Goal: Information Seeking & Learning: Find specific fact

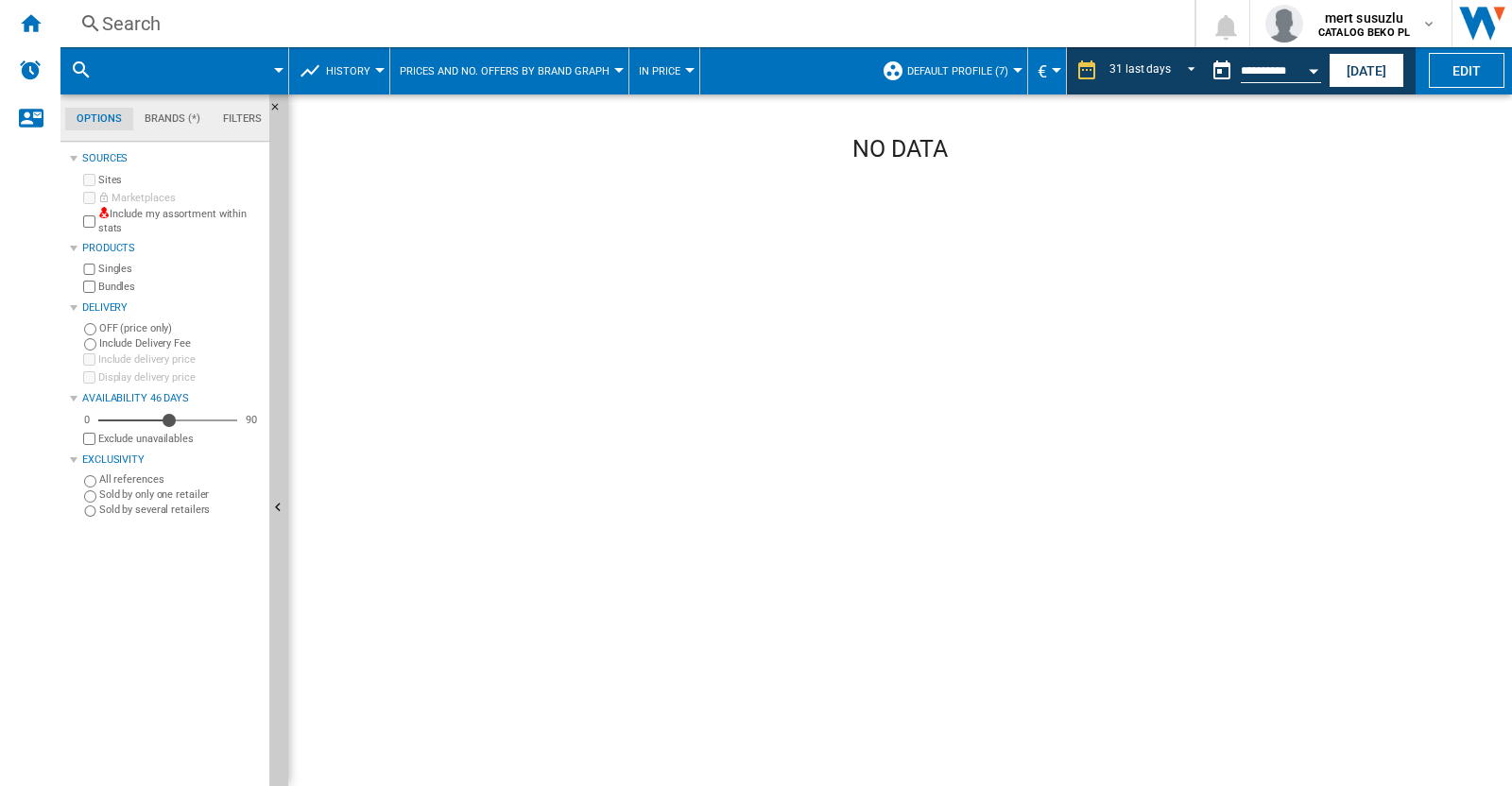
click at [956, 65] on span "Default profile (7)" at bounding box center [958, 71] width 102 height 13
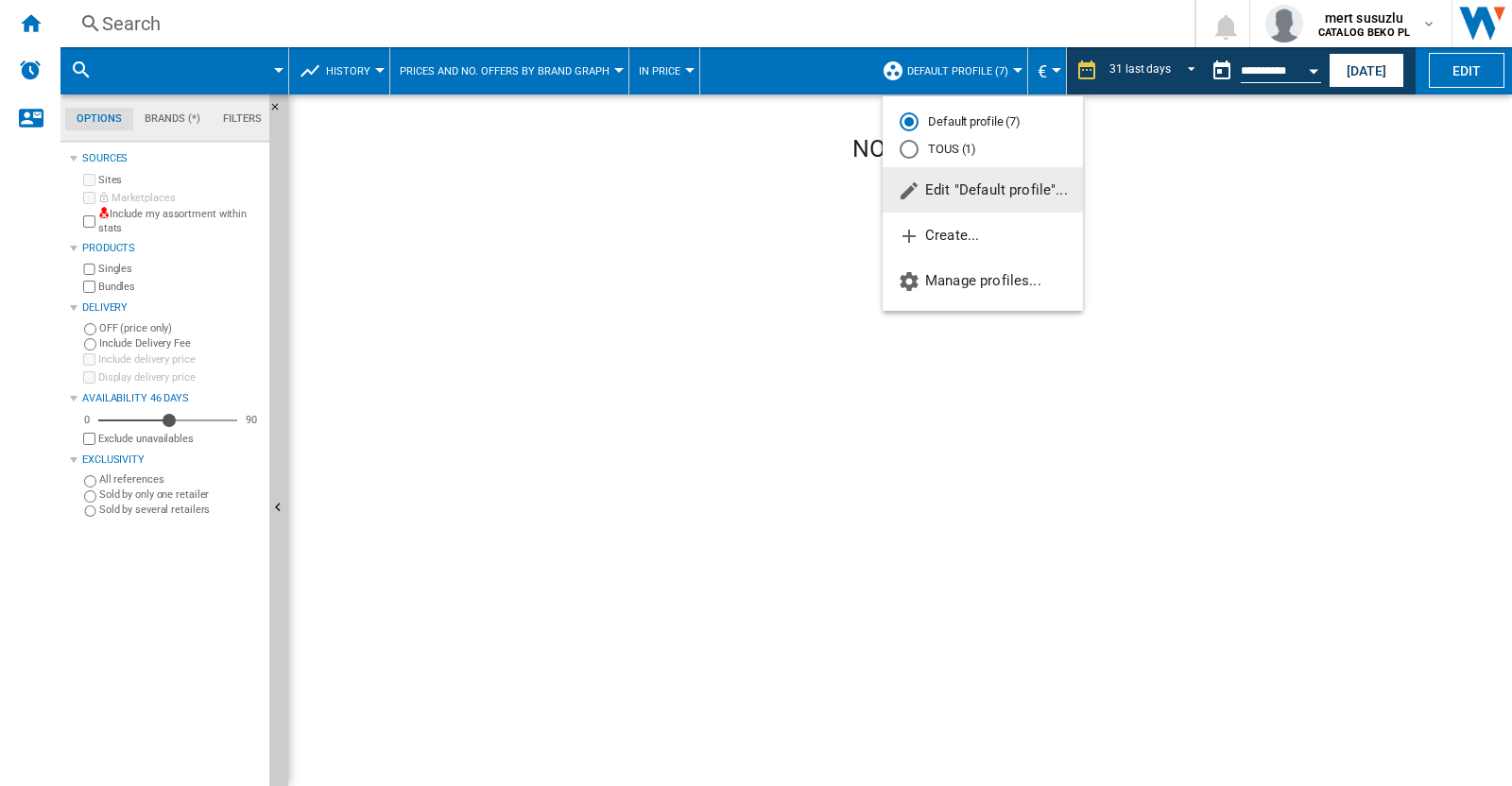
click at [962, 114] on md-radio-button "Default profile (7)" at bounding box center [982, 122] width 166 height 18
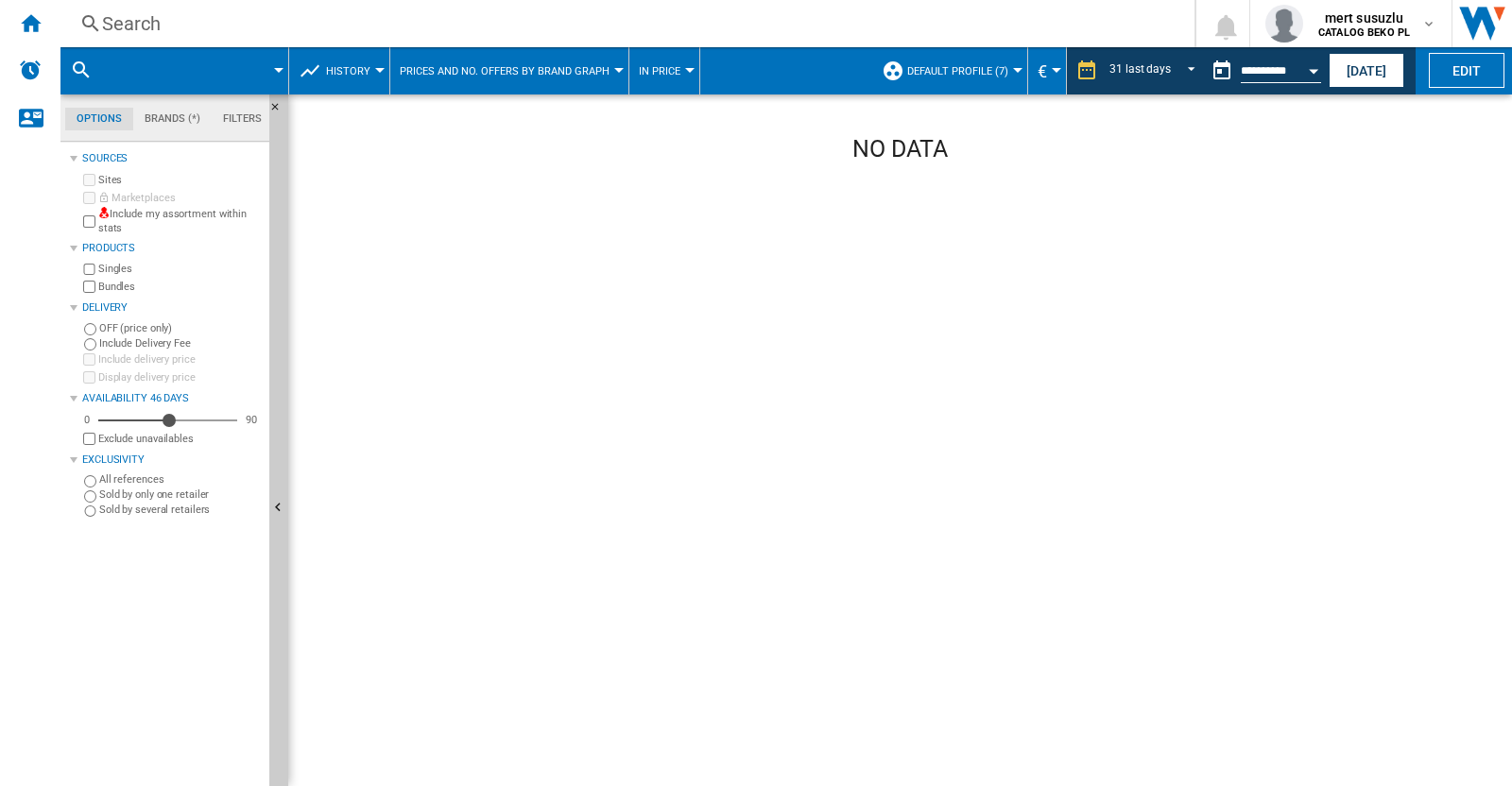
click at [102, 69] on button at bounding box center [109, 70] width 19 height 47
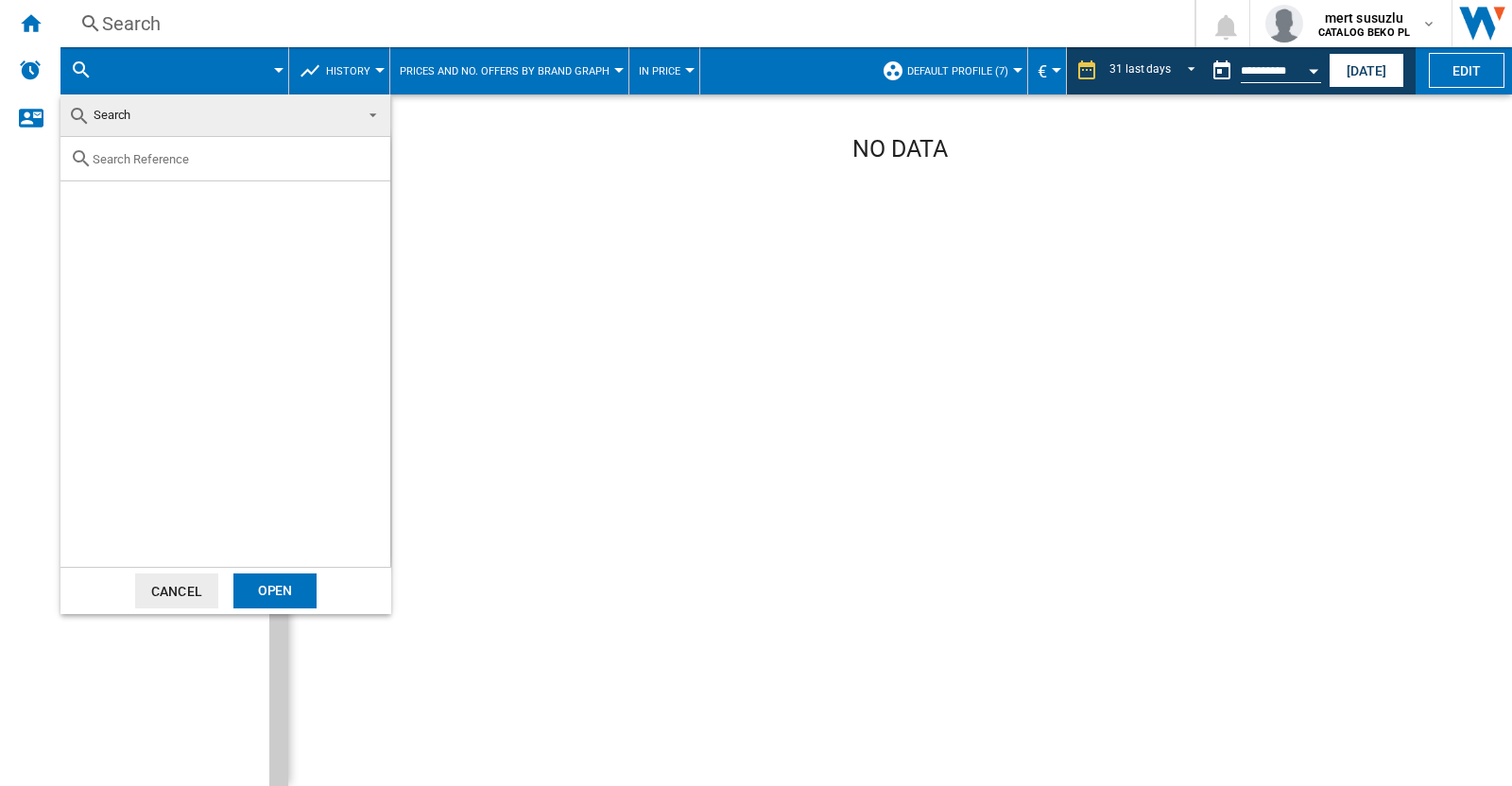
click at [335, 15] on md-backdrop at bounding box center [756, 393] width 1512 height 786
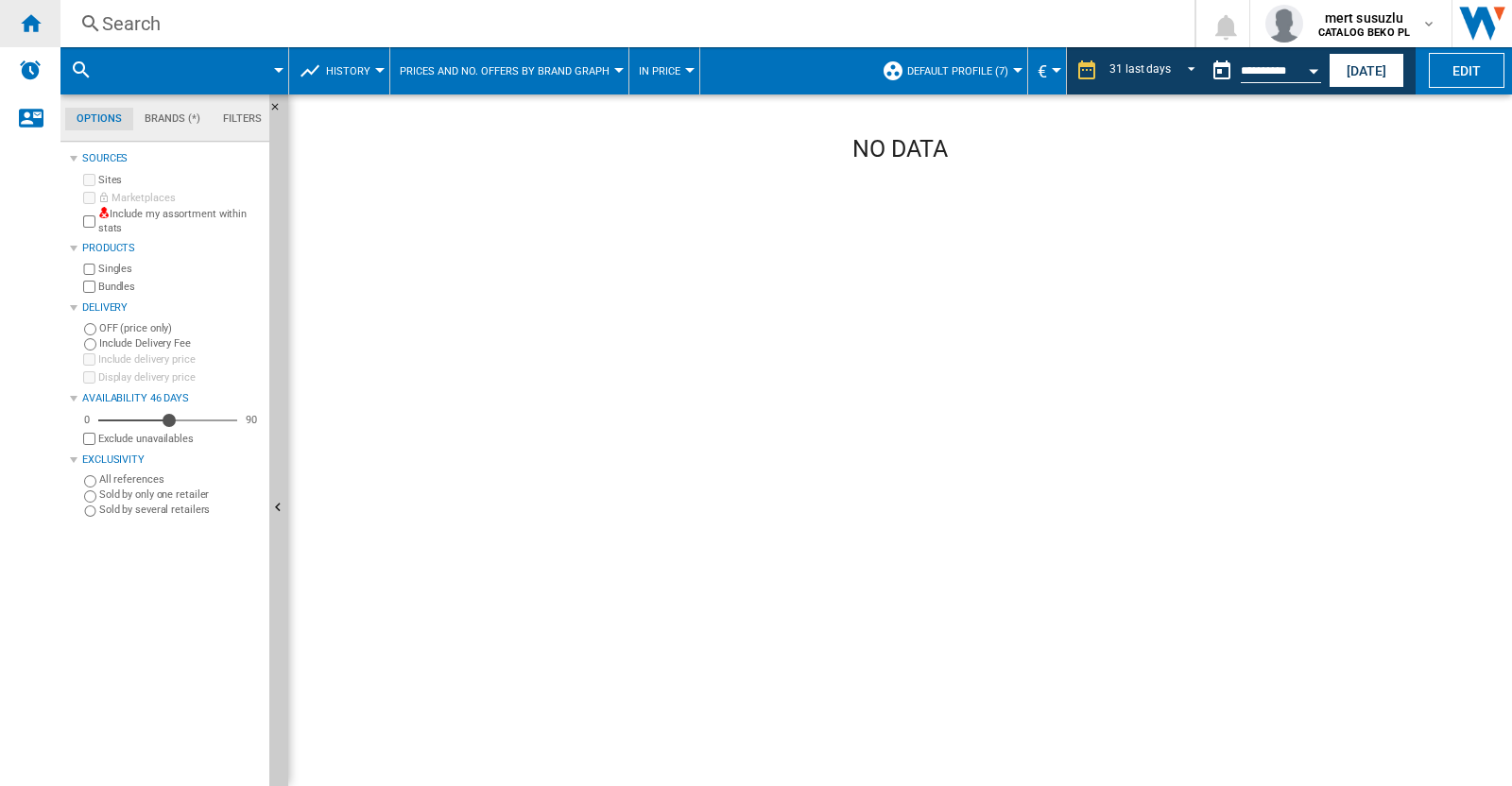
click at [33, 17] on ng-md-icon "Home" at bounding box center [29, 22] width 22 height 22
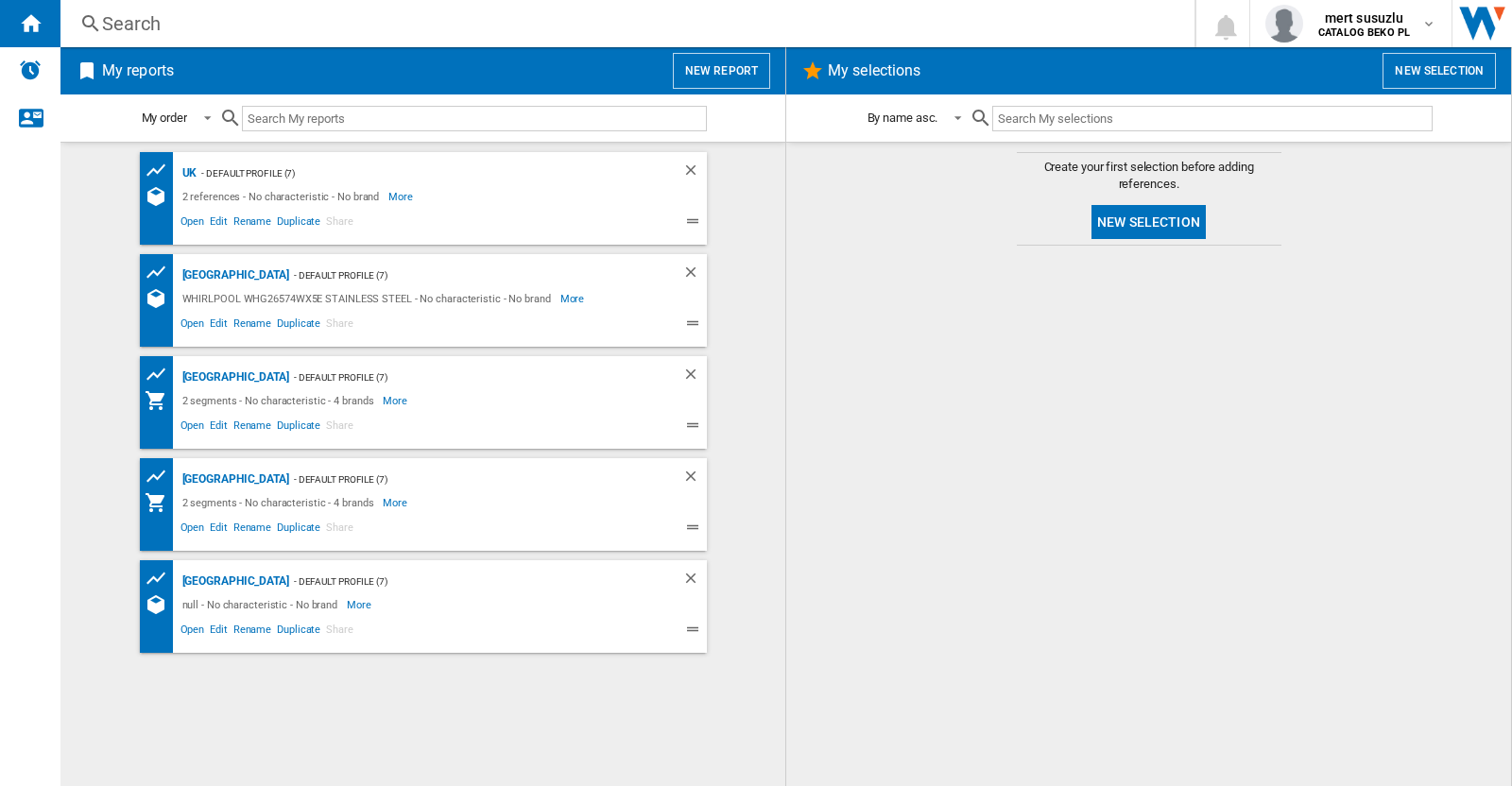
click at [710, 79] on button "New report" at bounding box center [721, 70] width 98 height 36
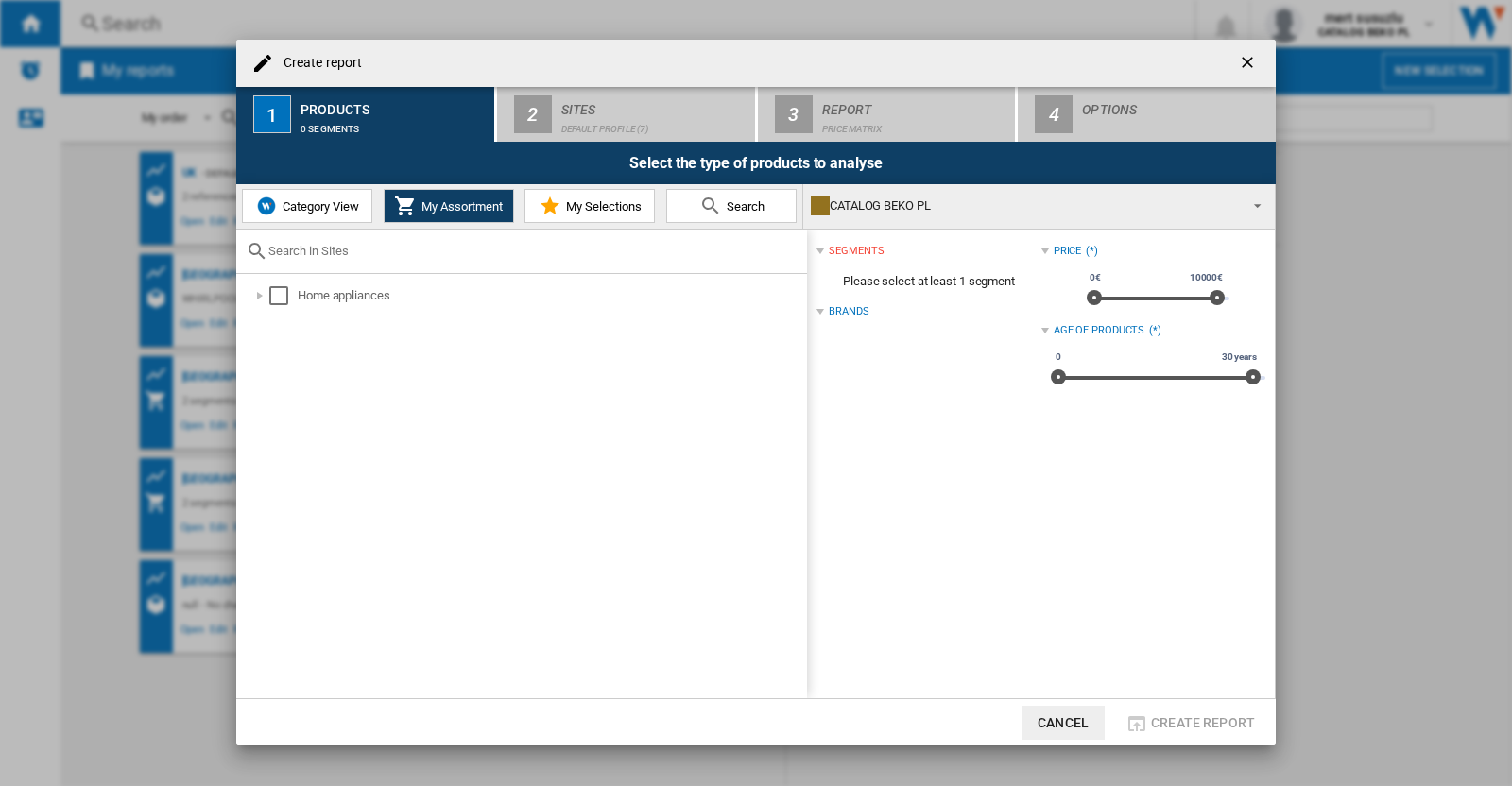
click at [978, 194] on div "CATALOG BEKO PL" at bounding box center [1023, 205] width 426 height 26
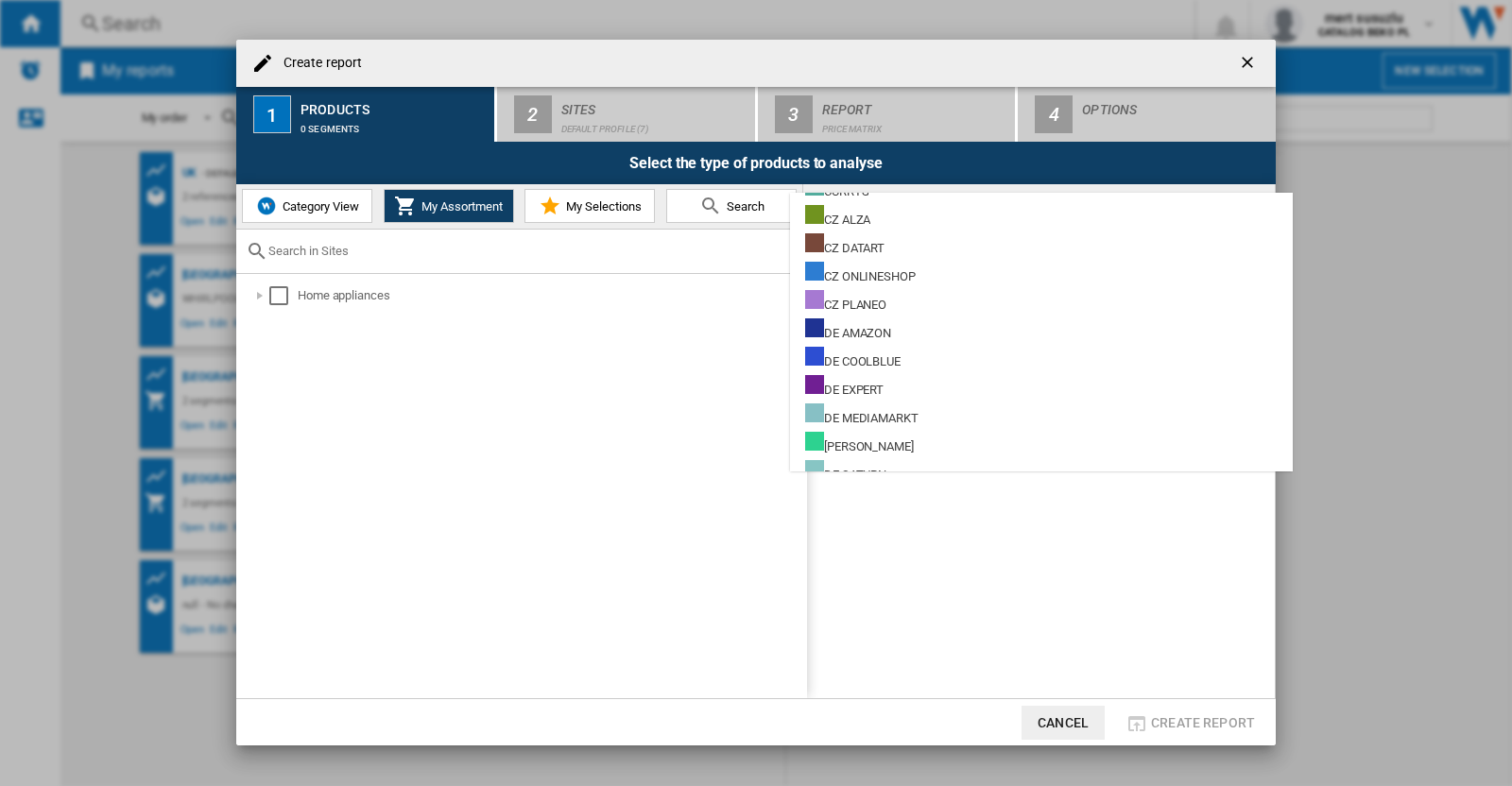
scroll to position [709, 0]
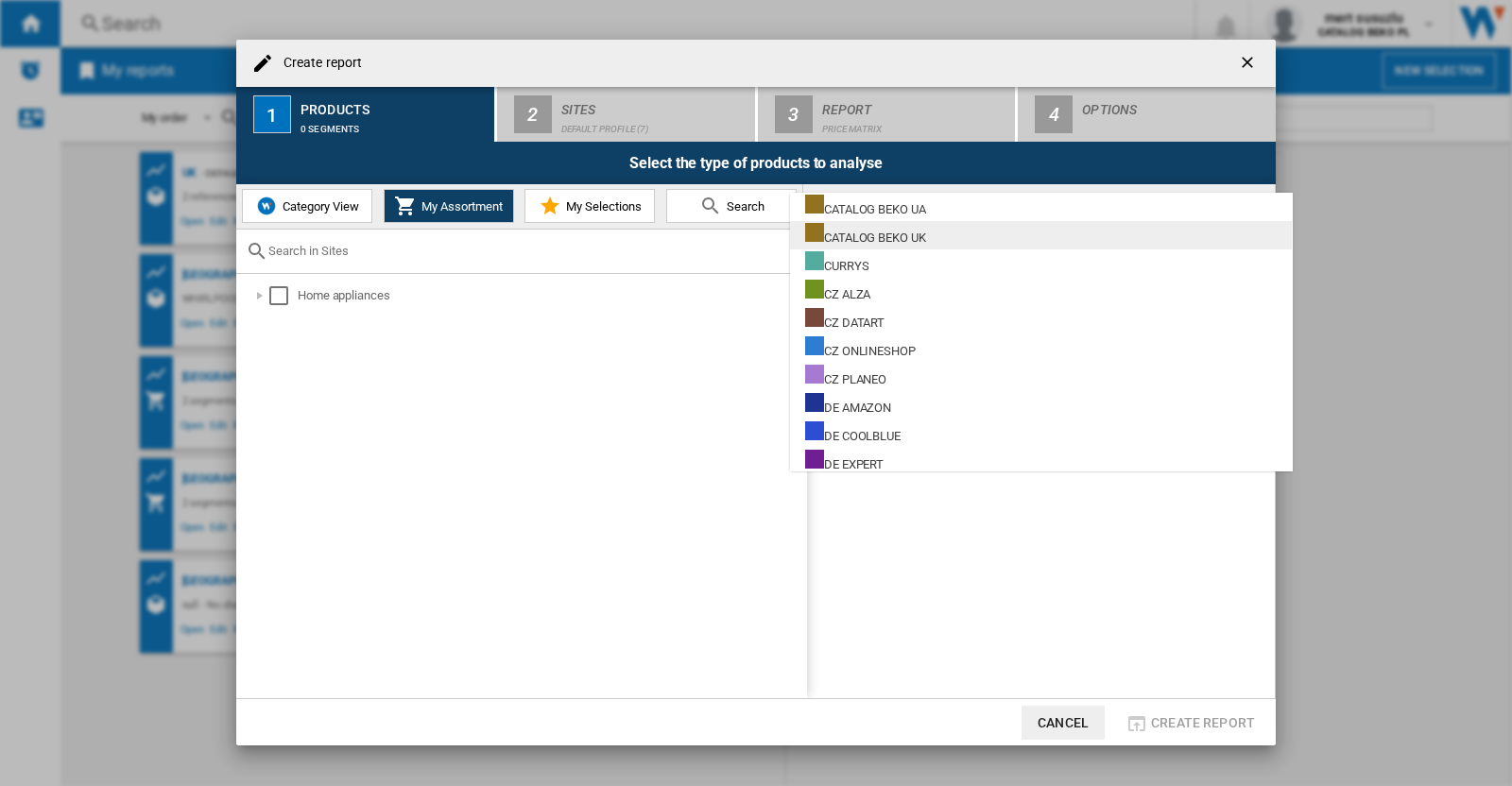
click at [887, 240] on div "CATALOG BEKO UK" at bounding box center [866, 234] width 121 height 23
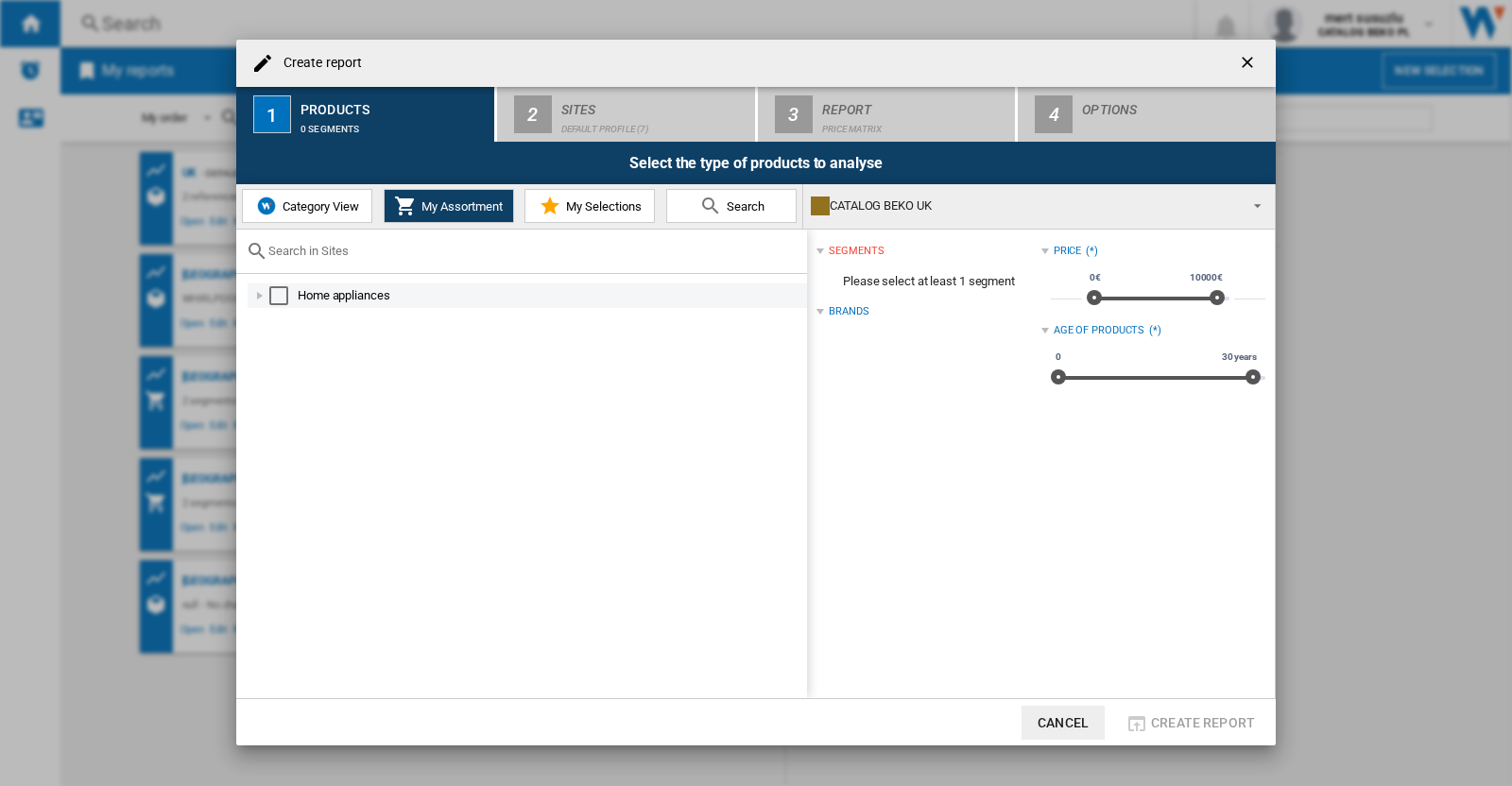
click at [267, 295] on div at bounding box center [259, 295] width 19 height 19
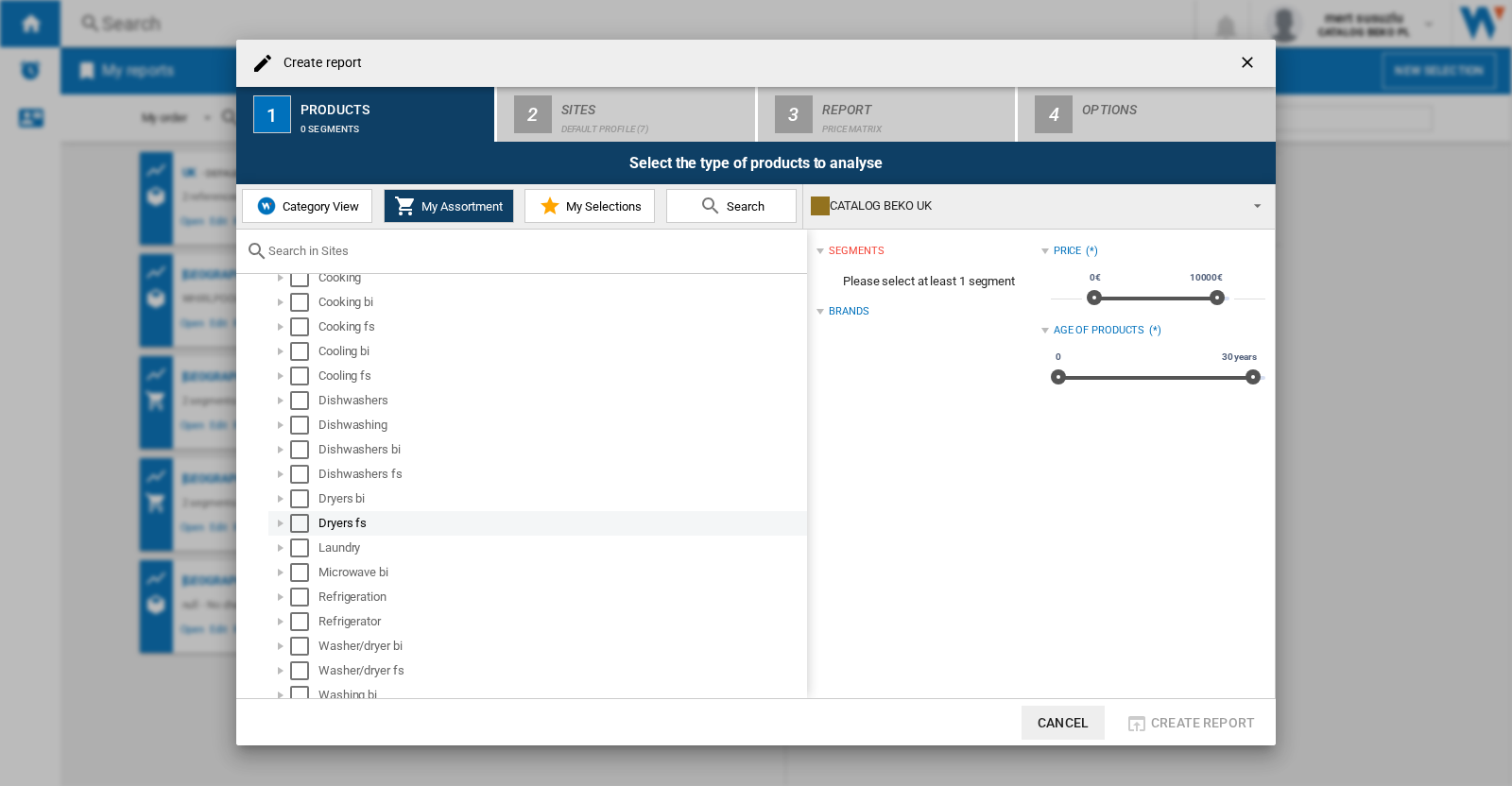
scroll to position [75, 0]
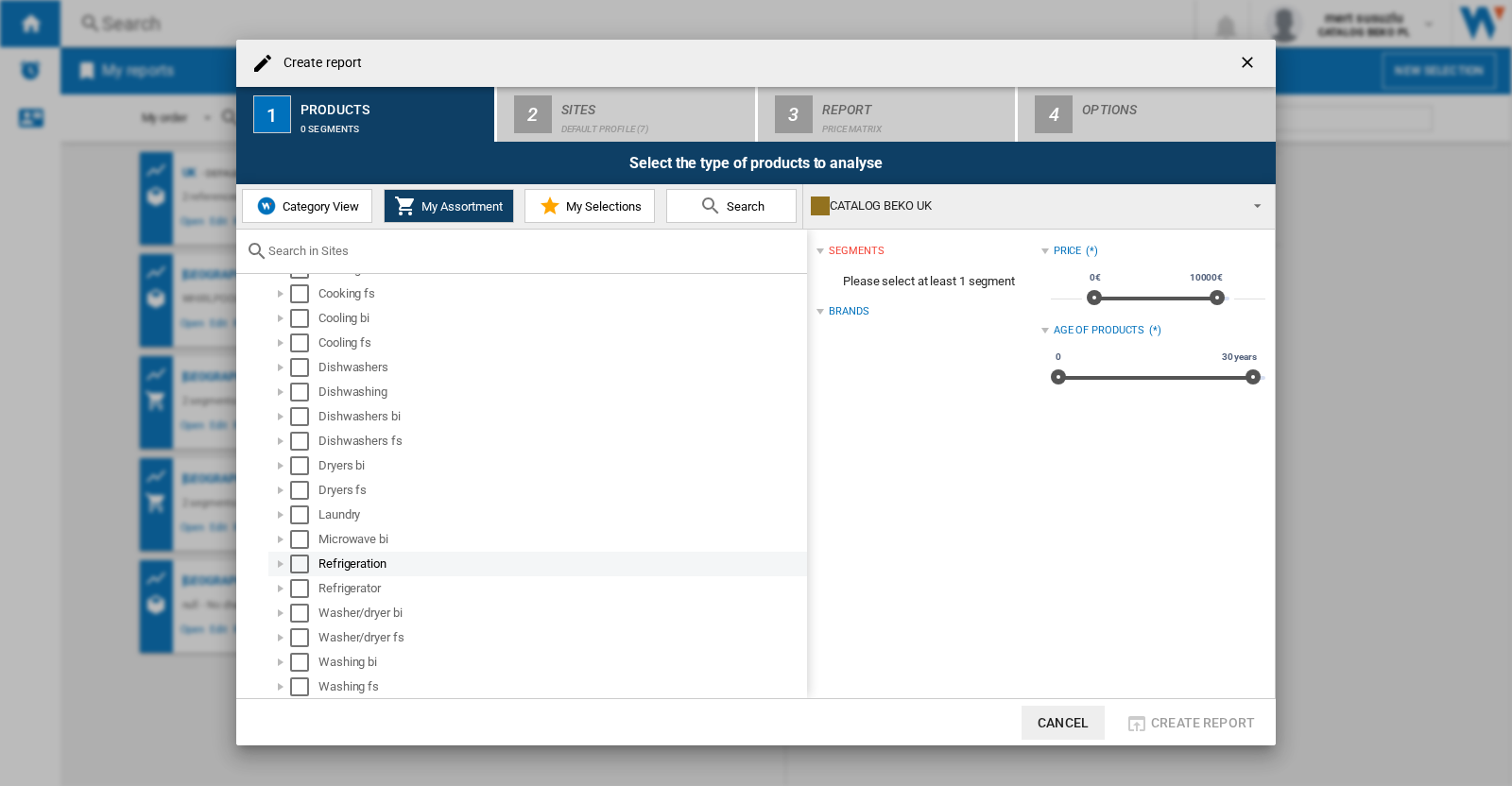
click at [293, 573] on div "Refrigeration" at bounding box center [538, 563] width 539 height 24
click at [298, 591] on div "Select" at bounding box center [299, 588] width 19 height 19
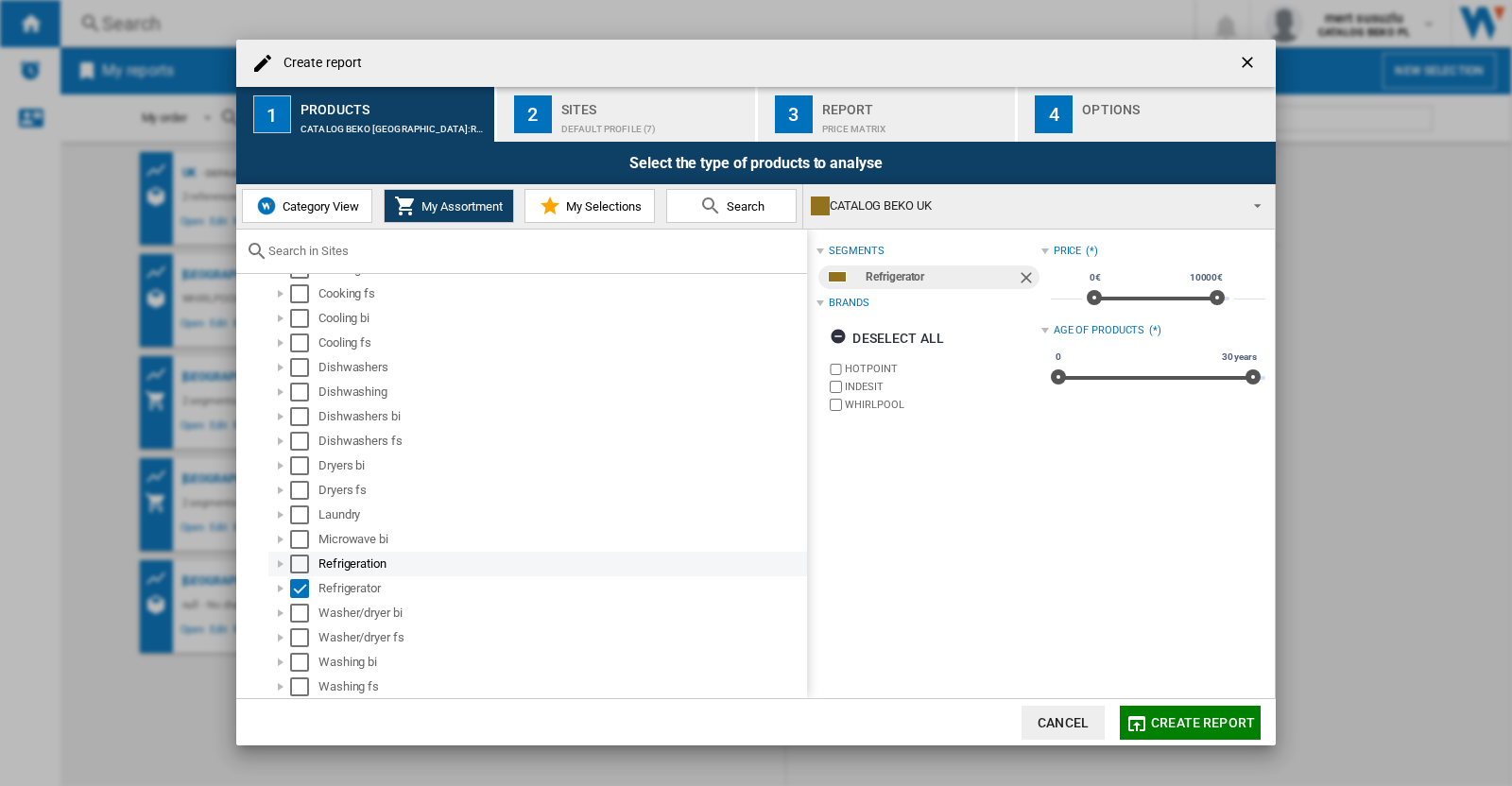
click at [304, 565] on div "Select" at bounding box center [299, 563] width 19 height 19
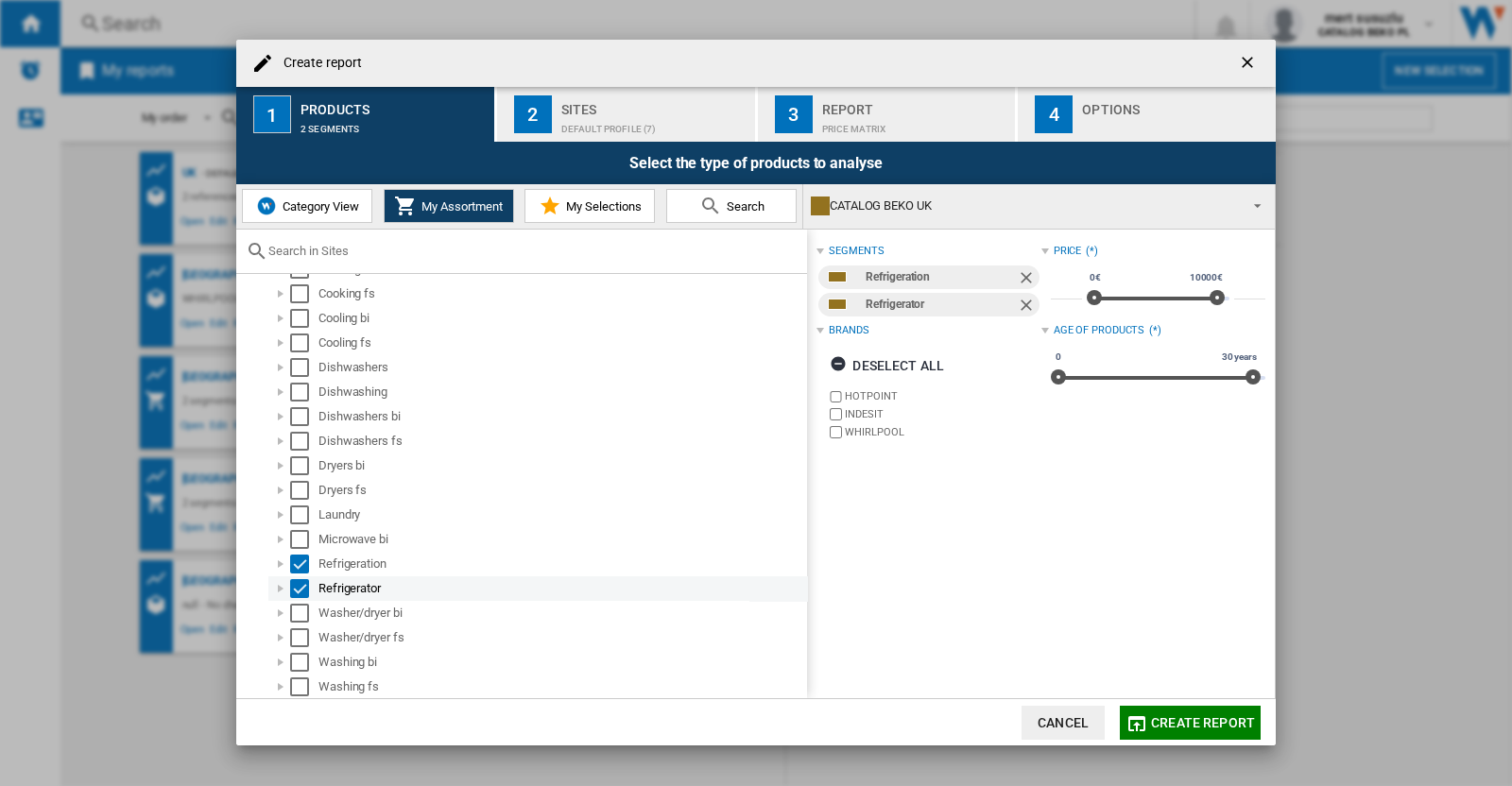
click at [279, 585] on div at bounding box center [280, 588] width 19 height 19
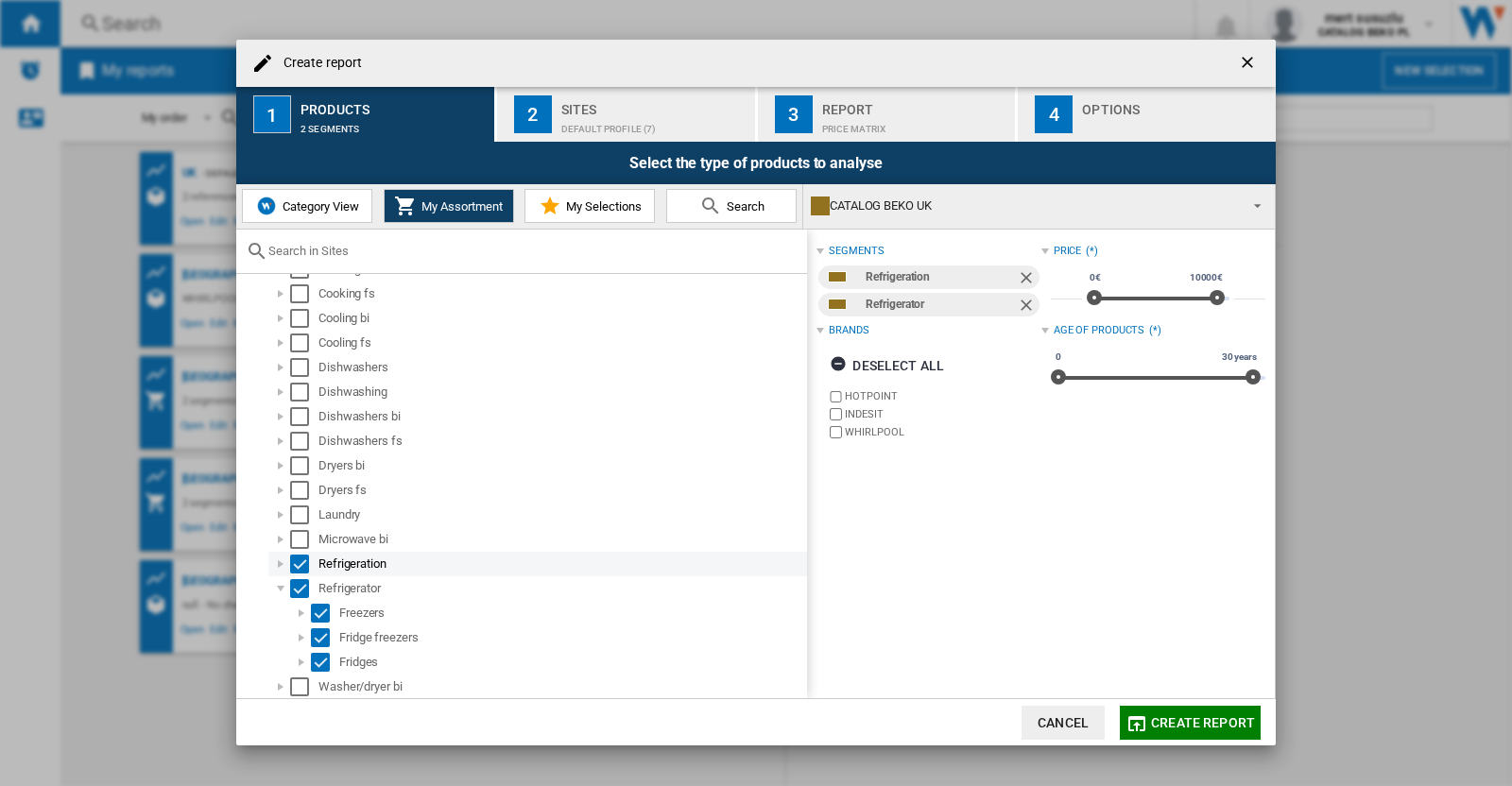
click at [278, 562] on div at bounding box center [280, 563] width 19 height 19
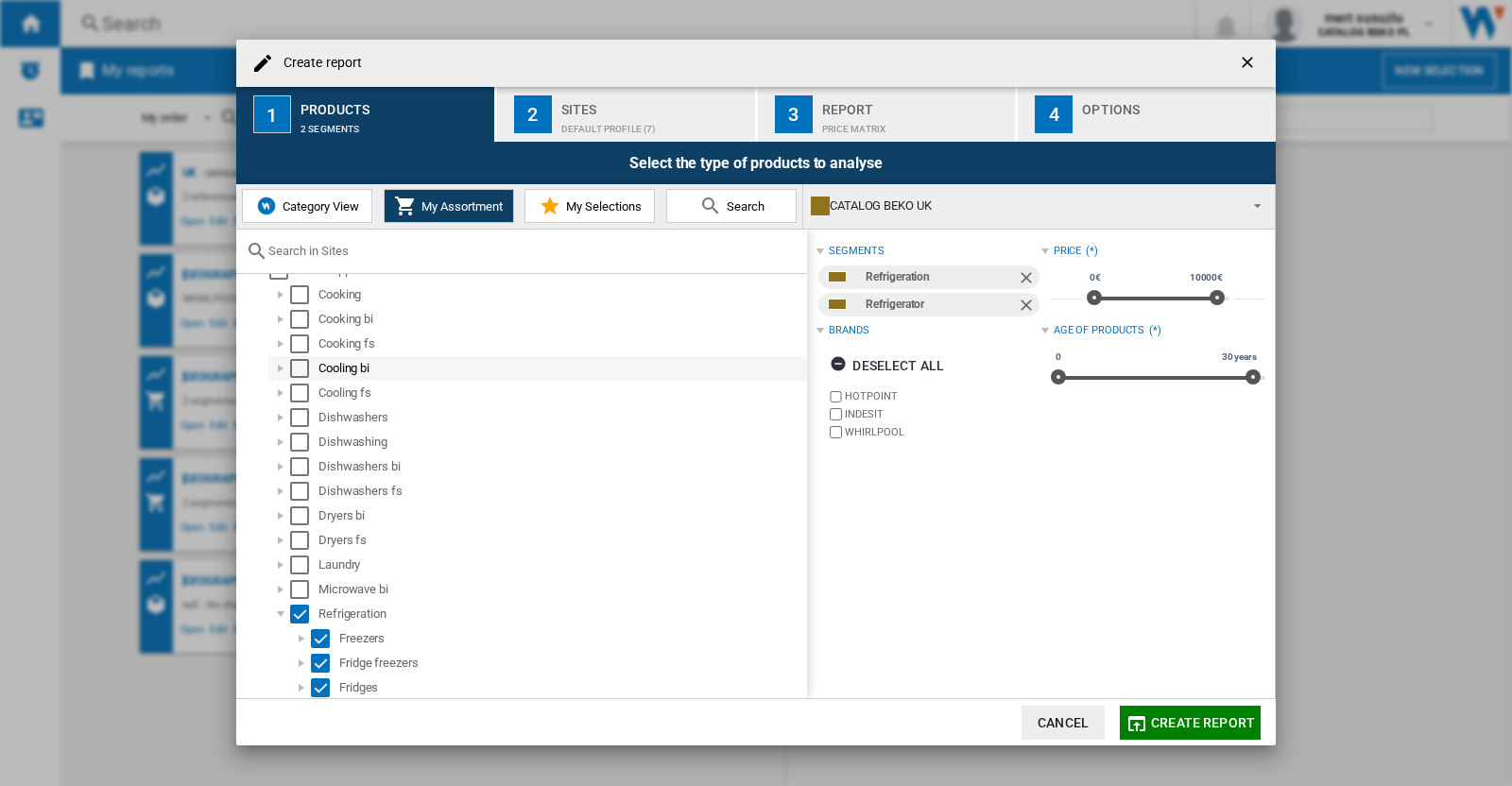
scroll to position [0, 0]
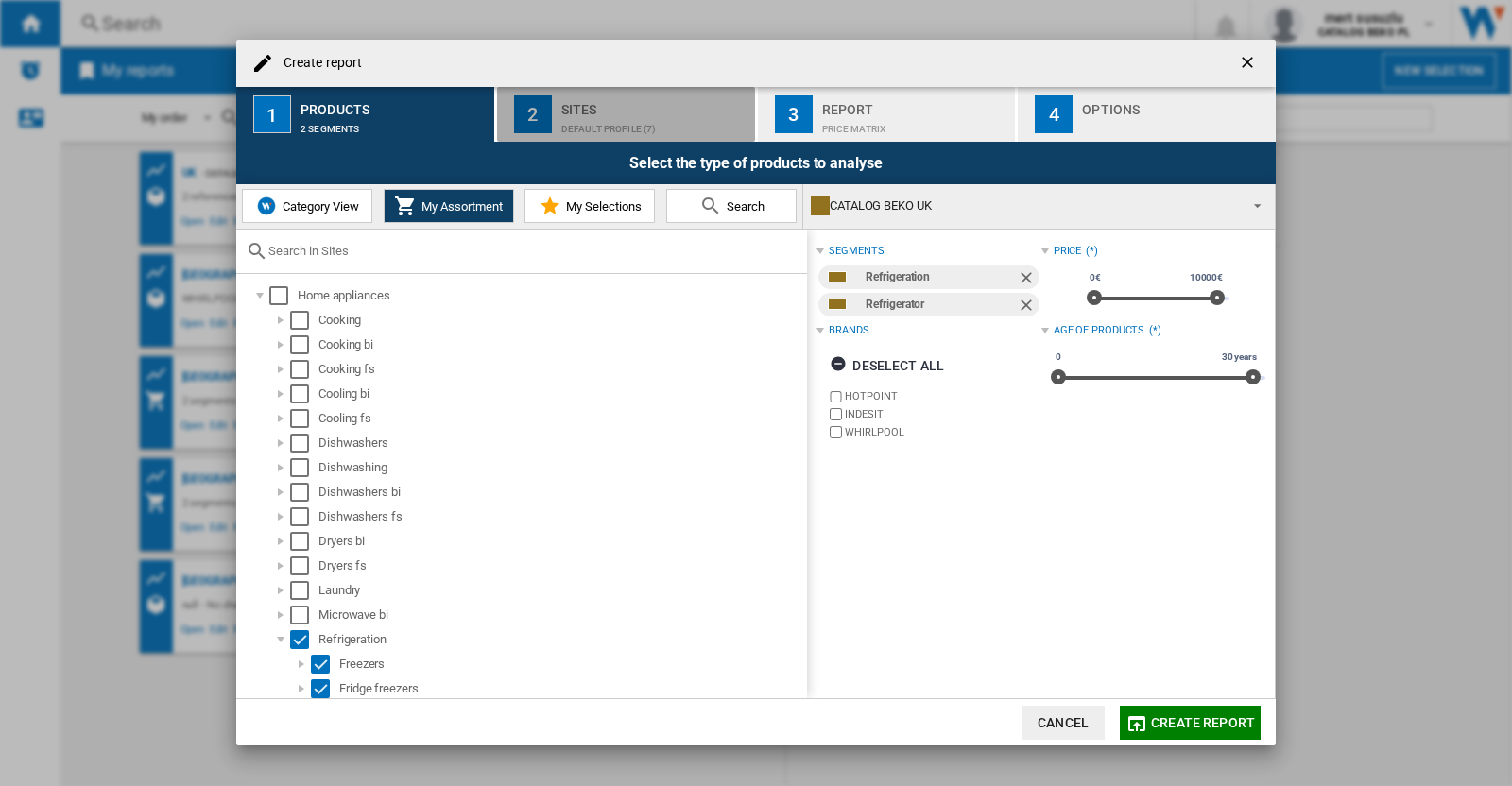
click at [574, 135] on button "2 Sites Default profile (7)" at bounding box center [627, 114] width 260 height 55
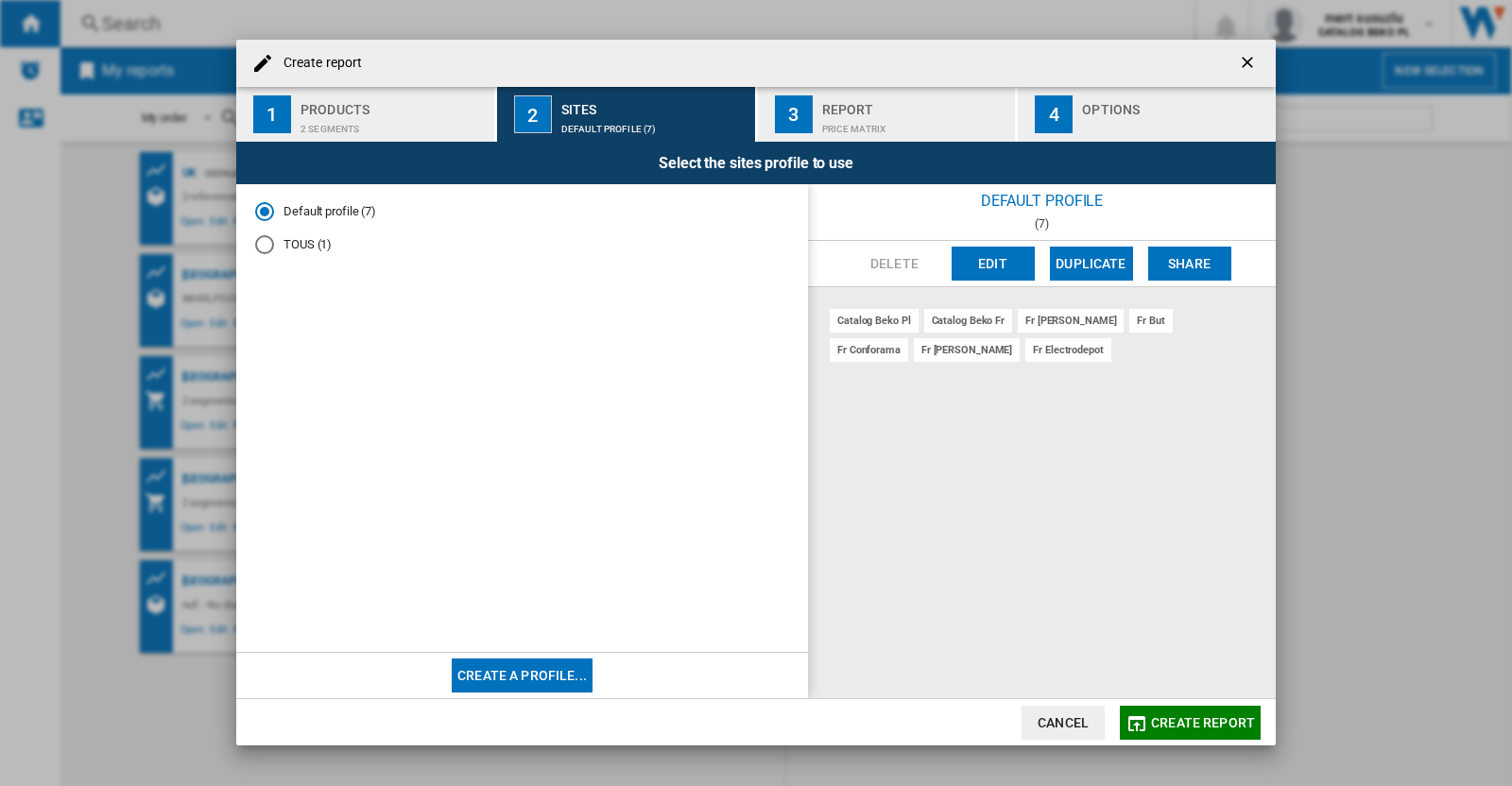
click at [1006, 265] on button "Edit" at bounding box center [993, 264] width 83 height 34
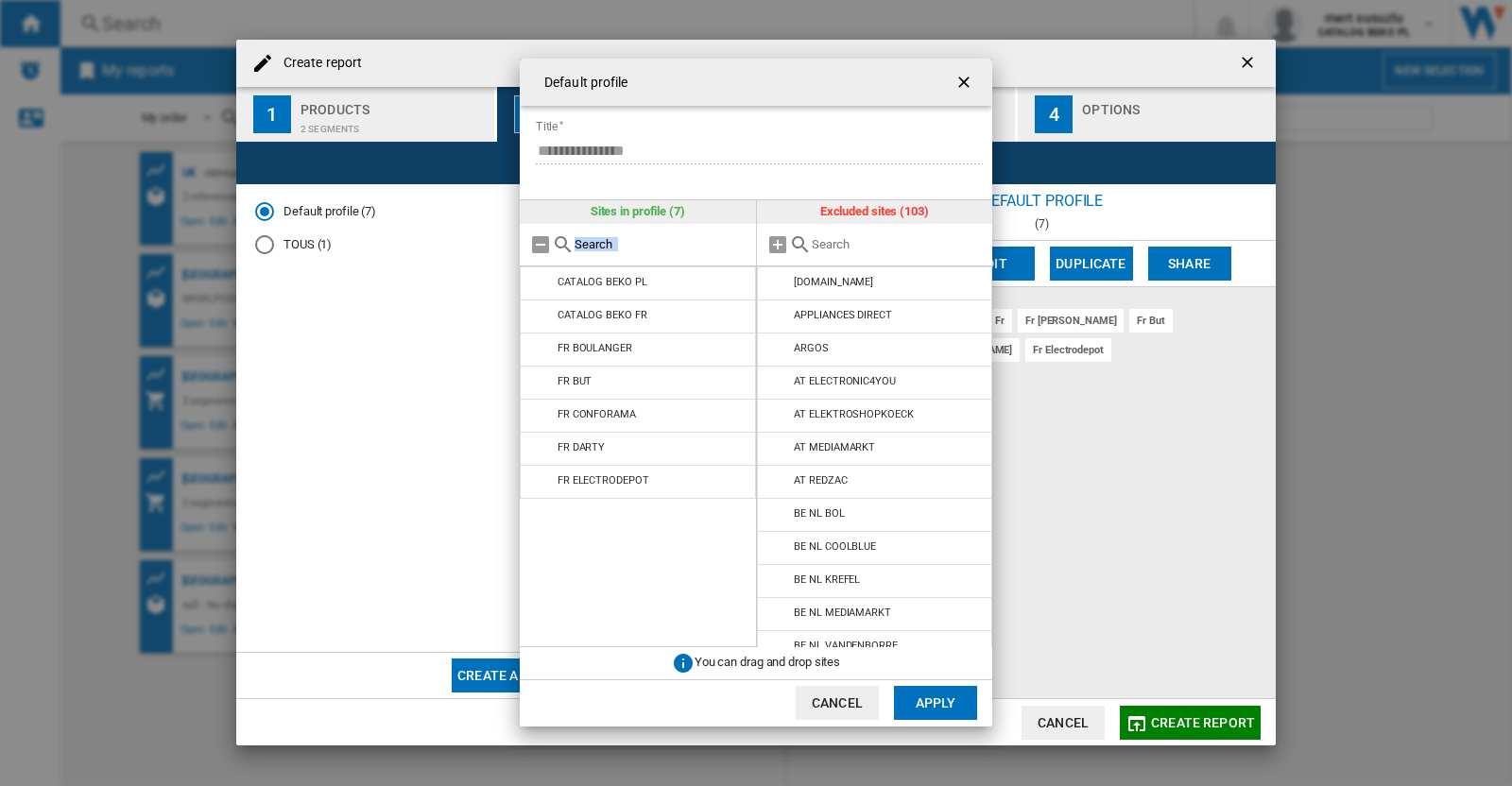
drag, startPoint x: 536, startPoint y: 245, endPoint x: 915, endPoint y: 730, distance: 615.5
click at [624, 629] on div "Sites in profile (7) CATALOG BEKO PL CATALOG BEKO FR FR BOULANGER FR BUT FR CON…" at bounding box center [637, 423] width 237 height 446
click at [840, 697] on button "Cancel" at bounding box center [837, 703] width 83 height 34
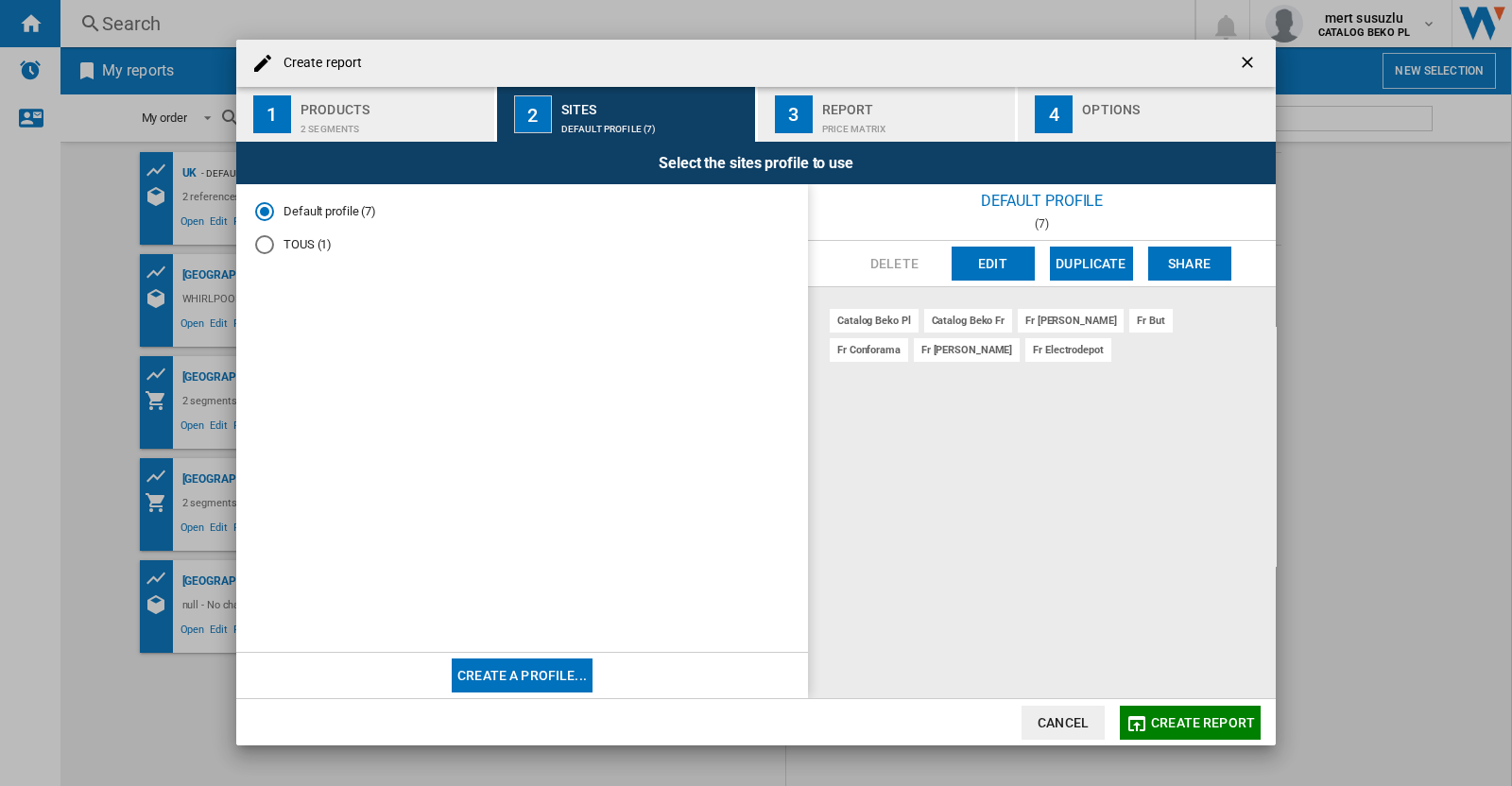
click at [1077, 725] on button "Cancel" at bounding box center [1062, 723] width 83 height 34
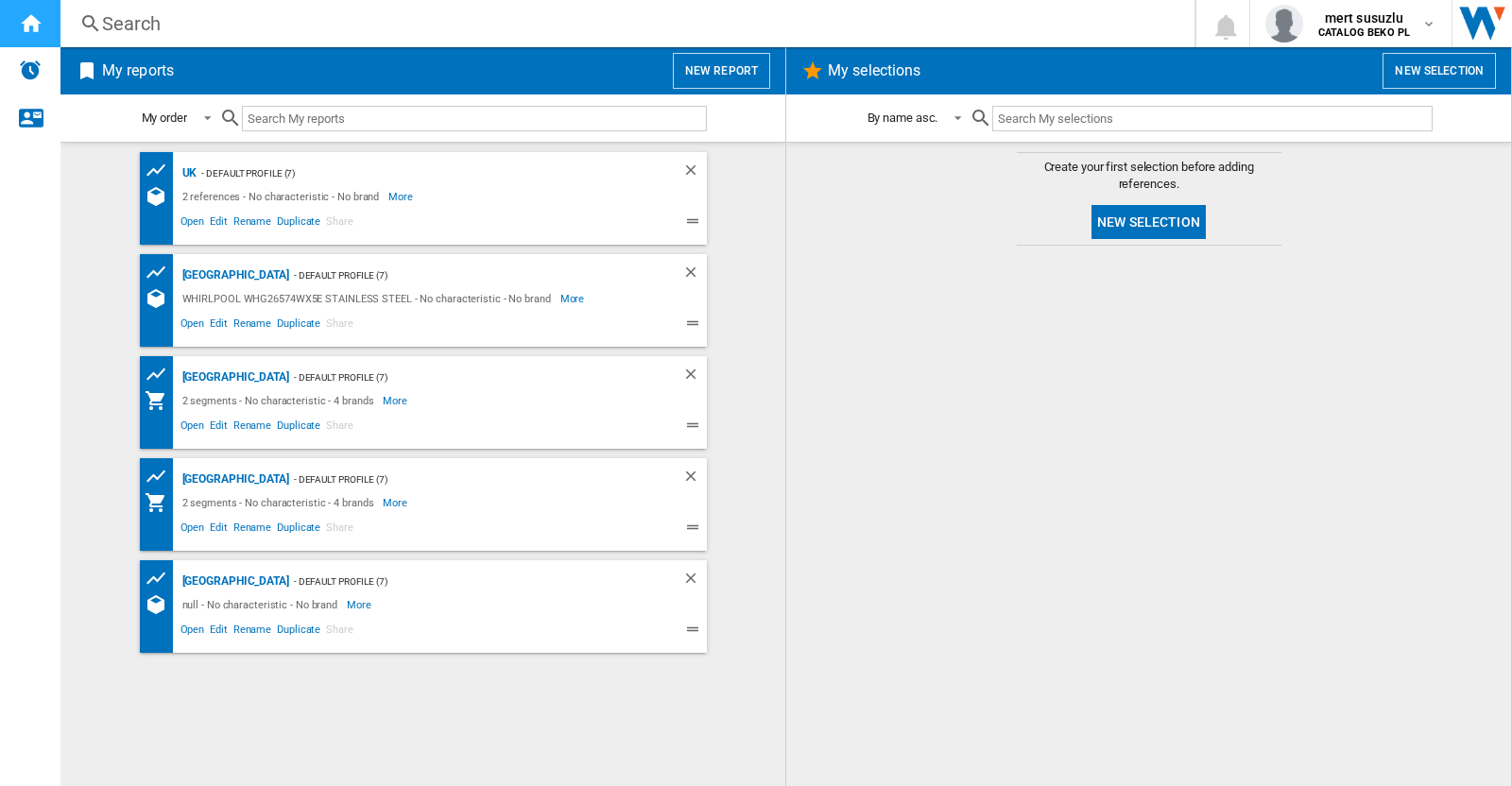
click at [0, 34] on div "Home" at bounding box center [30, 23] width 61 height 47
click at [193, 226] on span "Open" at bounding box center [192, 224] width 30 height 22
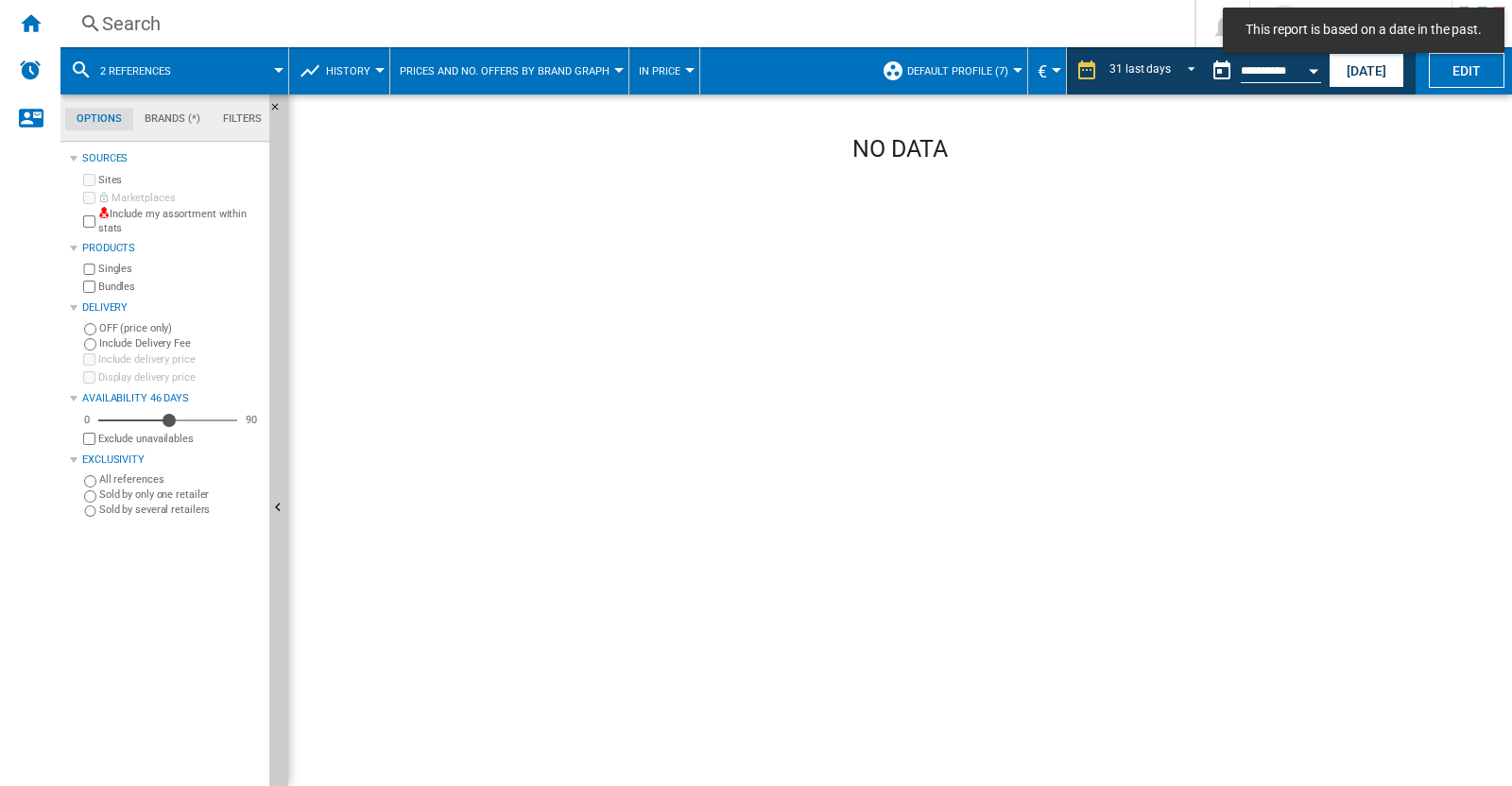
click at [138, 39] on div "Search Search 0 mert susuzlu CATALOG BEKO PL CATALOG BEKO PL CATALOG BEKO RO Lo…" at bounding box center [786, 23] width 1451 height 47
click at [128, 18] on div "Search" at bounding box center [624, 23] width 1042 height 26
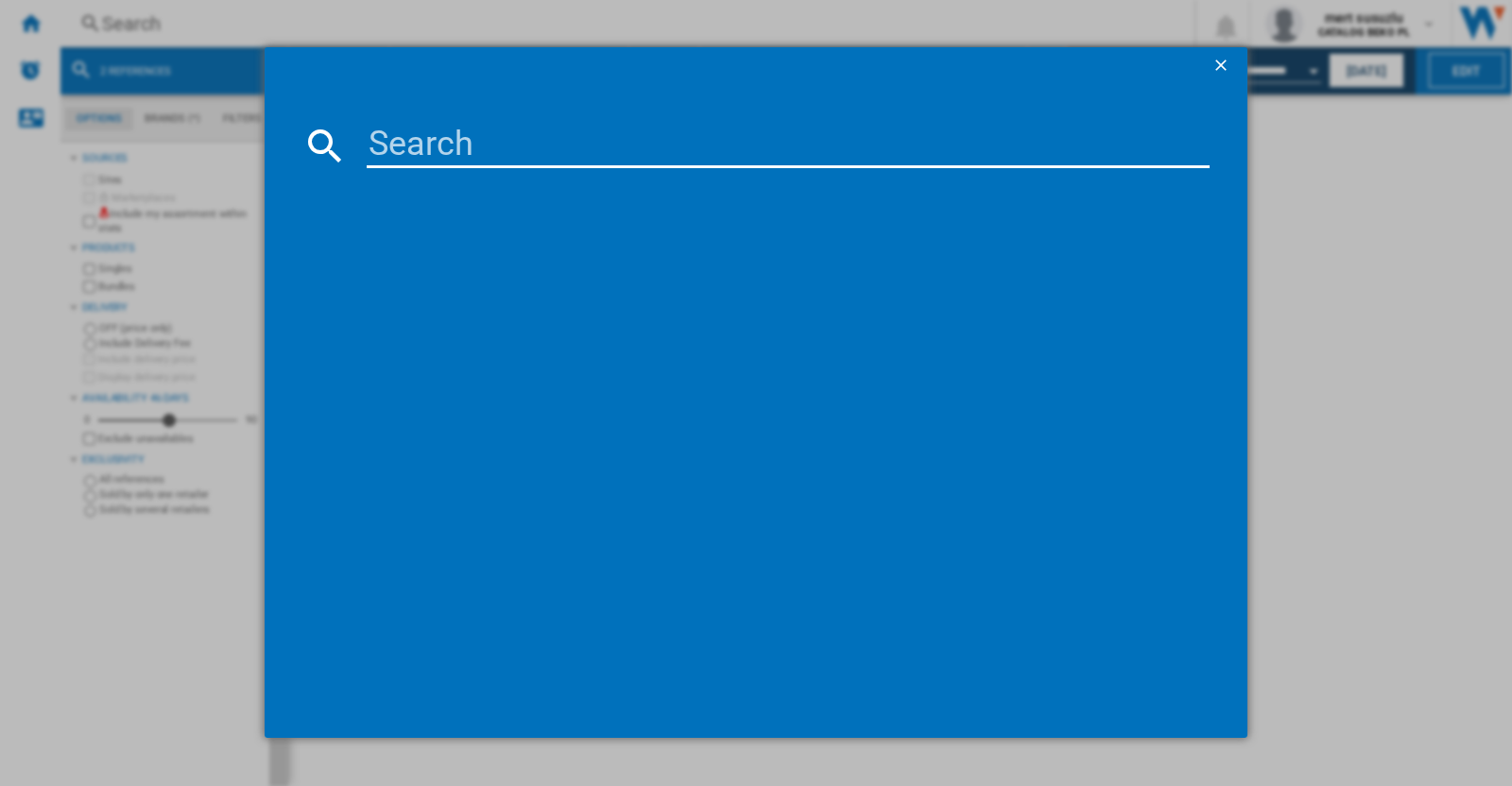
click at [549, 139] on input at bounding box center [788, 145] width 842 height 45
paste input "HPKS 1262B4 UK"
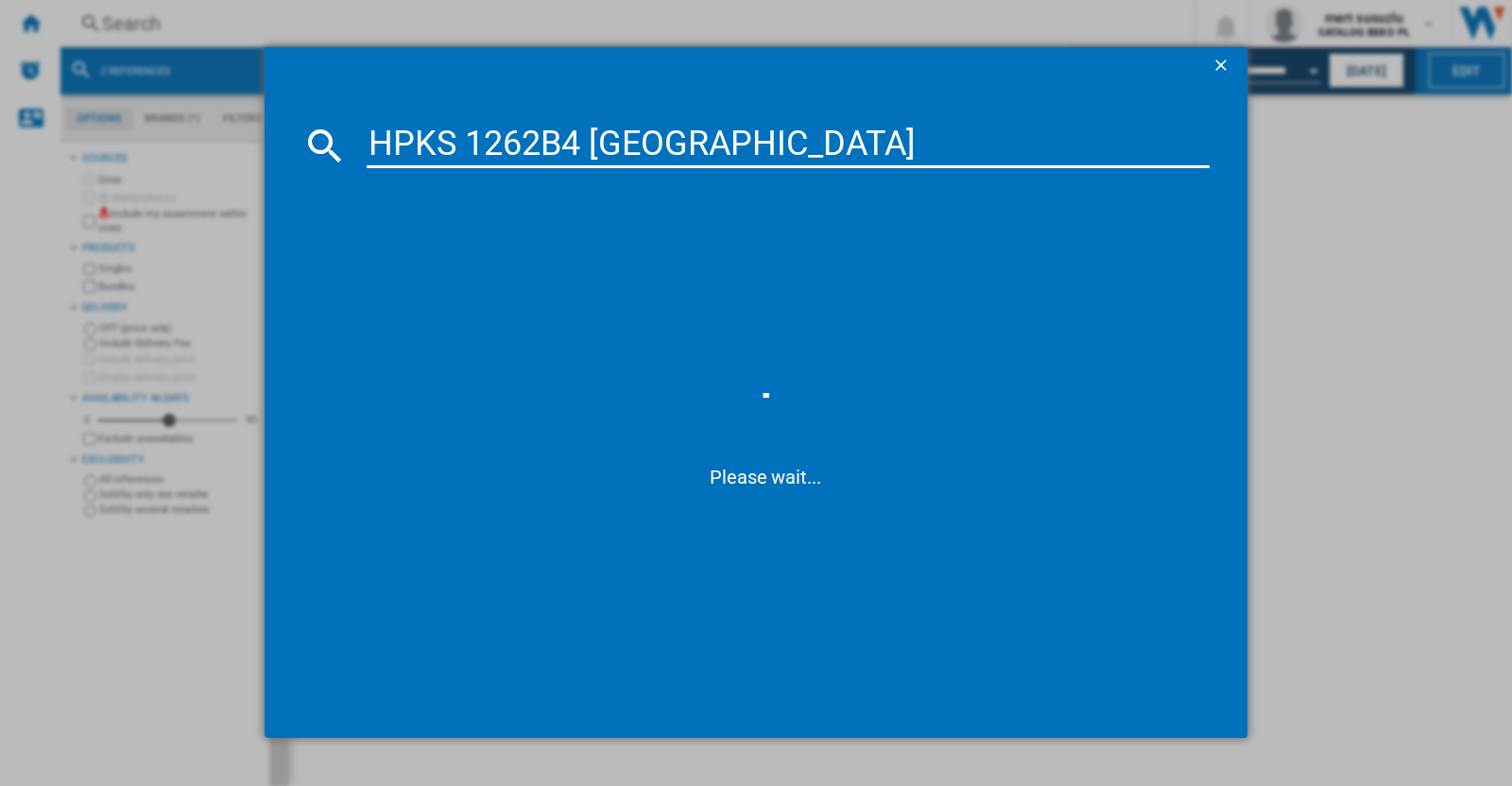
click at [477, 144] on input "HPKS 1262B4 UK" at bounding box center [788, 145] width 842 height 45
click at [472, 140] on input "HPKS 1262B4 UK" at bounding box center [788, 145] width 842 height 45
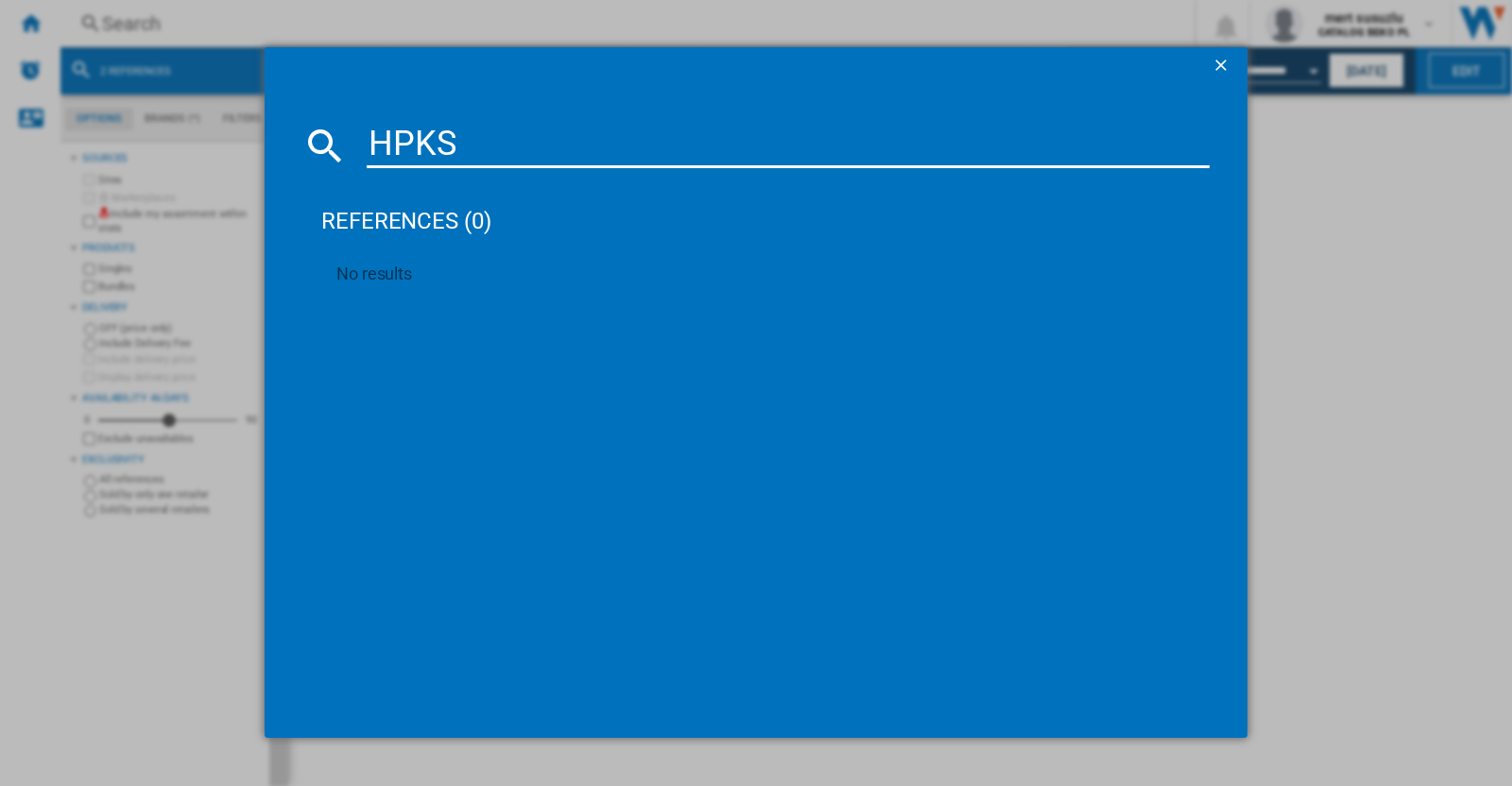
type input "HPKS"
click at [1209, 51] on button "button" at bounding box center [1222, 65] width 38 height 38
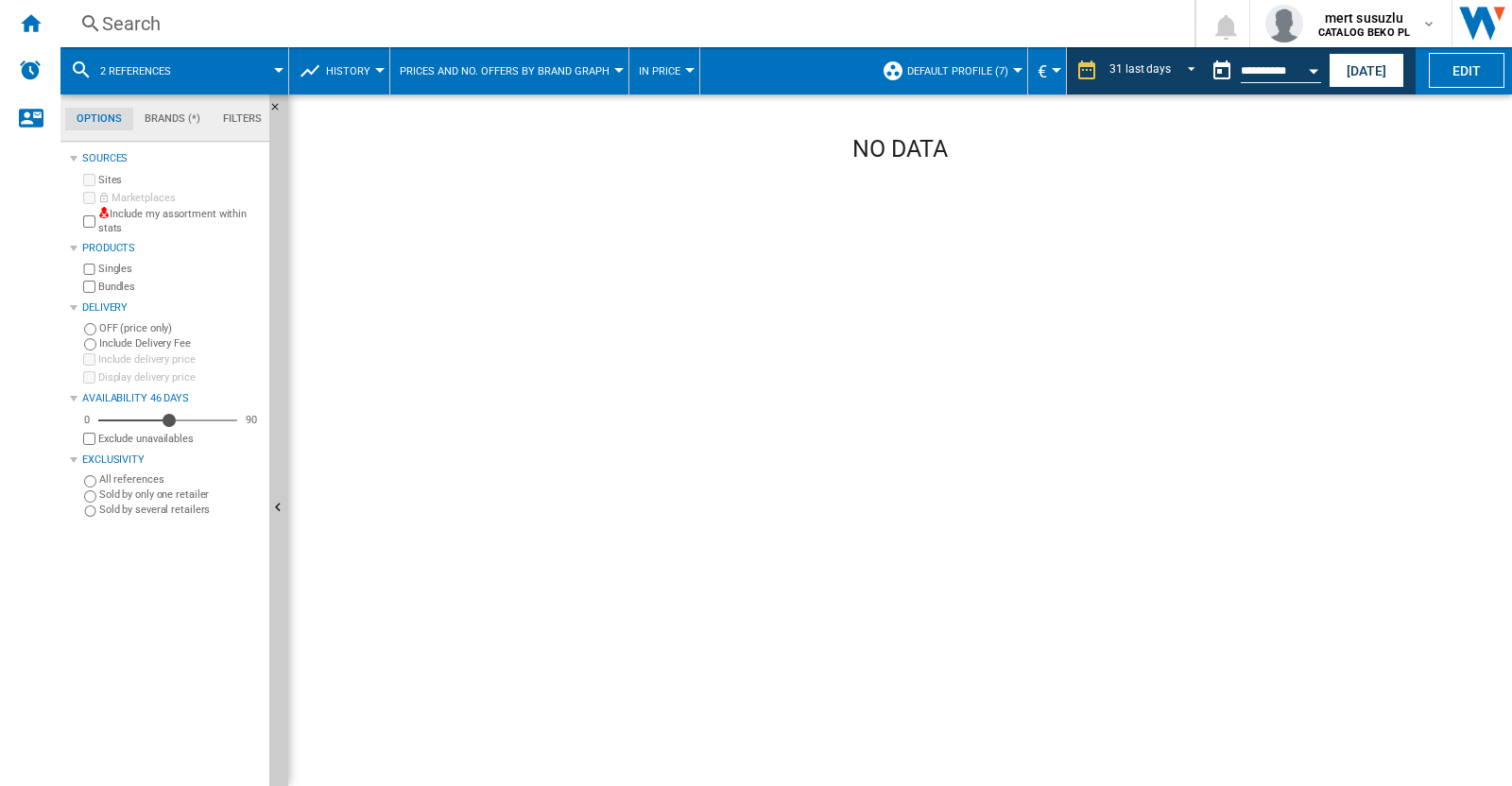
click at [249, 68] on span at bounding box center [237, 70] width 81 height 47
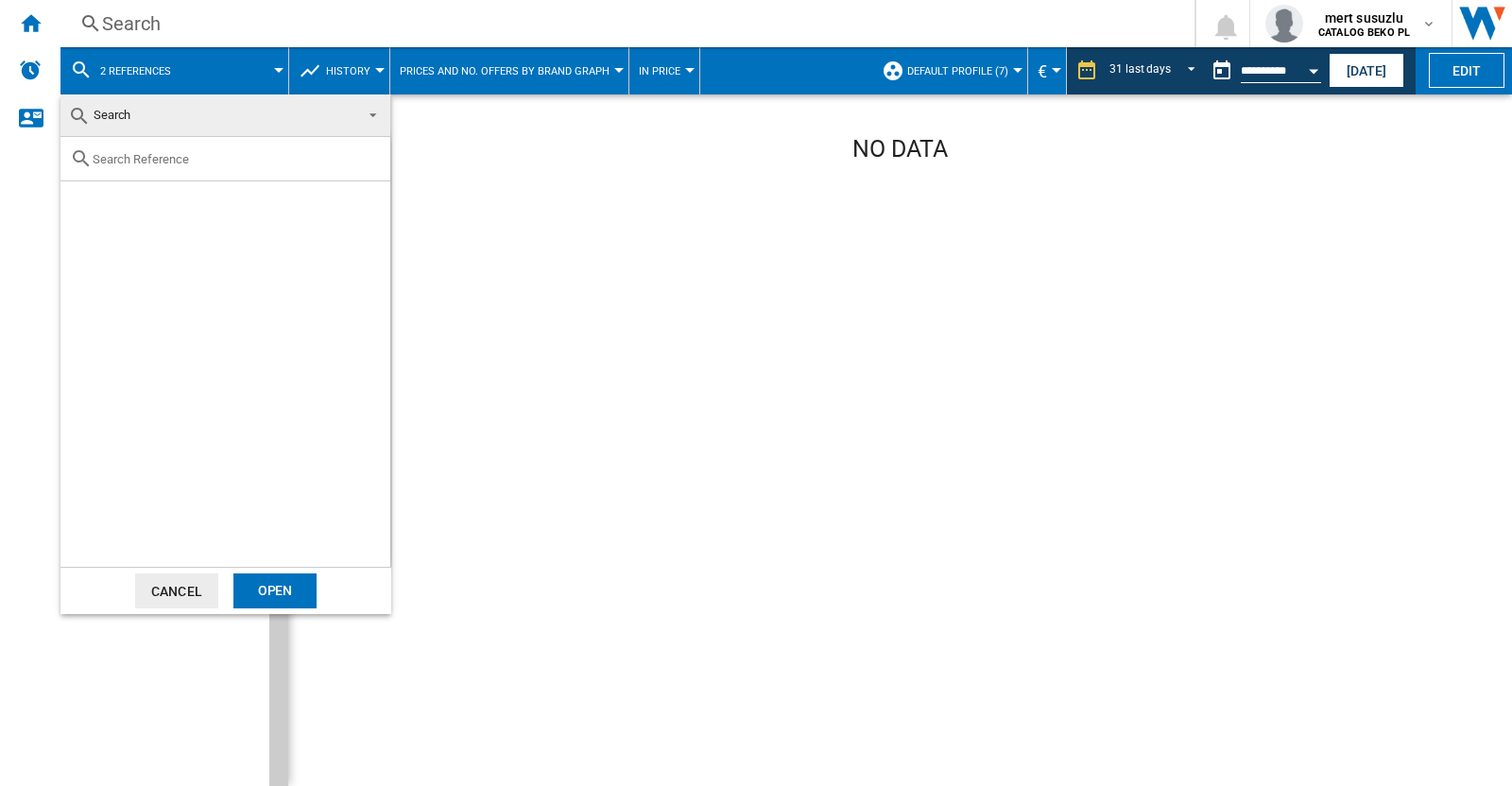
click at [197, 159] on input "text" at bounding box center [236, 159] width 288 height 15
click at [184, 124] on span "Search" at bounding box center [210, 115] width 284 height 26
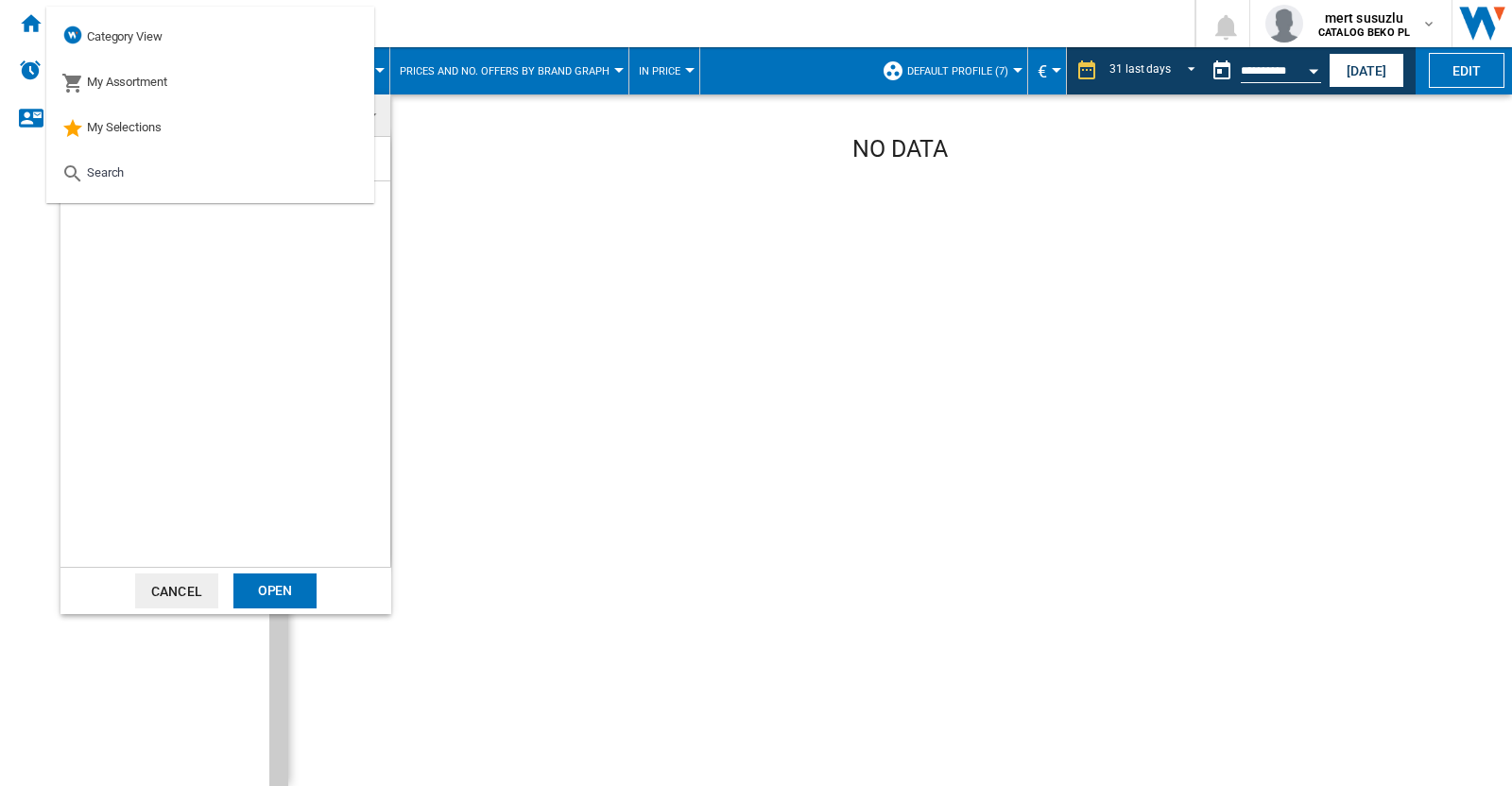
click at [223, 338] on div at bounding box center [225, 352] width 330 height 430
click at [177, 186] on md-option "Search" at bounding box center [210, 173] width 328 height 45
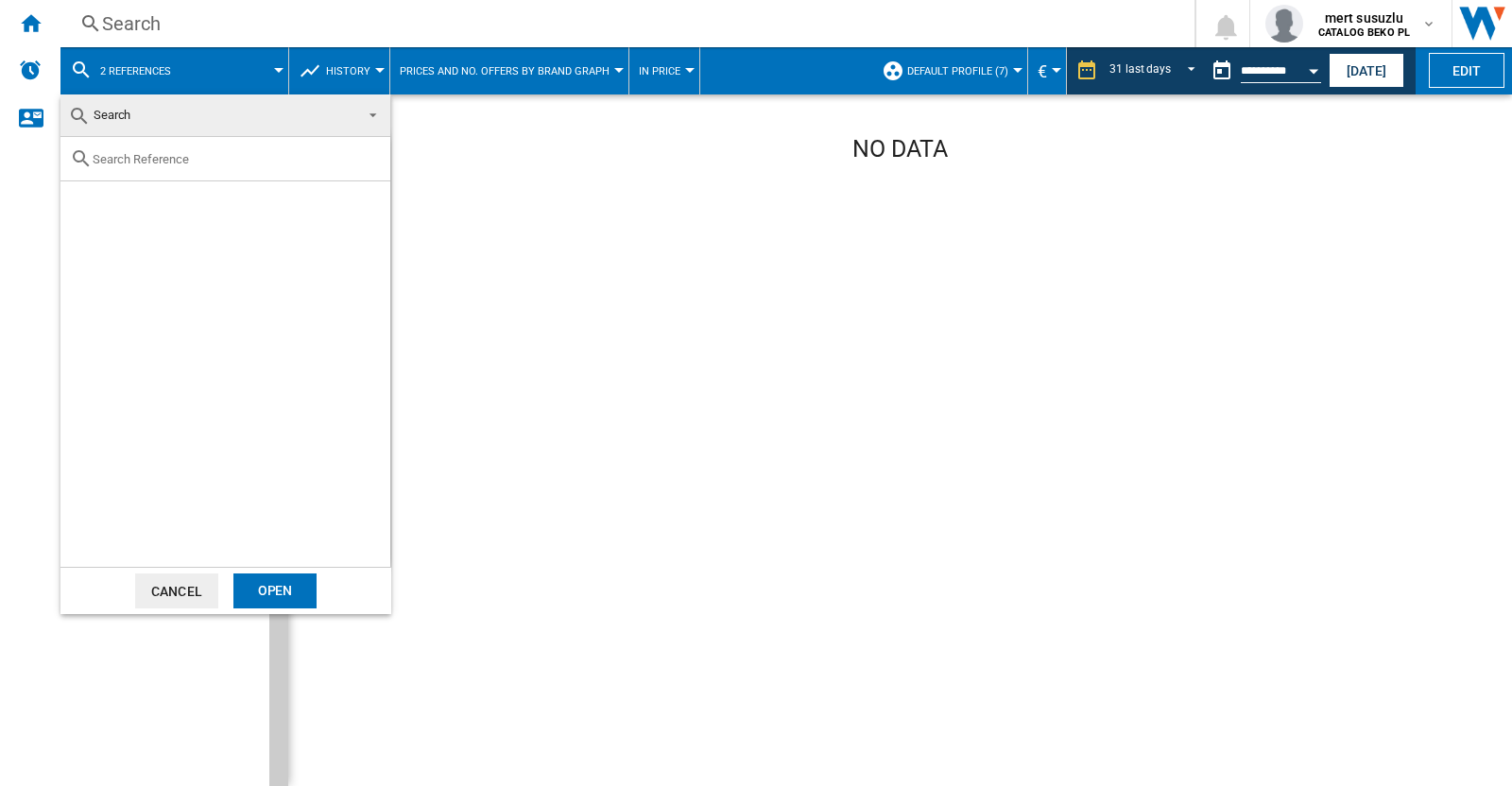
click at [180, 137] on div "Search" at bounding box center [225, 331] width 331 height 473
click at [181, 149] on div at bounding box center [225, 158] width 330 height 44
click at [182, 162] on input "text" at bounding box center [236, 159] width 288 height 15
paste input "HPKS 1262B4 UK"
drag, startPoint x: 184, startPoint y: 162, endPoint x: 170, endPoint y: 161, distance: 14.0
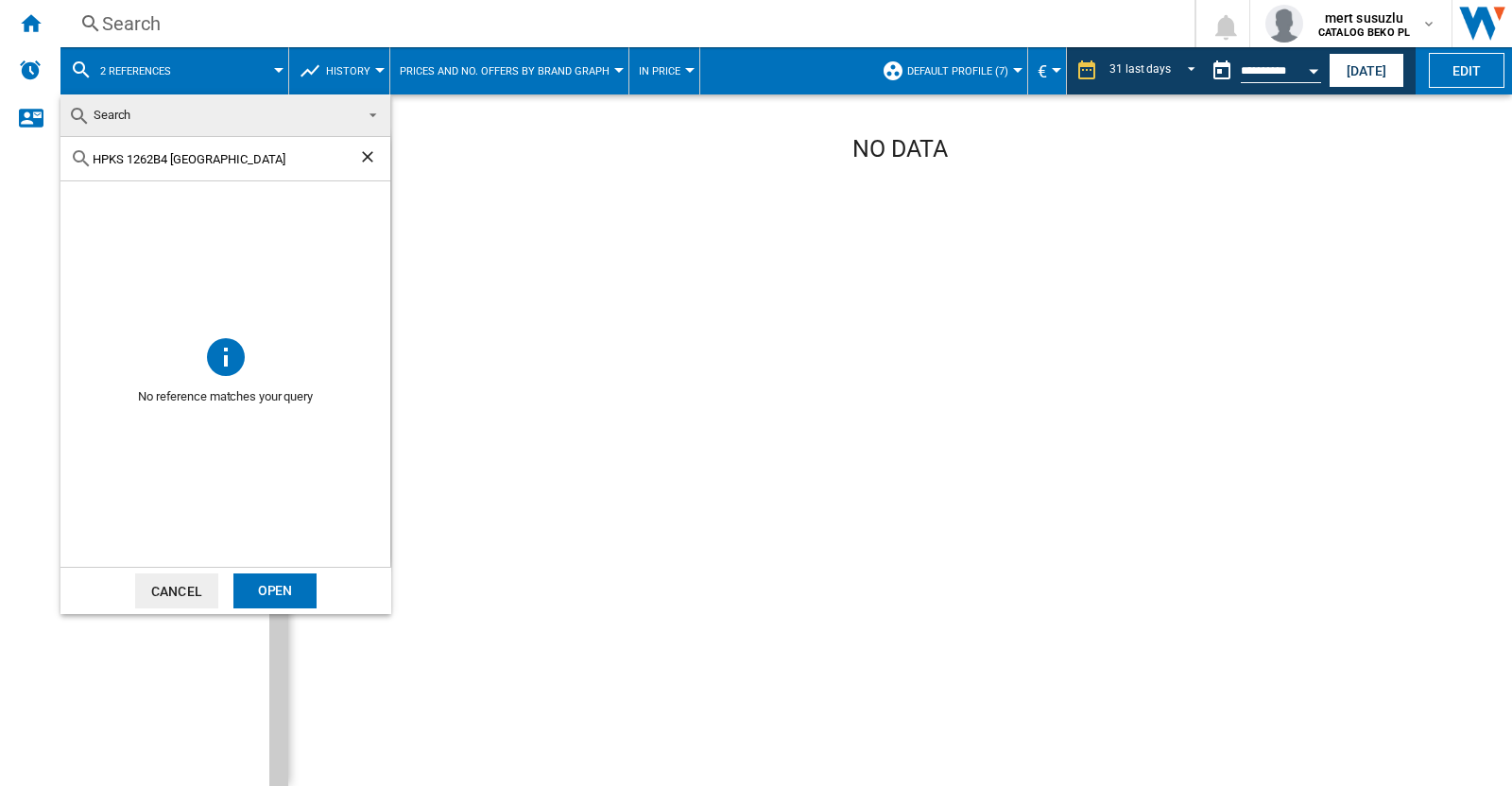
click at [170, 161] on input "HPKS 1262B4 UK" at bounding box center [225, 159] width 266 height 15
type input "HPKS"
click at [201, 594] on button "Cancel" at bounding box center [176, 591] width 83 height 35
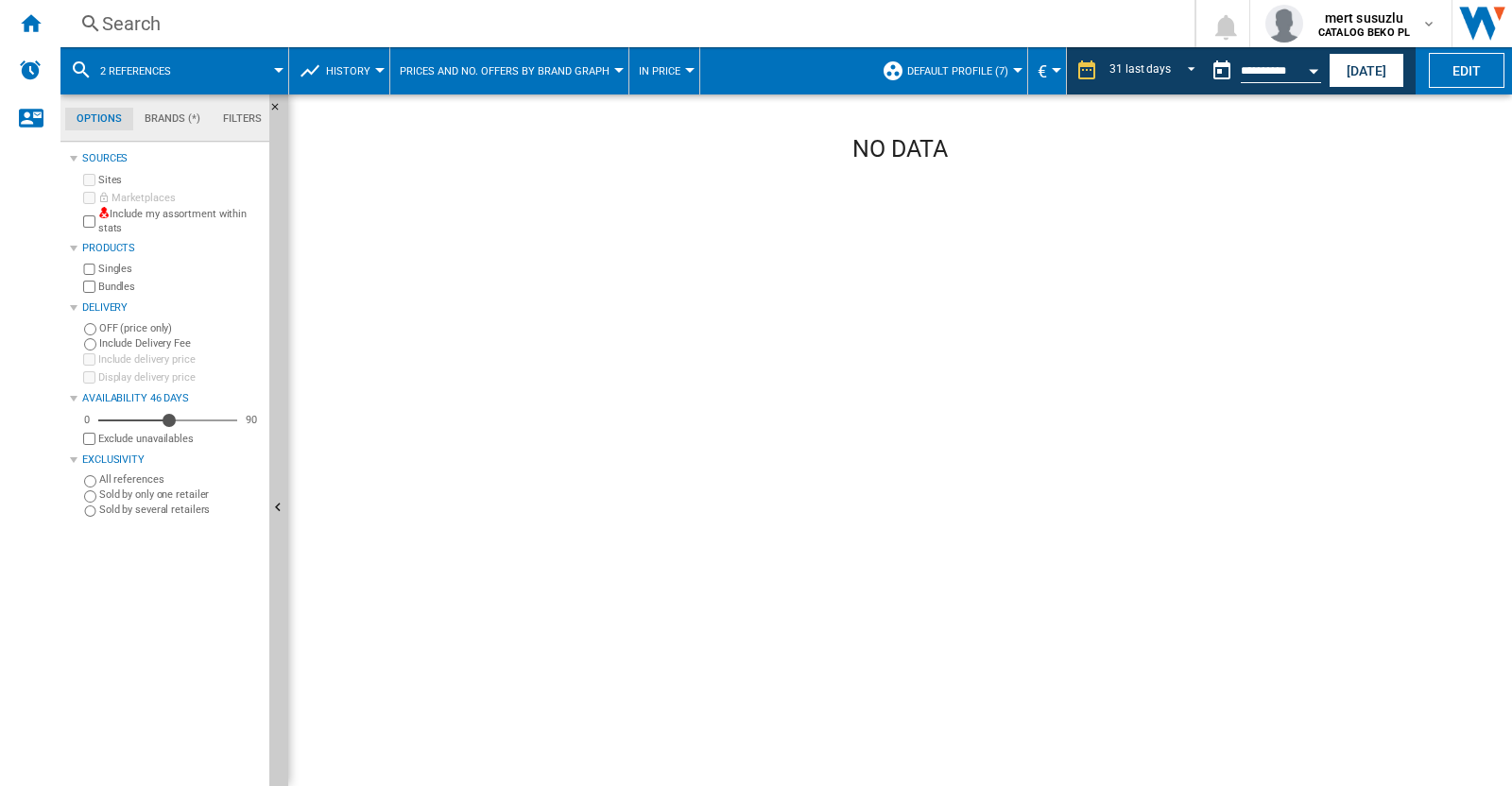
click at [224, 70] on span at bounding box center [237, 70] width 81 height 47
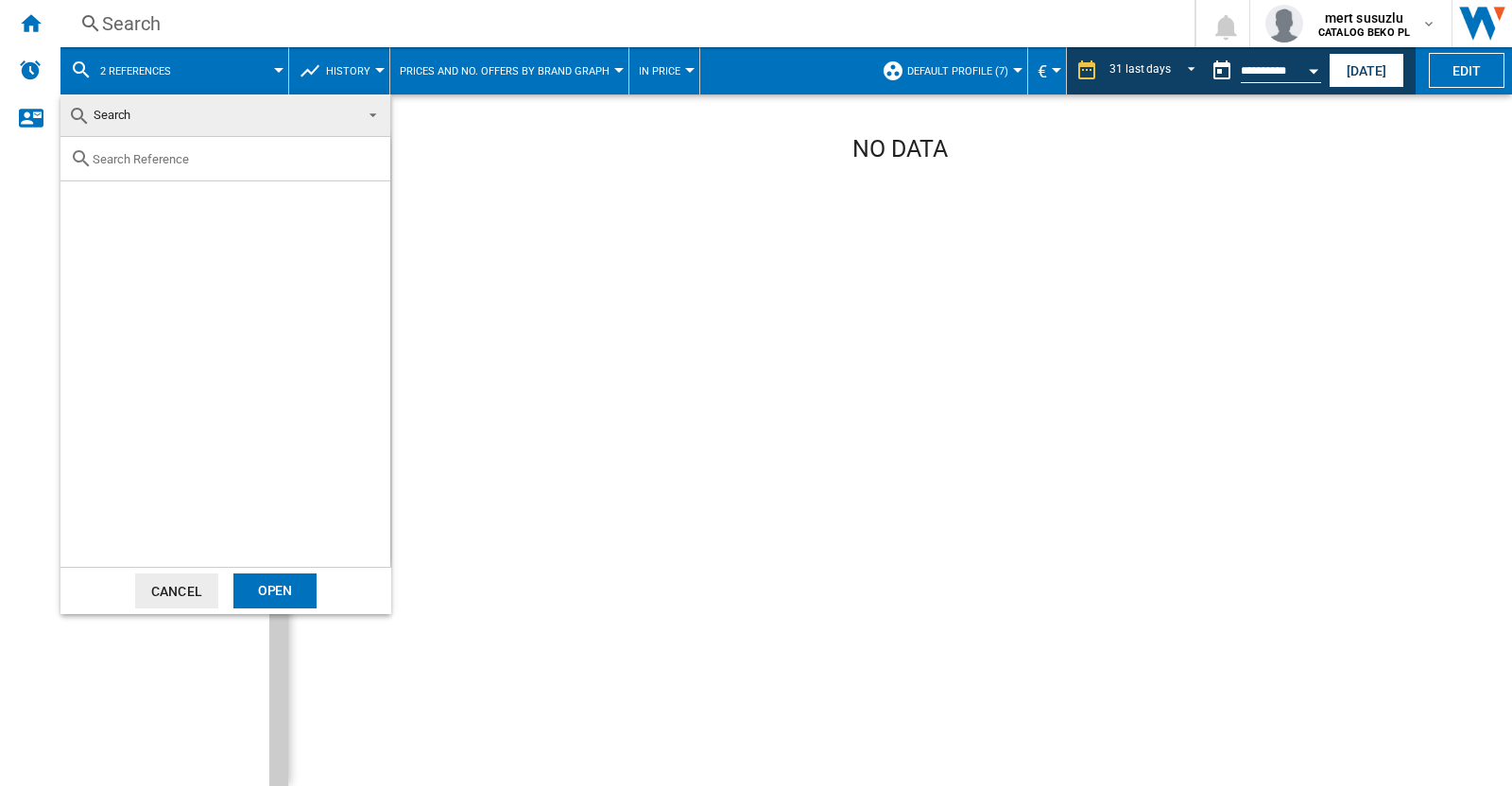
click at [944, 51] on md-backdrop at bounding box center [756, 393] width 1512 height 786
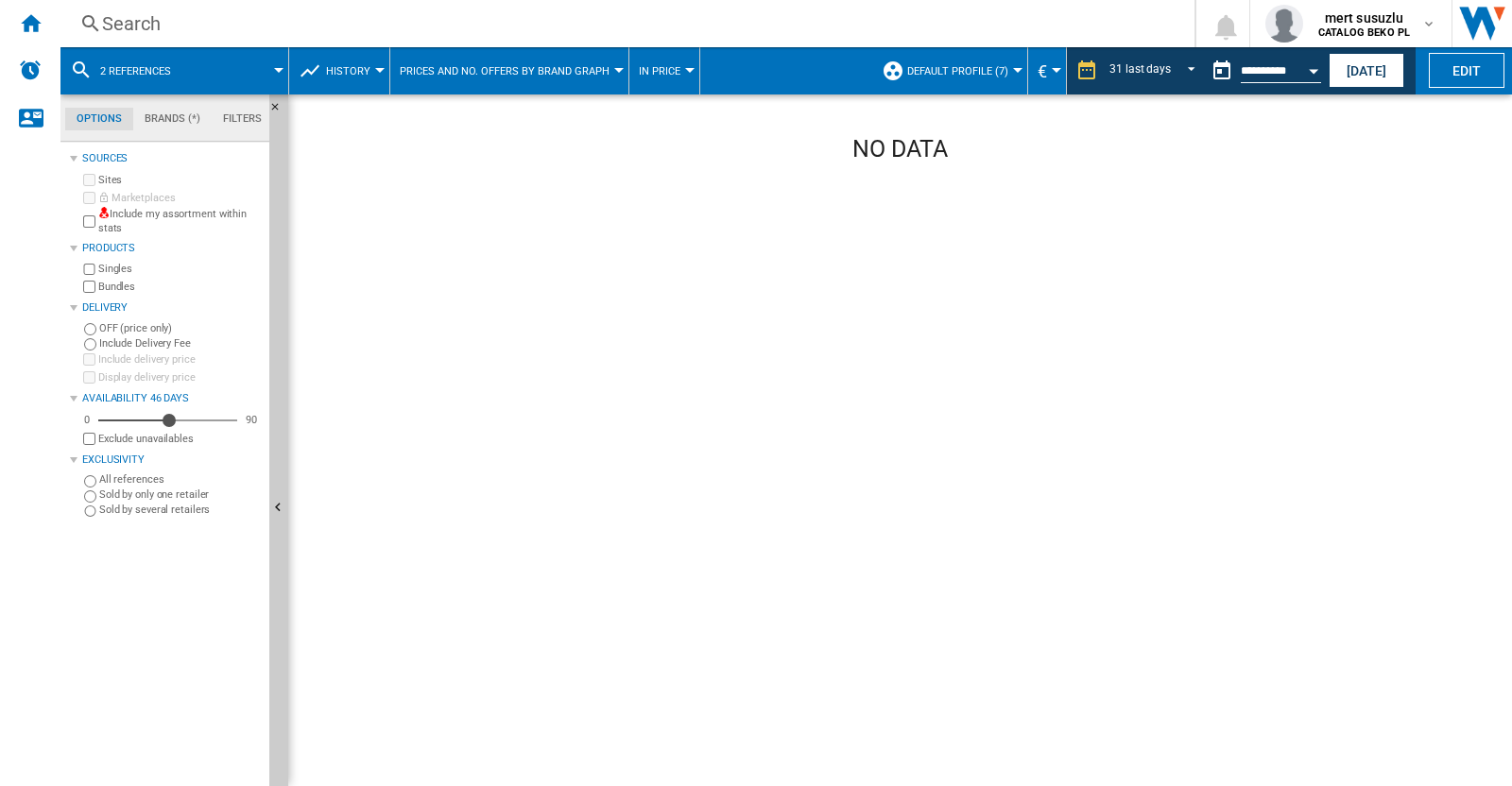
click at [955, 80] on button "Default profile (7)" at bounding box center [961, 70] width 110 height 47
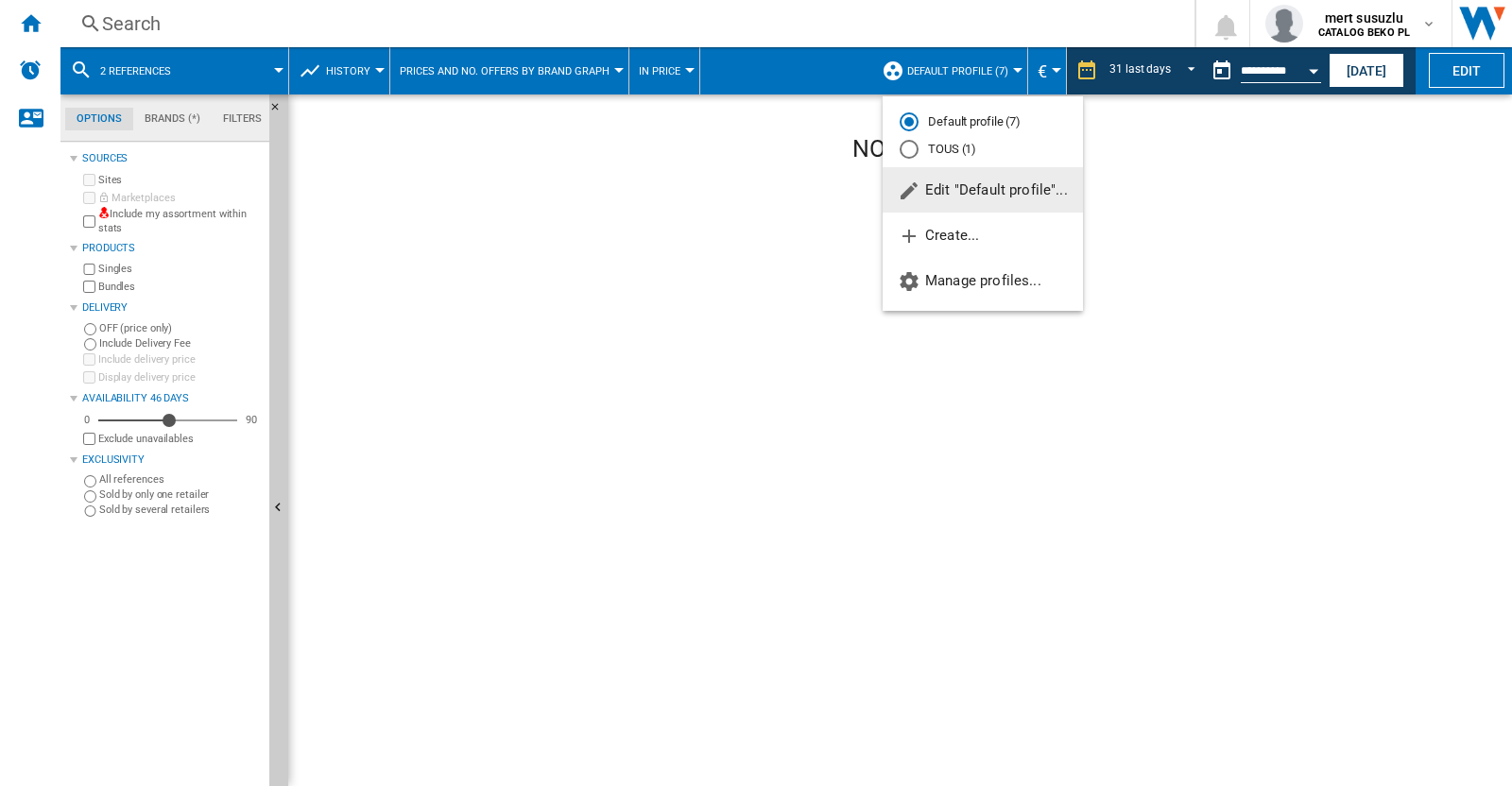
click at [963, 181] on button "Edit "Default profile"..." at bounding box center [982, 189] width 200 height 45
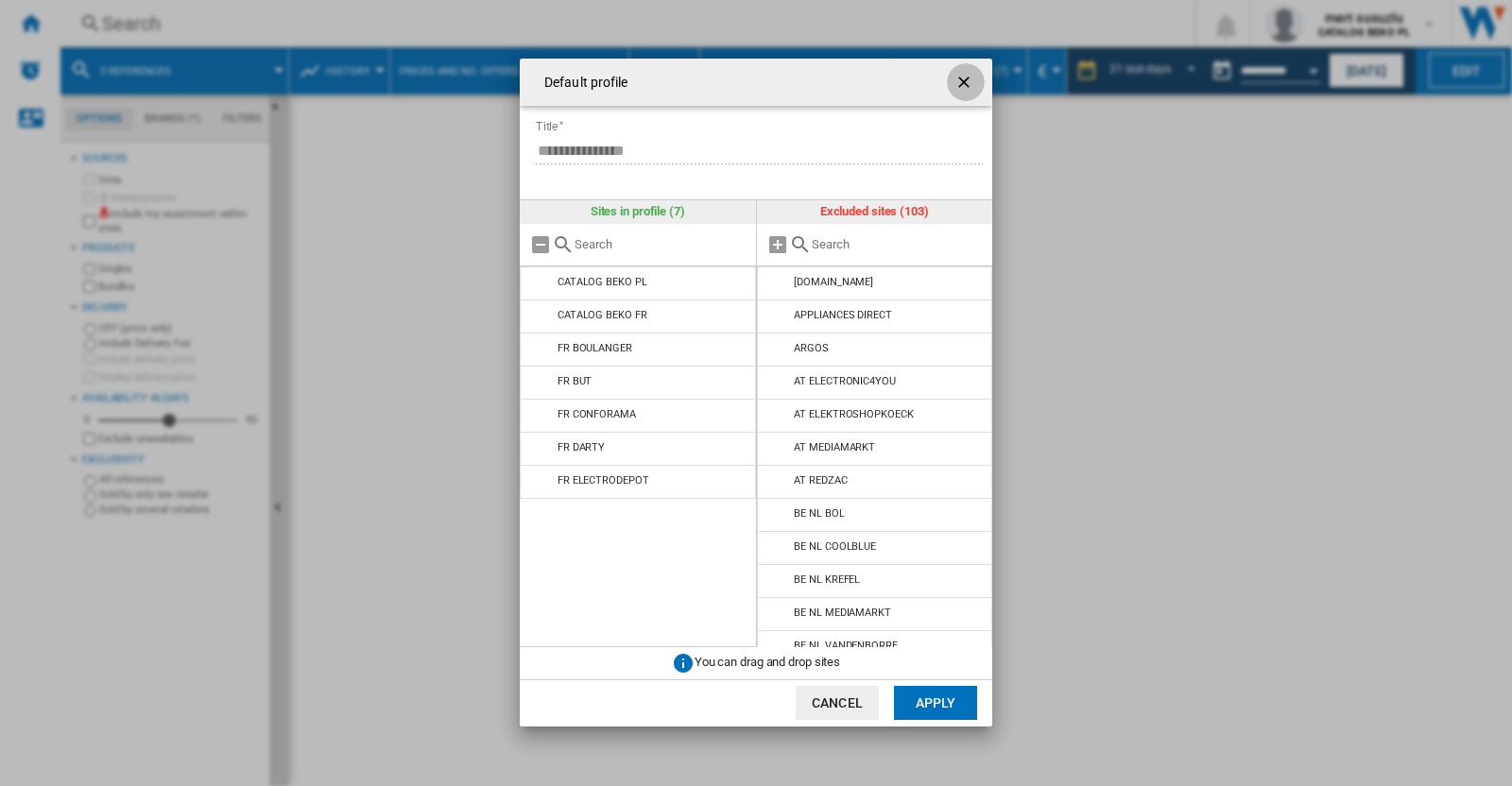
click at [977, 83] on button "Default profile ..." at bounding box center [965, 82] width 38 height 38
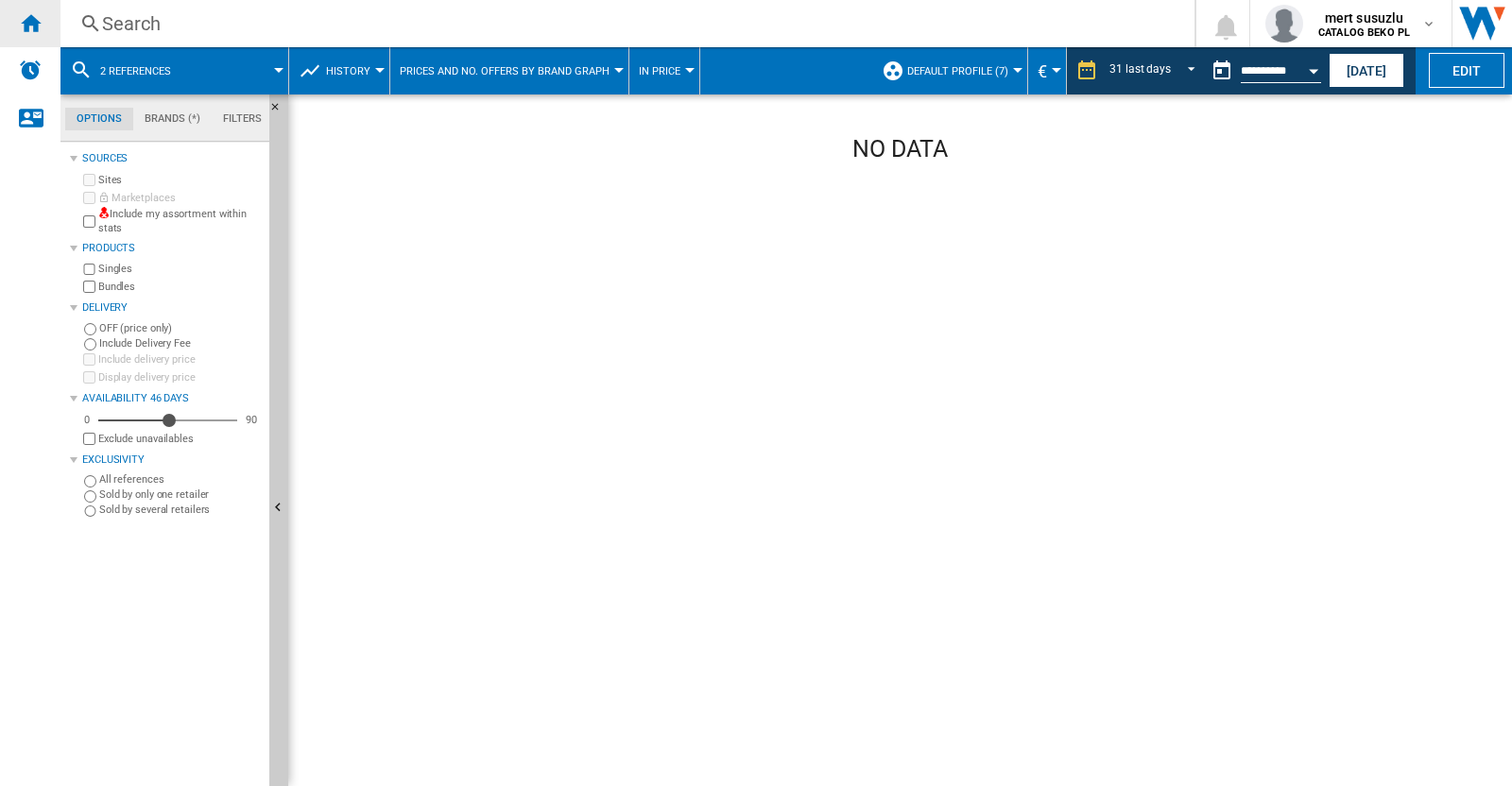
click at [38, 21] on ng-md-icon "Home" at bounding box center [29, 22] width 22 height 22
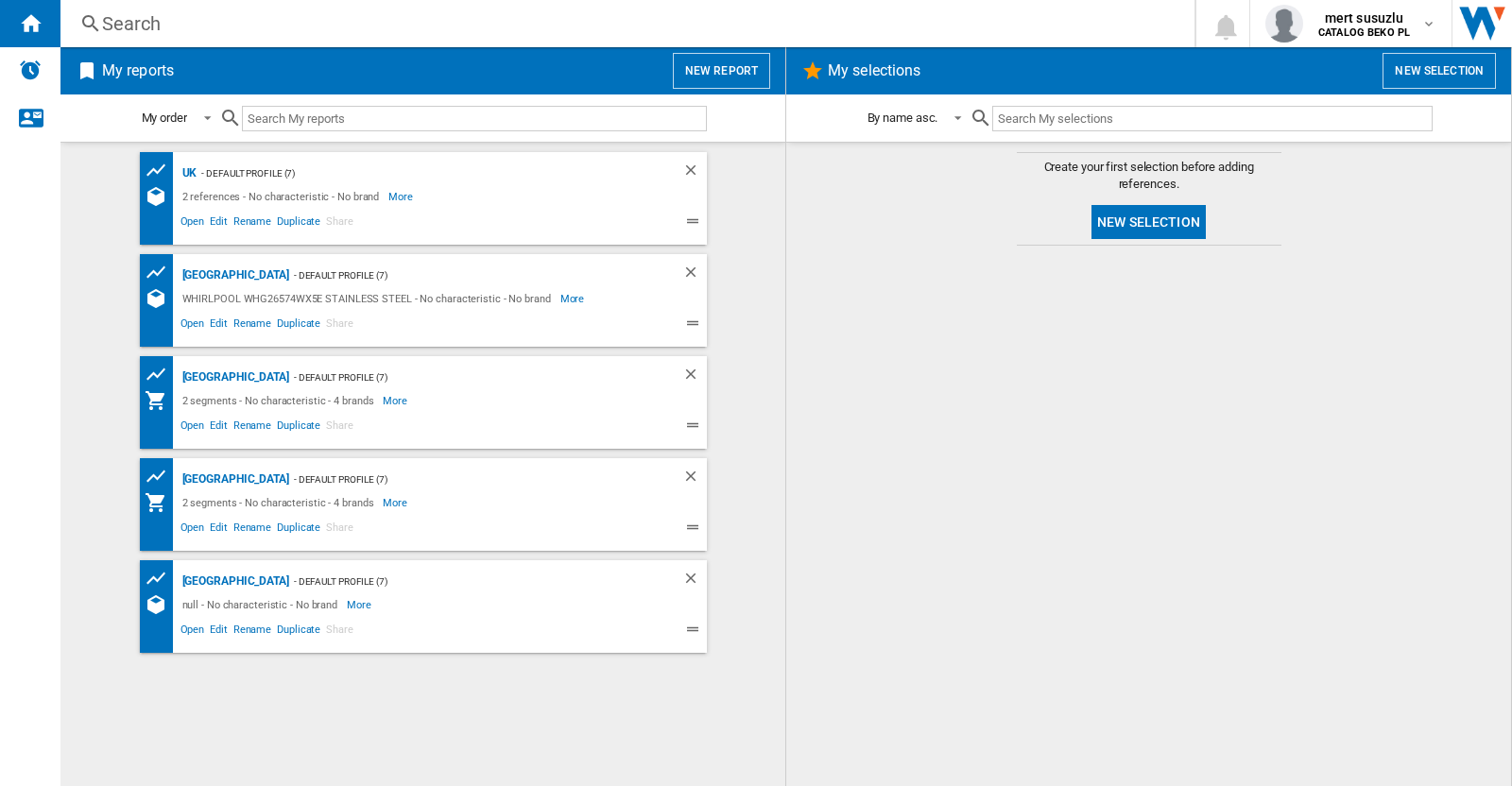
click at [706, 83] on button "New report" at bounding box center [721, 70] width 98 height 36
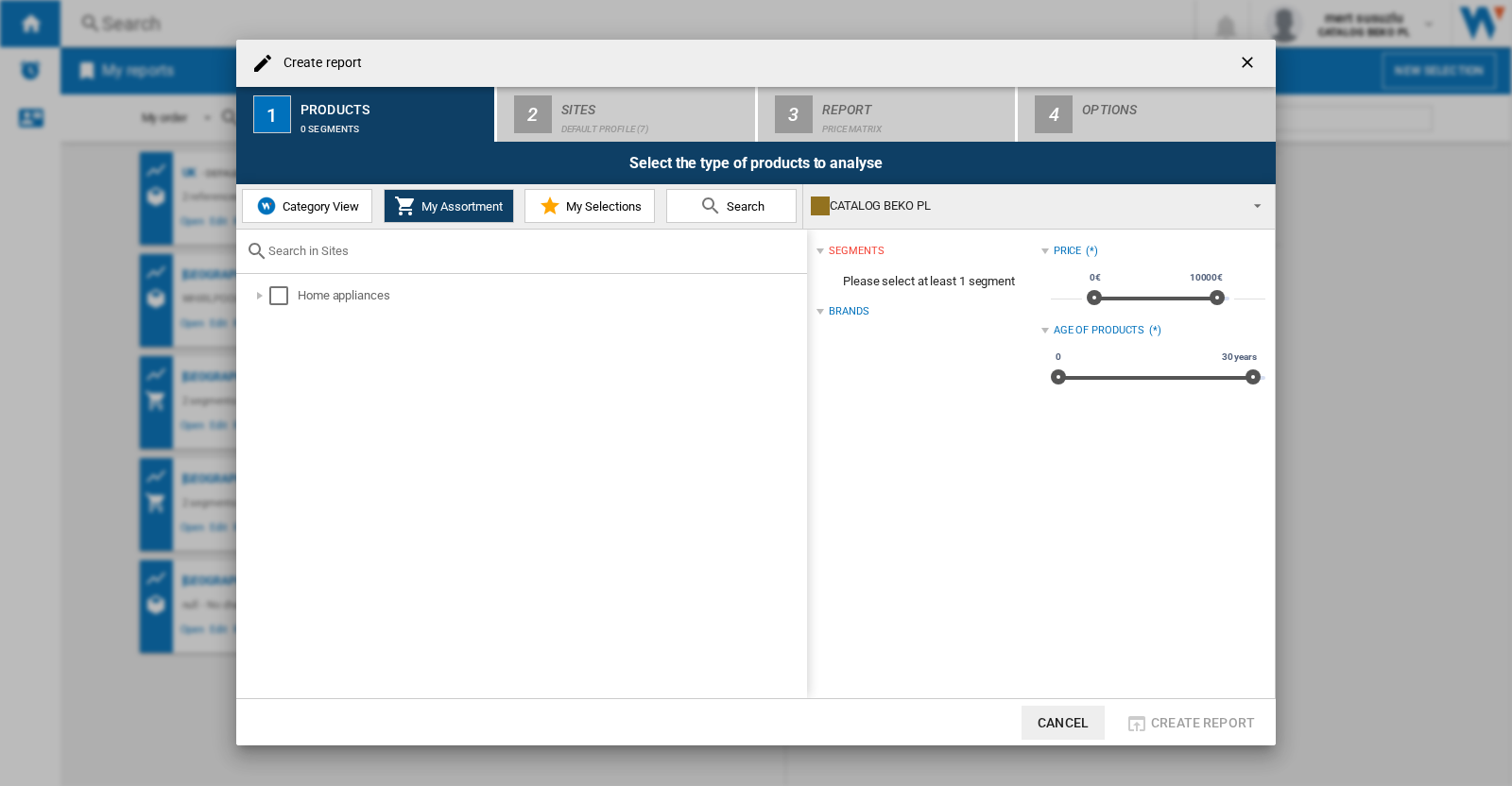
click at [1006, 225] on md-select-value "CATALOG BEKO PL" at bounding box center [1039, 206] width 471 height 44
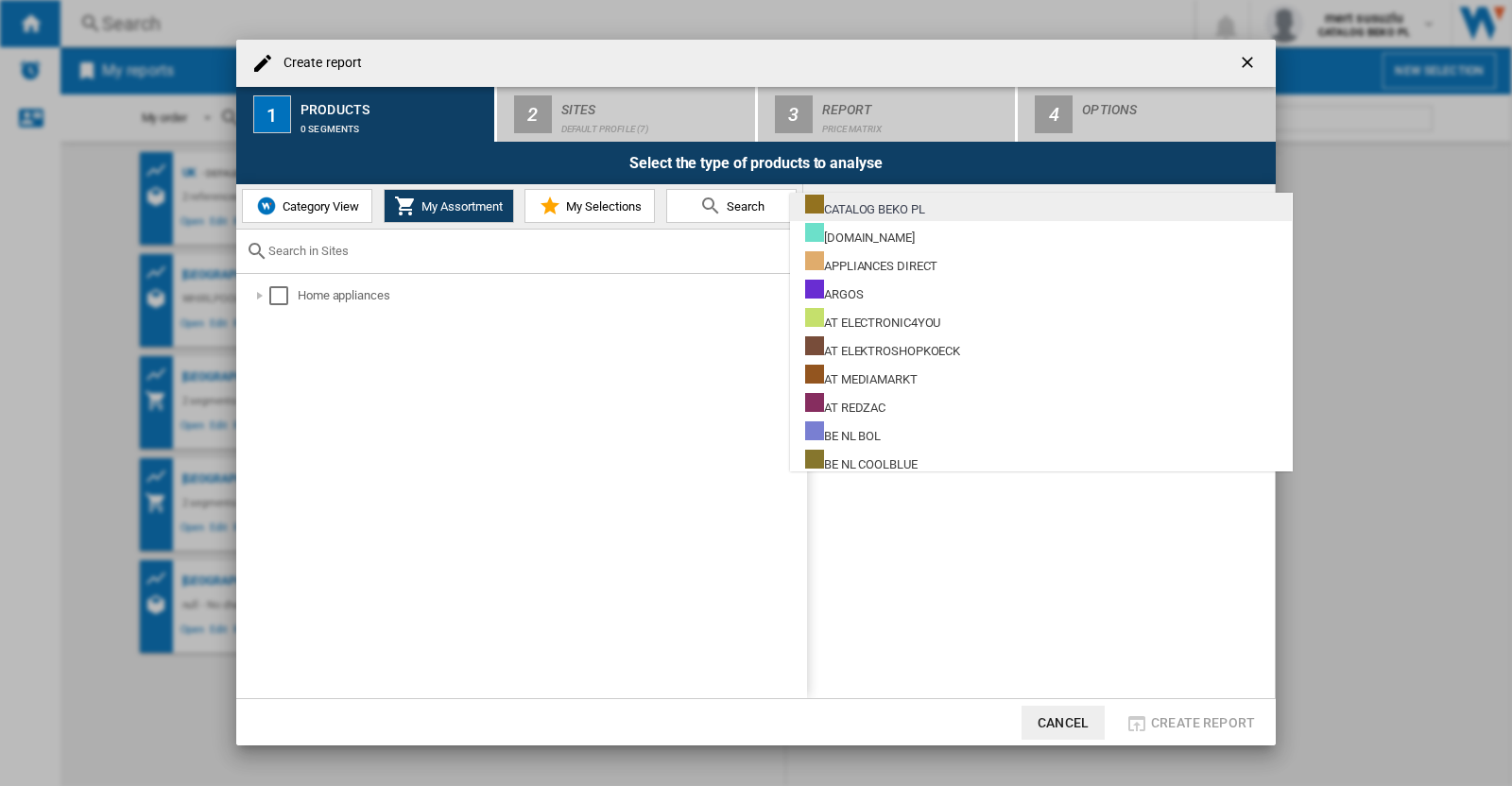
click at [1000, 215] on md-option "CATALOG BEKO PL" at bounding box center [1041, 206] width 502 height 28
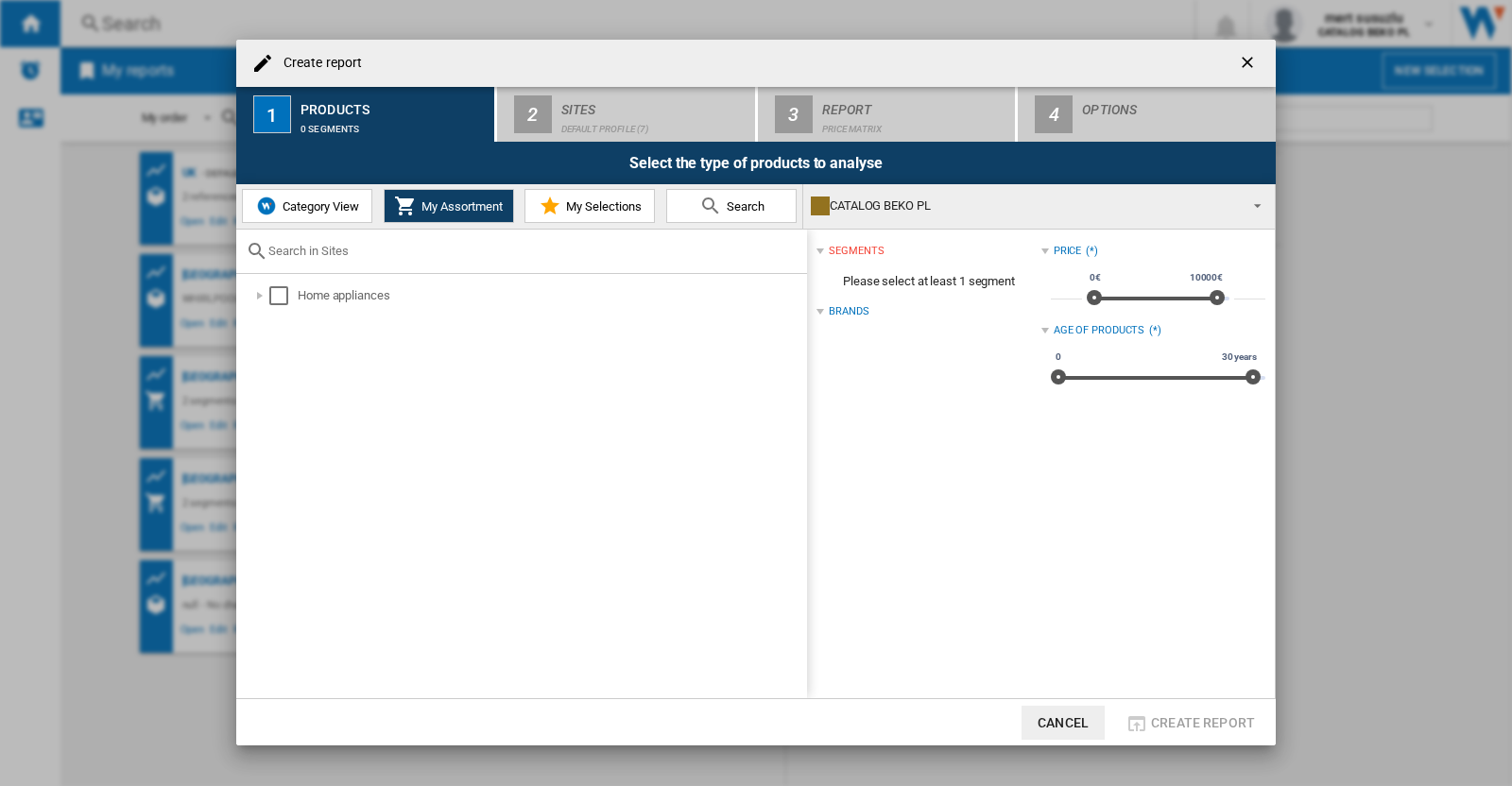
click at [1000, 215] on div "CATALOG BEKO PL" at bounding box center [1023, 205] width 426 height 26
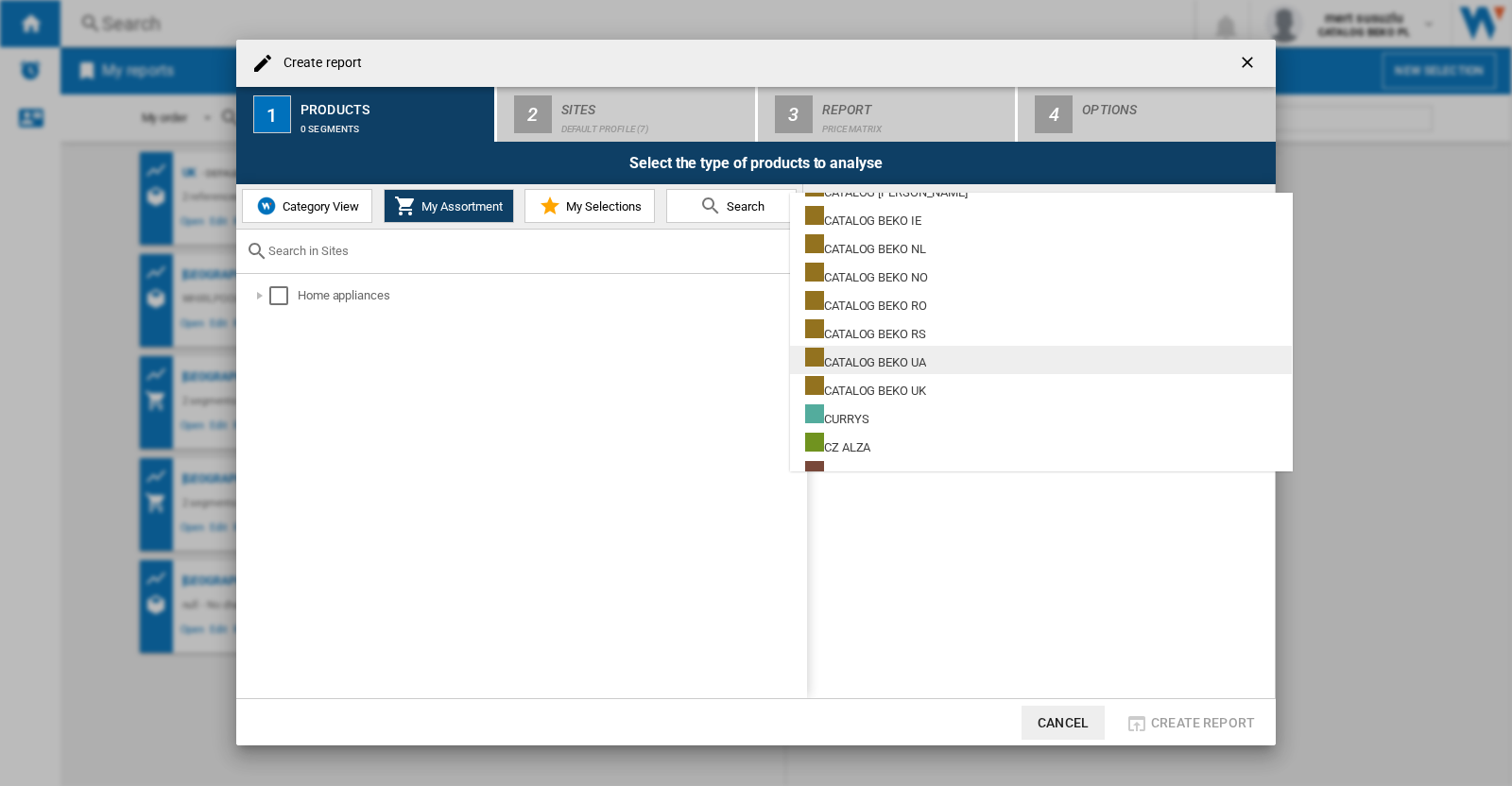
scroll to position [591, 0]
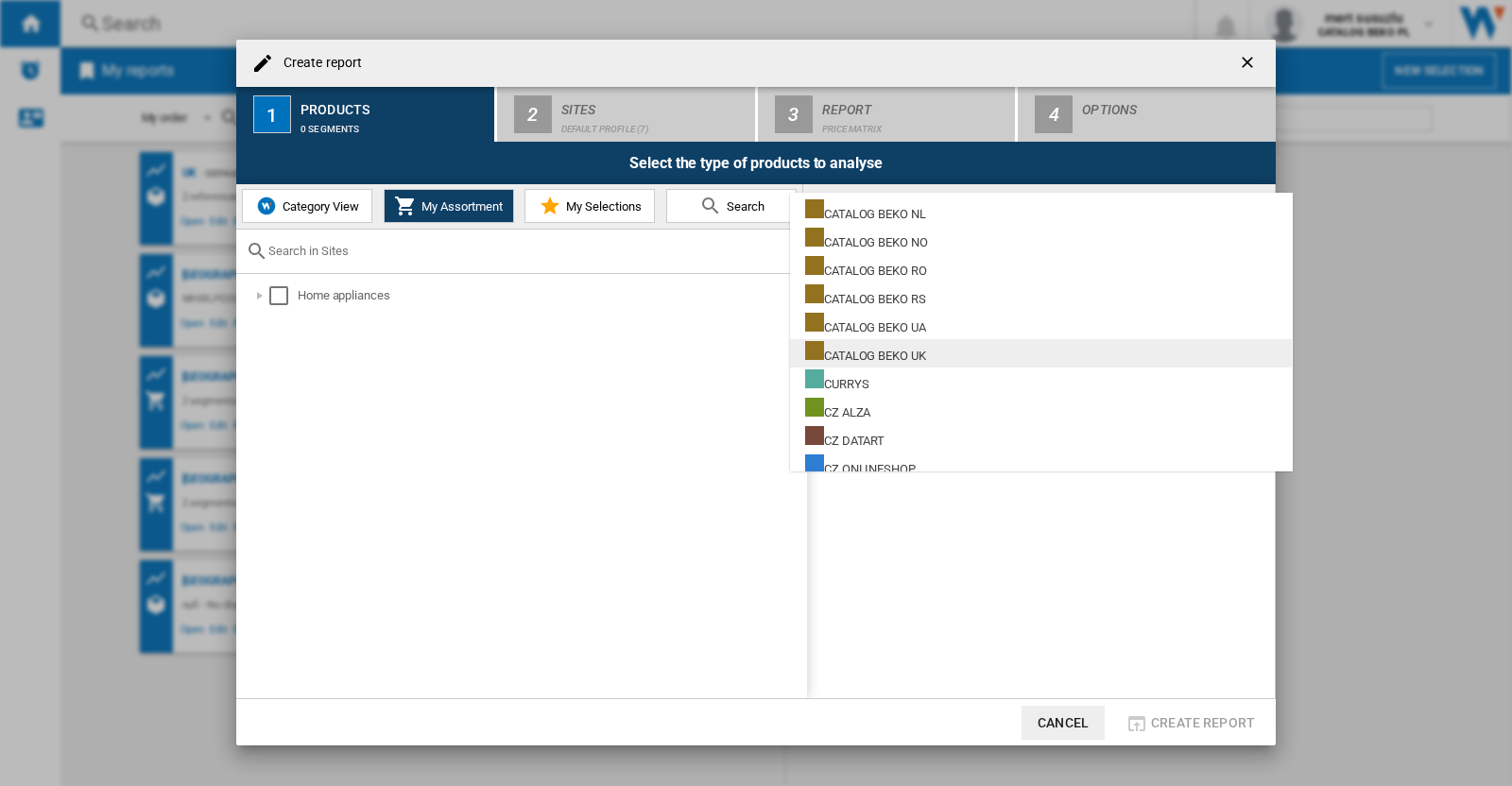
click at [923, 347] on div "CATALOG BEKO UK" at bounding box center [866, 352] width 121 height 23
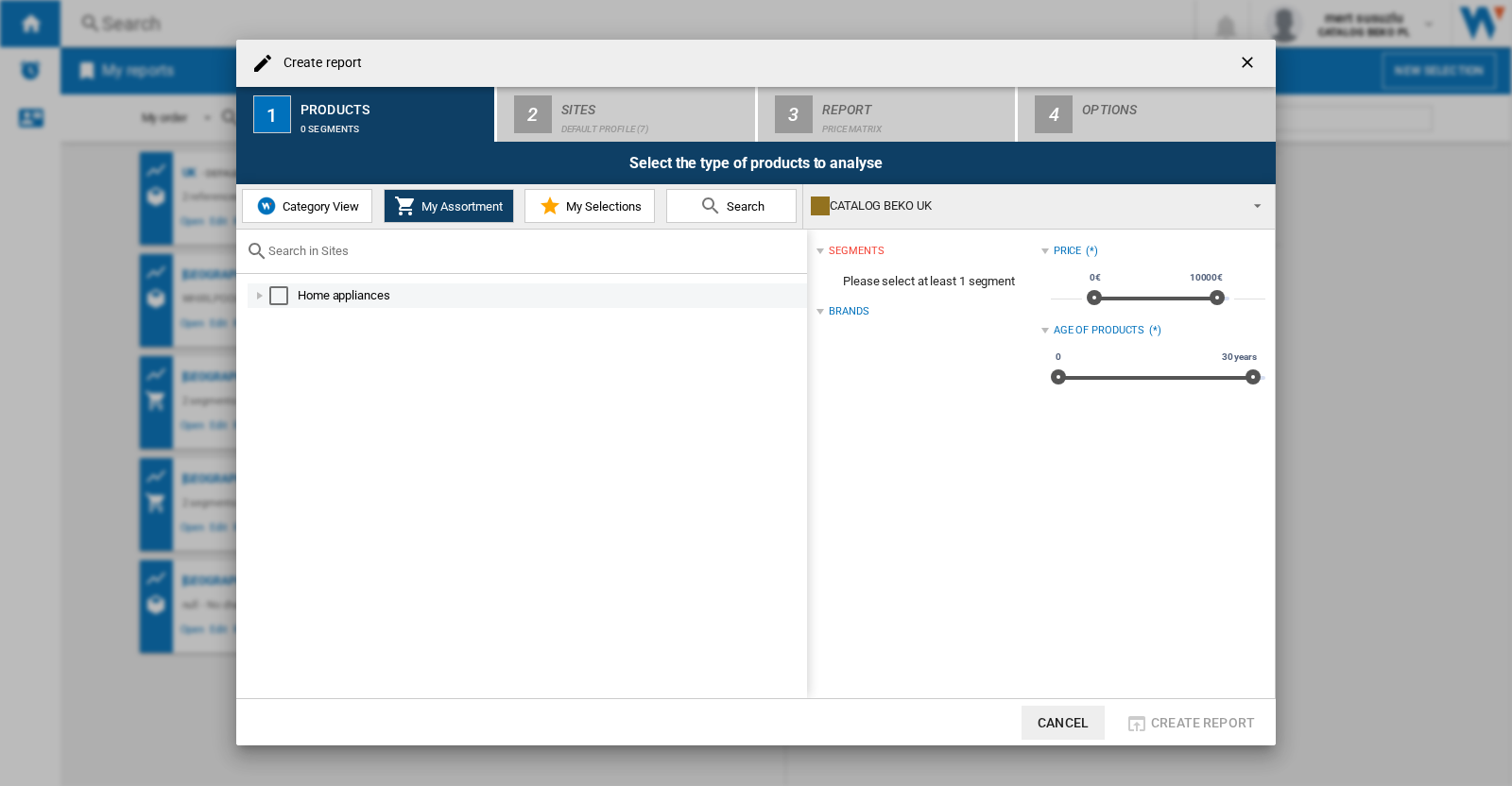
click at [255, 299] on div at bounding box center [259, 295] width 19 height 19
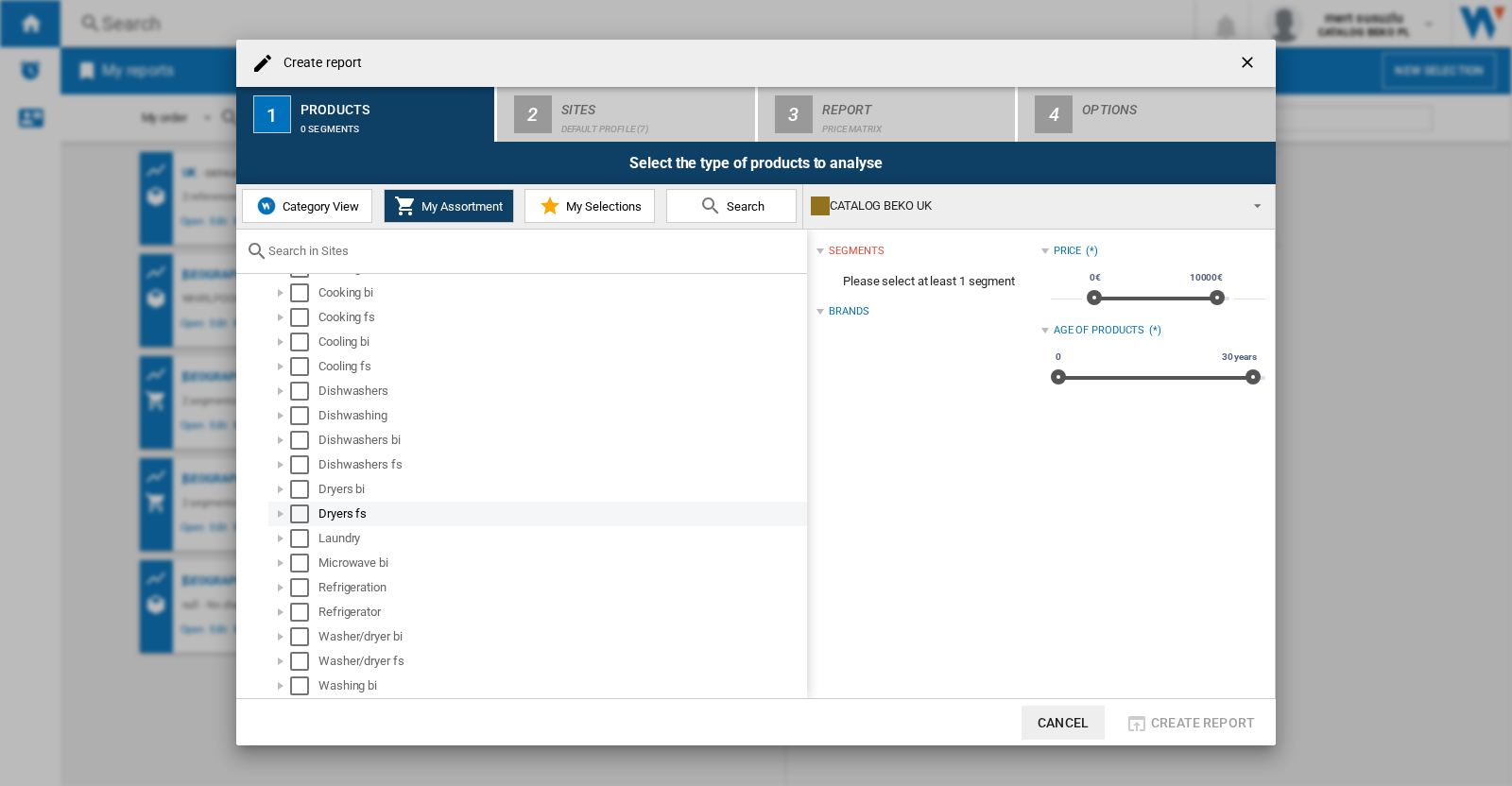
scroll to position [75, 0]
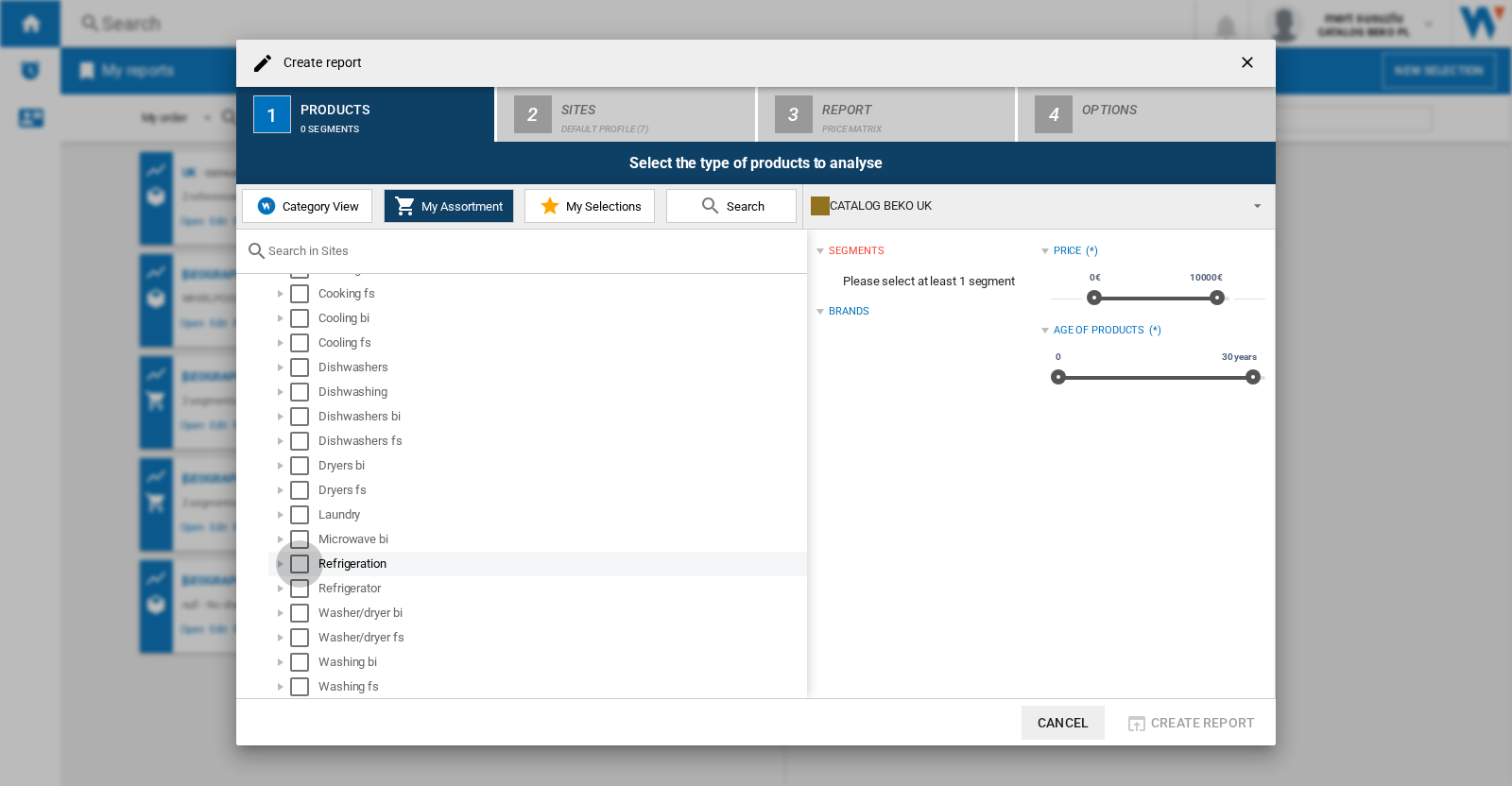
click at [306, 558] on div "Select" at bounding box center [299, 563] width 19 height 19
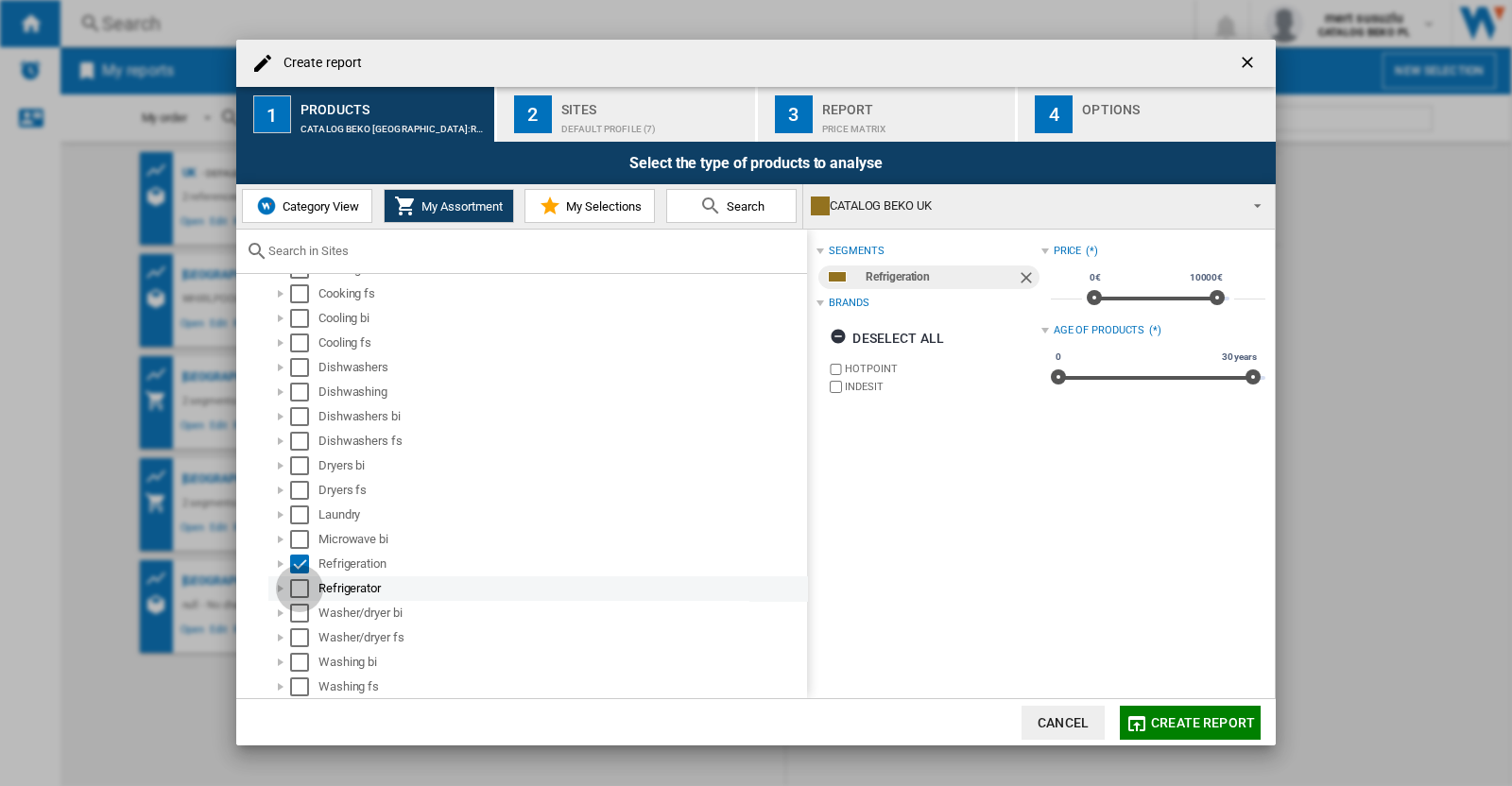
click at [302, 588] on div "Select" at bounding box center [299, 588] width 19 height 19
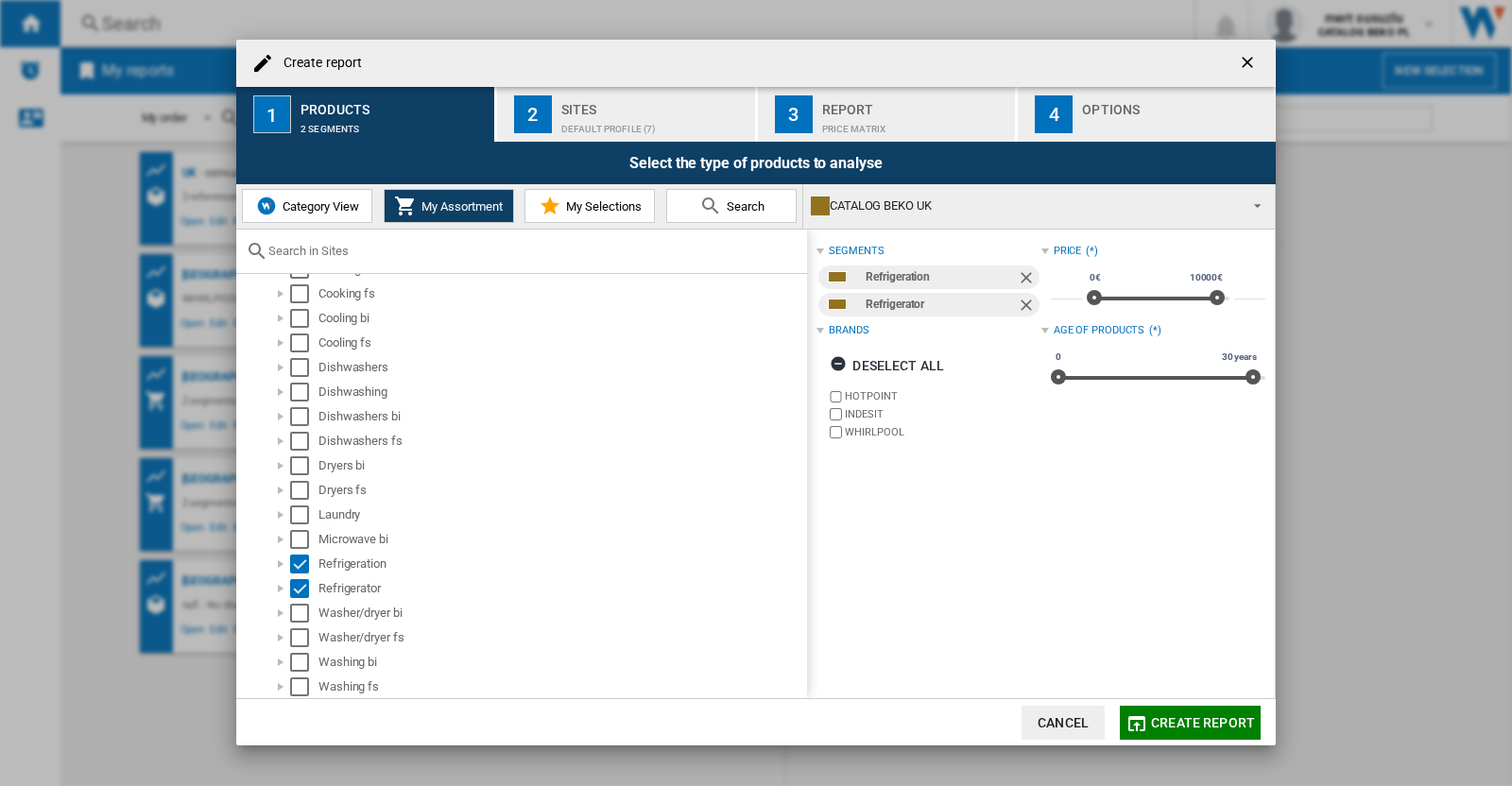
click at [552, 130] on button "2 Sites Default profile (7)" at bounding box center [627, 114] width 260 height 55
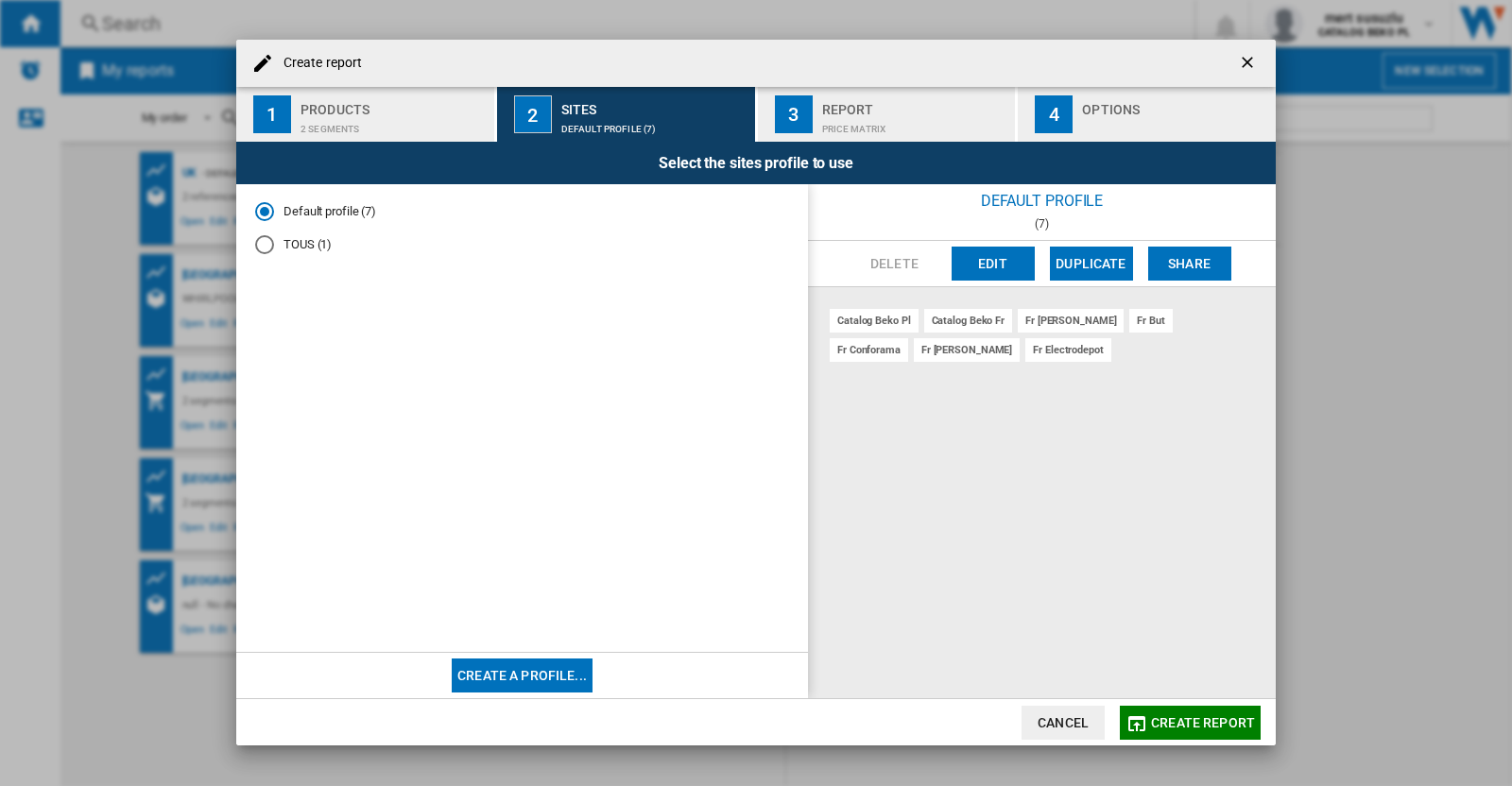
click at [993, 265] on button "Edit" at bounding box center [993, 264] width 83 height 34
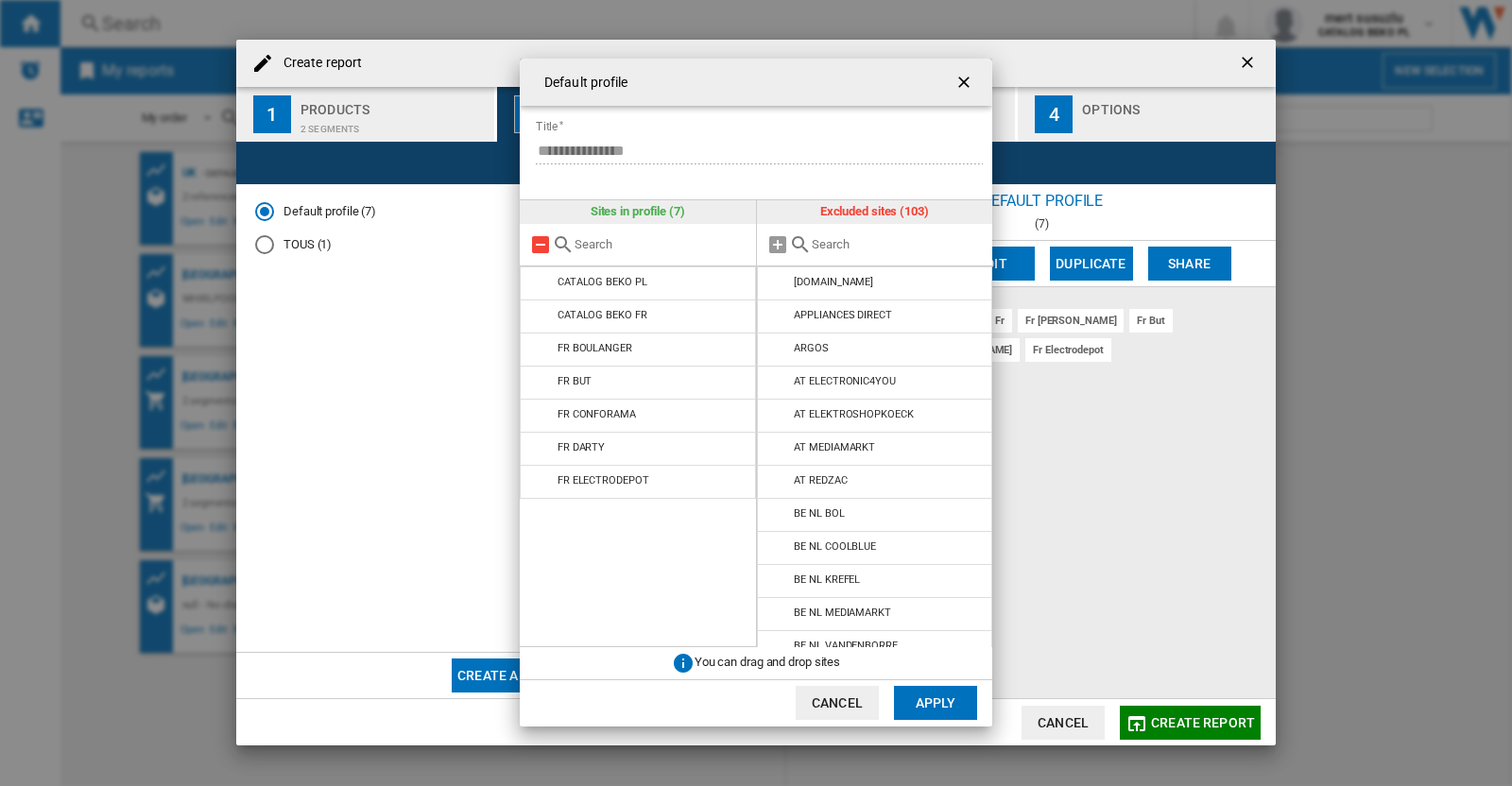
click at [529, 245] on md-icon "{{::title}} {{::getI18NText('BUTTONS.CANCEL')}} ..." at bounding box center [540, 244] width 22 height 22
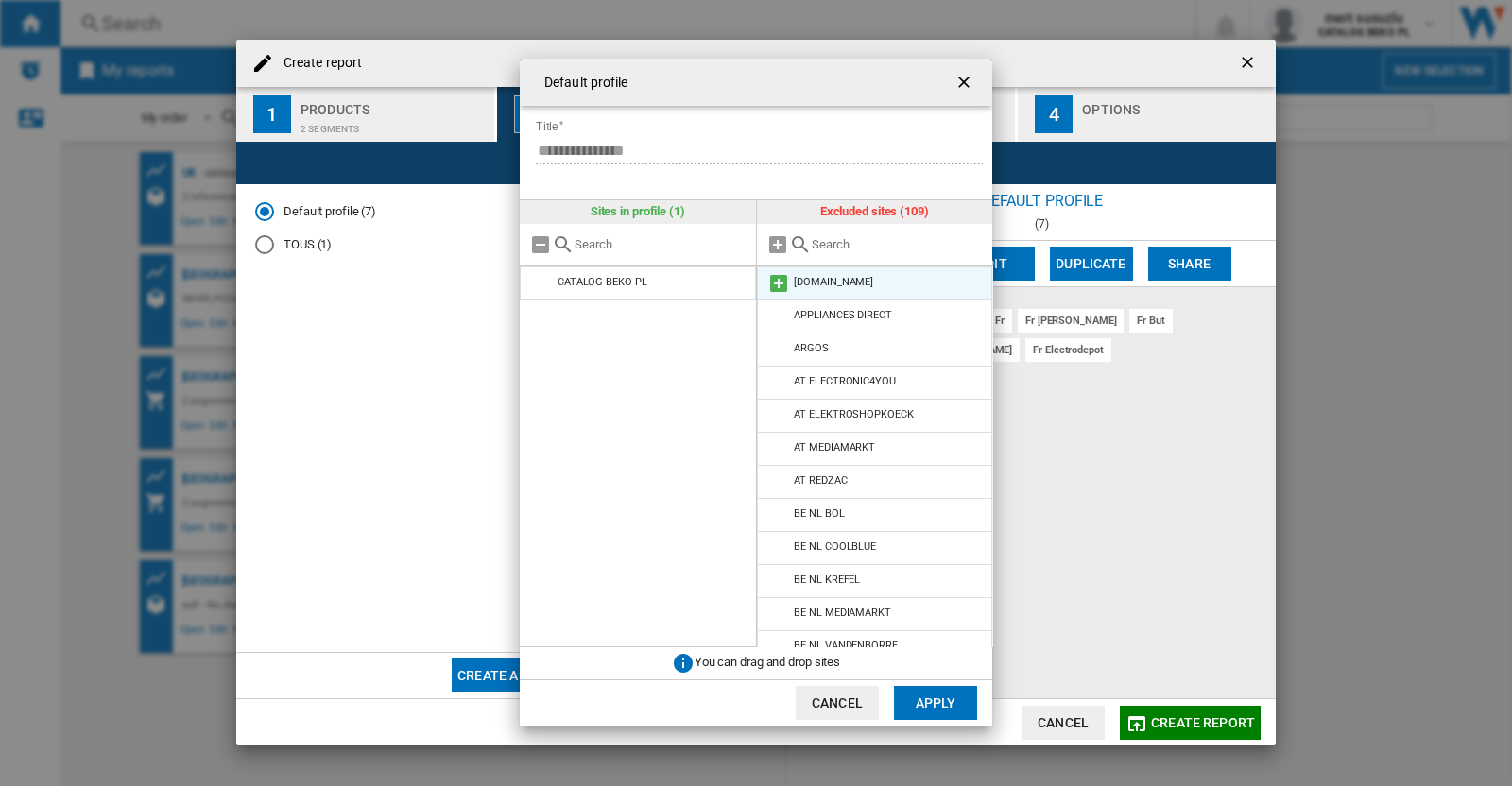
click at [780, 279] on md-icon "{{::title}} {{::getI18NText('BUTTONS.CANCEL')}} ..." at bounding box center [778, 283] width 22 height 22
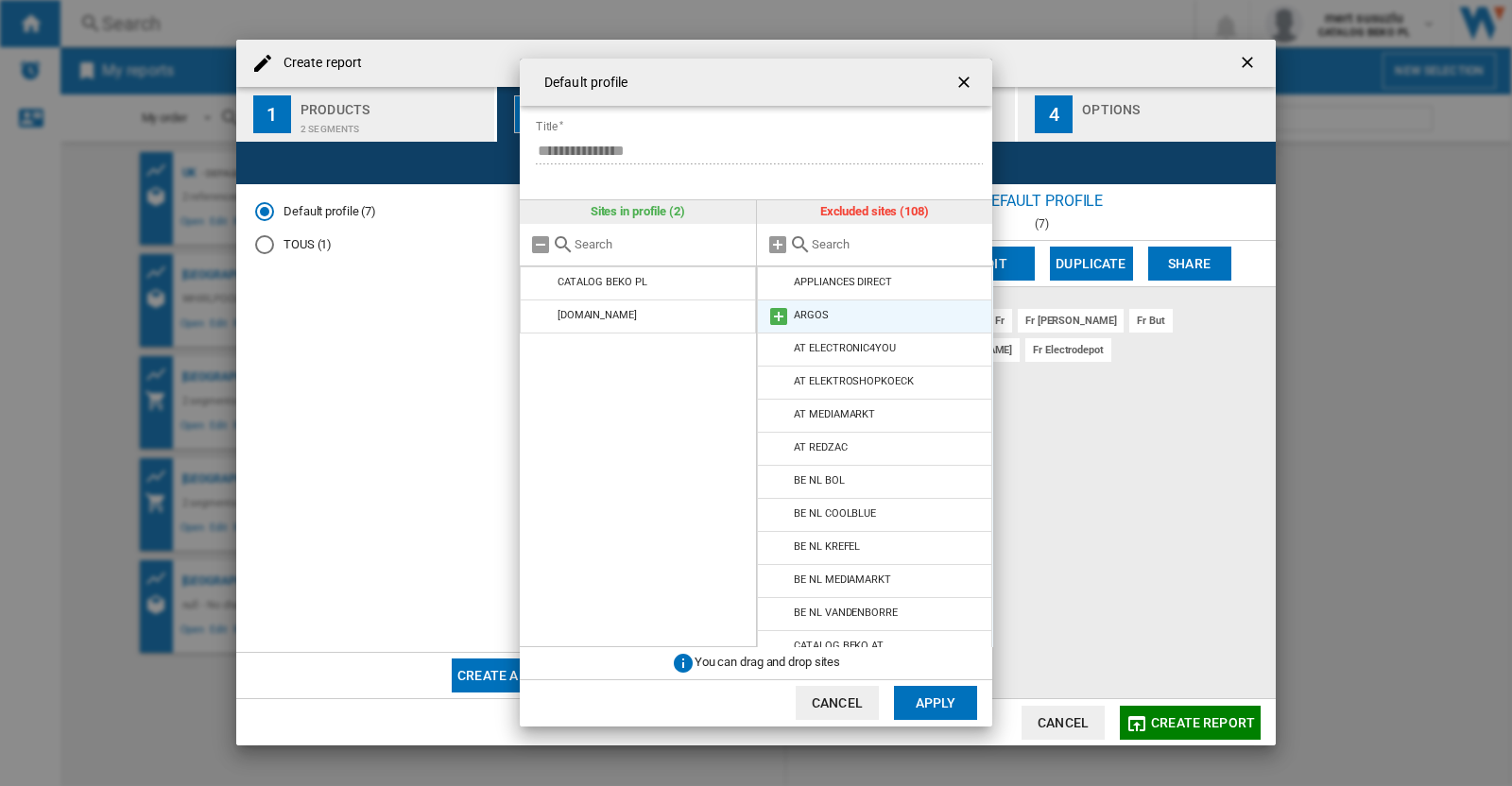
click at [779, 310] on md-icon "{{::title}} {{::getI18NText('BUTTONS.CANCEL')}} ..." at bounding box center [778, 316] width 22 height 22
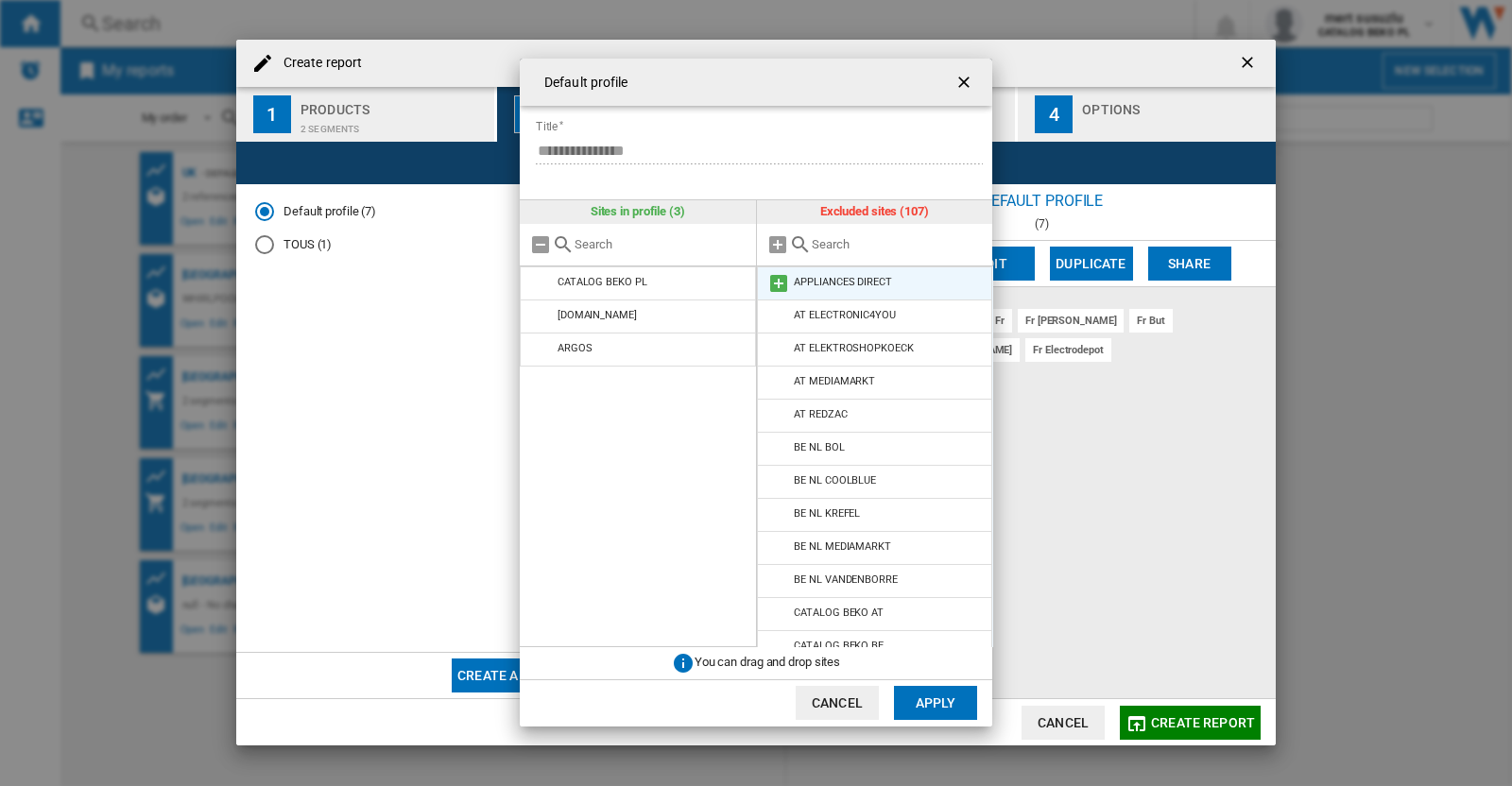
click at [779, 276] on md-icon "{{::title}} {{::getI18NText('BUTTONS.CANCEL')}} ..." at bounding box center [778, 283] width 22 height 22
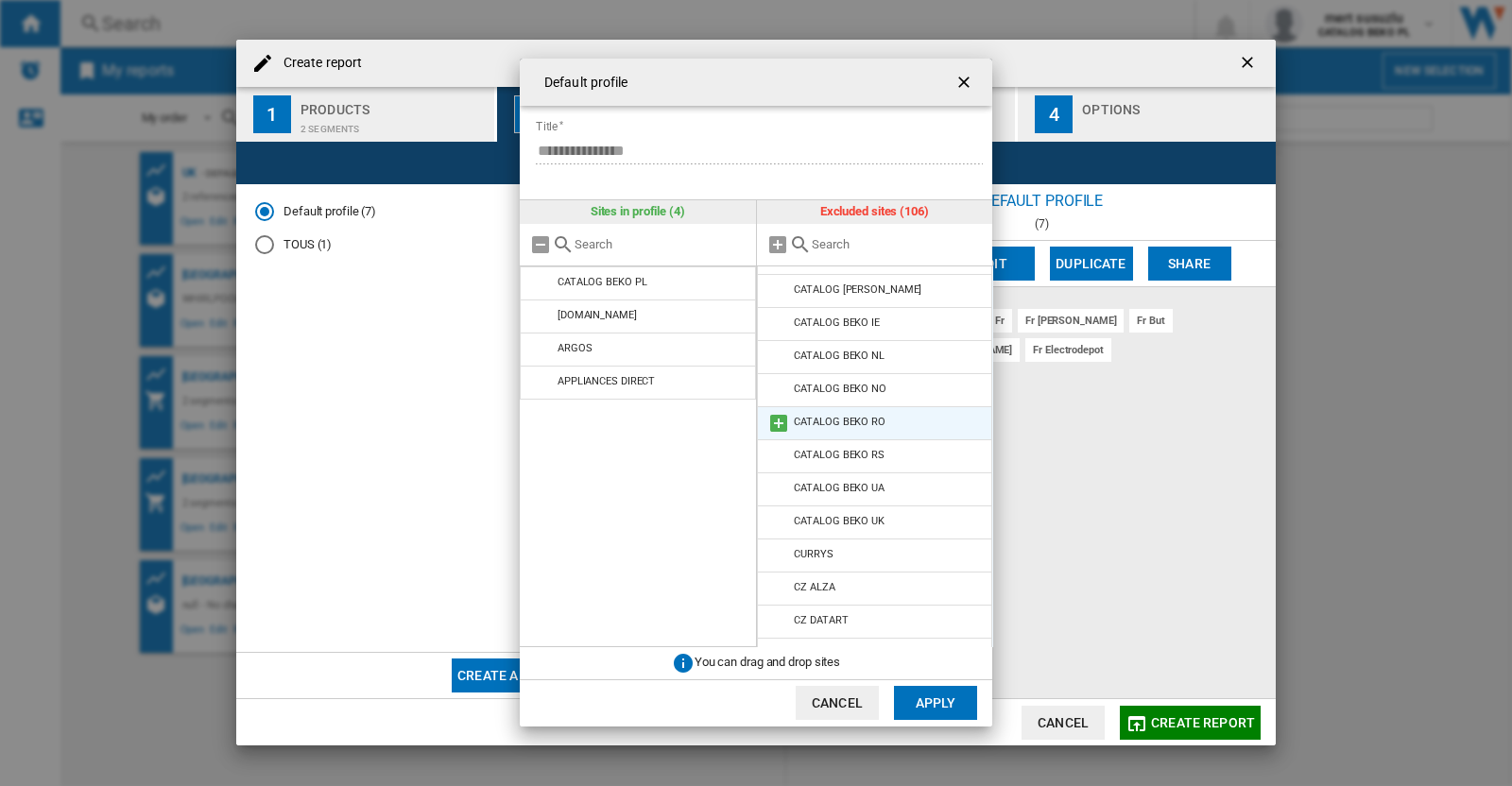
scroll to position [591, 0]
click at [773, 416] on md-icon "{{::title}} {{::getI18NText('BUTTONS.CANCEL')}} ..." at bounding box center [778, 420] width 22 height 22
click at [773, 418] on md-icon "{{::title}} {{::getI18NText('BUTTONS.CANCEL')}} ..." at bounding box center [778, 420] width 22 height 22
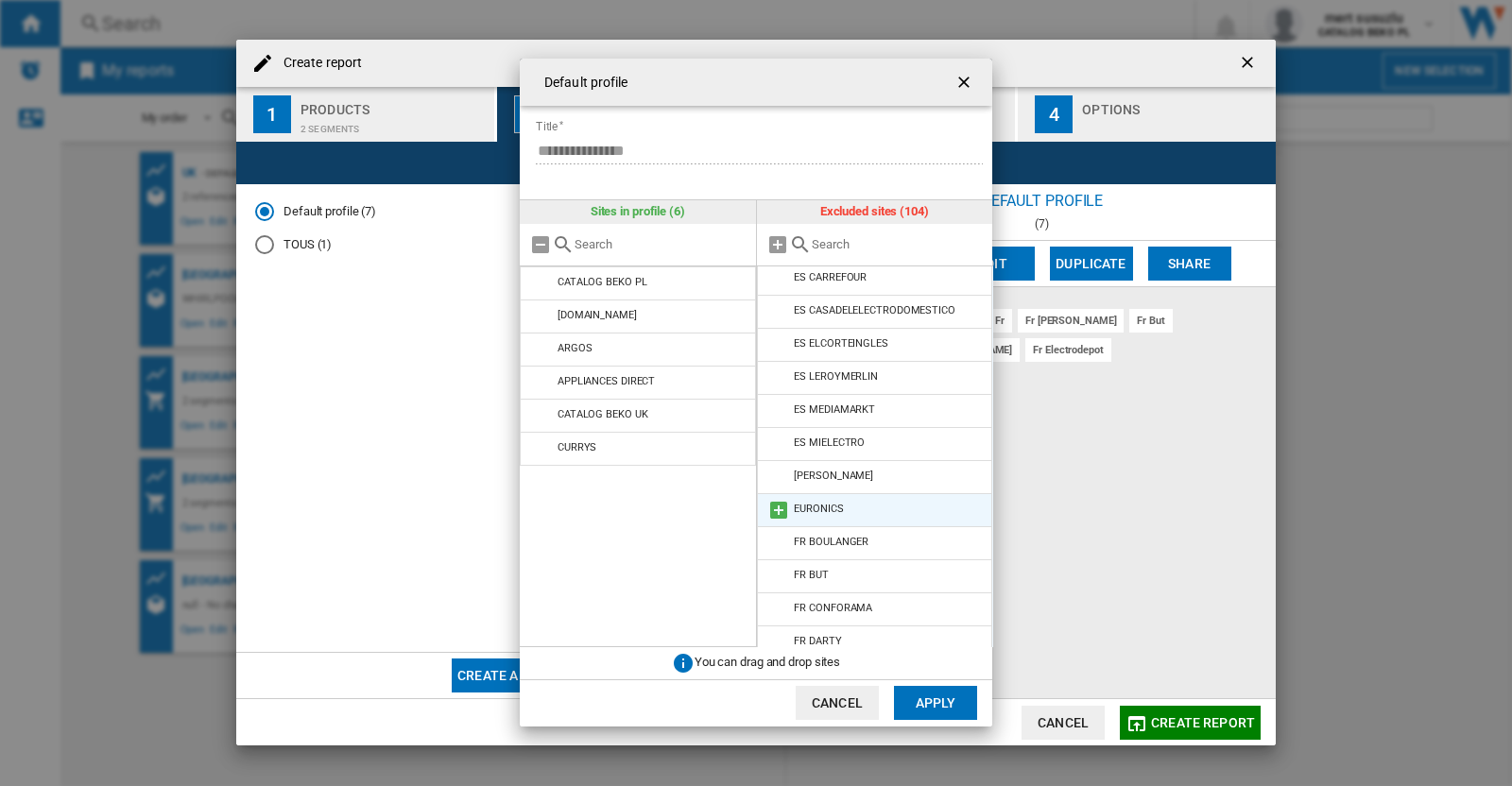
click at [773, 510] on md-icon "{{::title}} {{::getI18NText('BUTTONS.CANCEL')}} ..." at bounding box center [778, 510] width 22 height 22
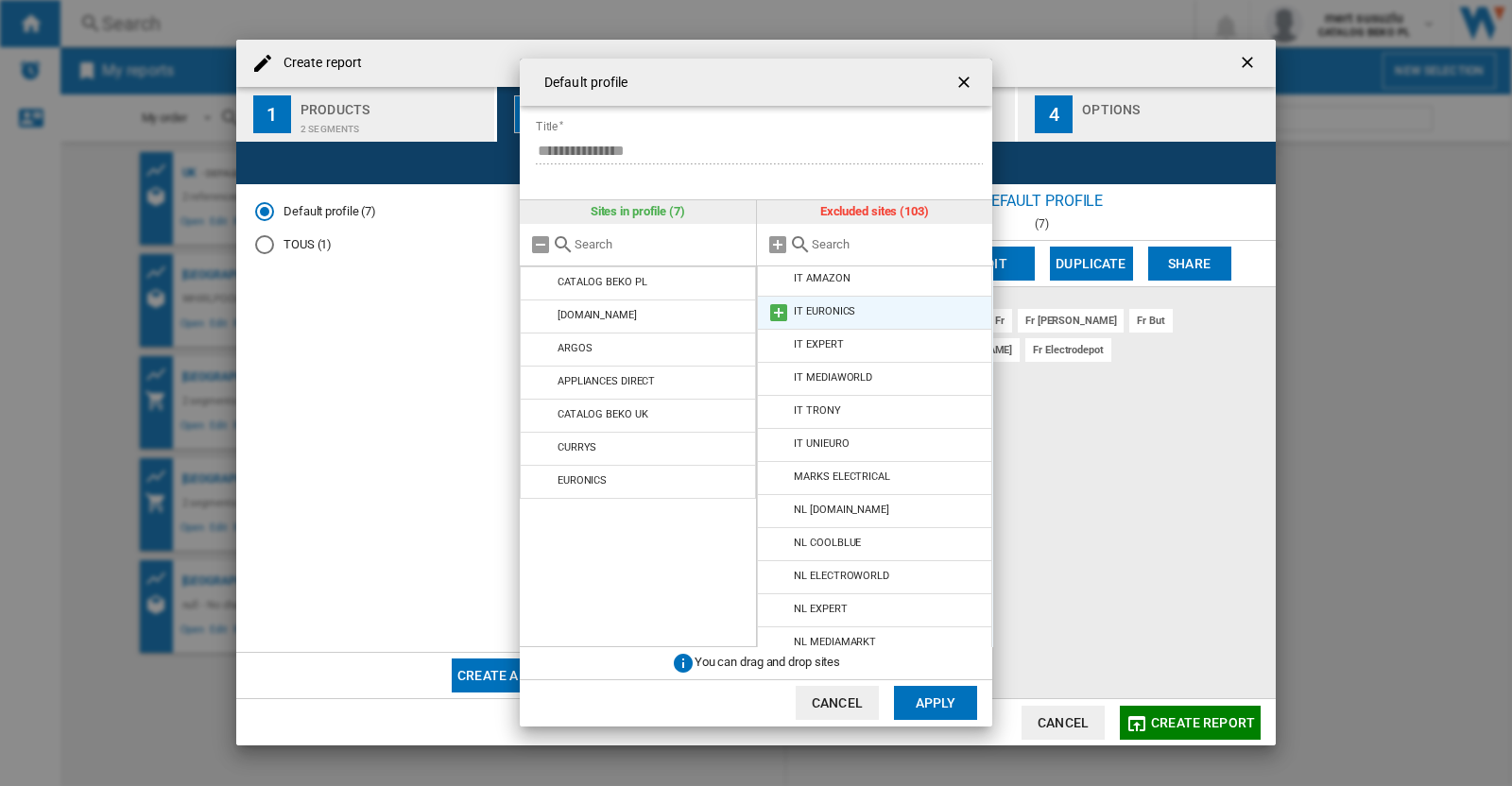
scroll to position [2008, 0]
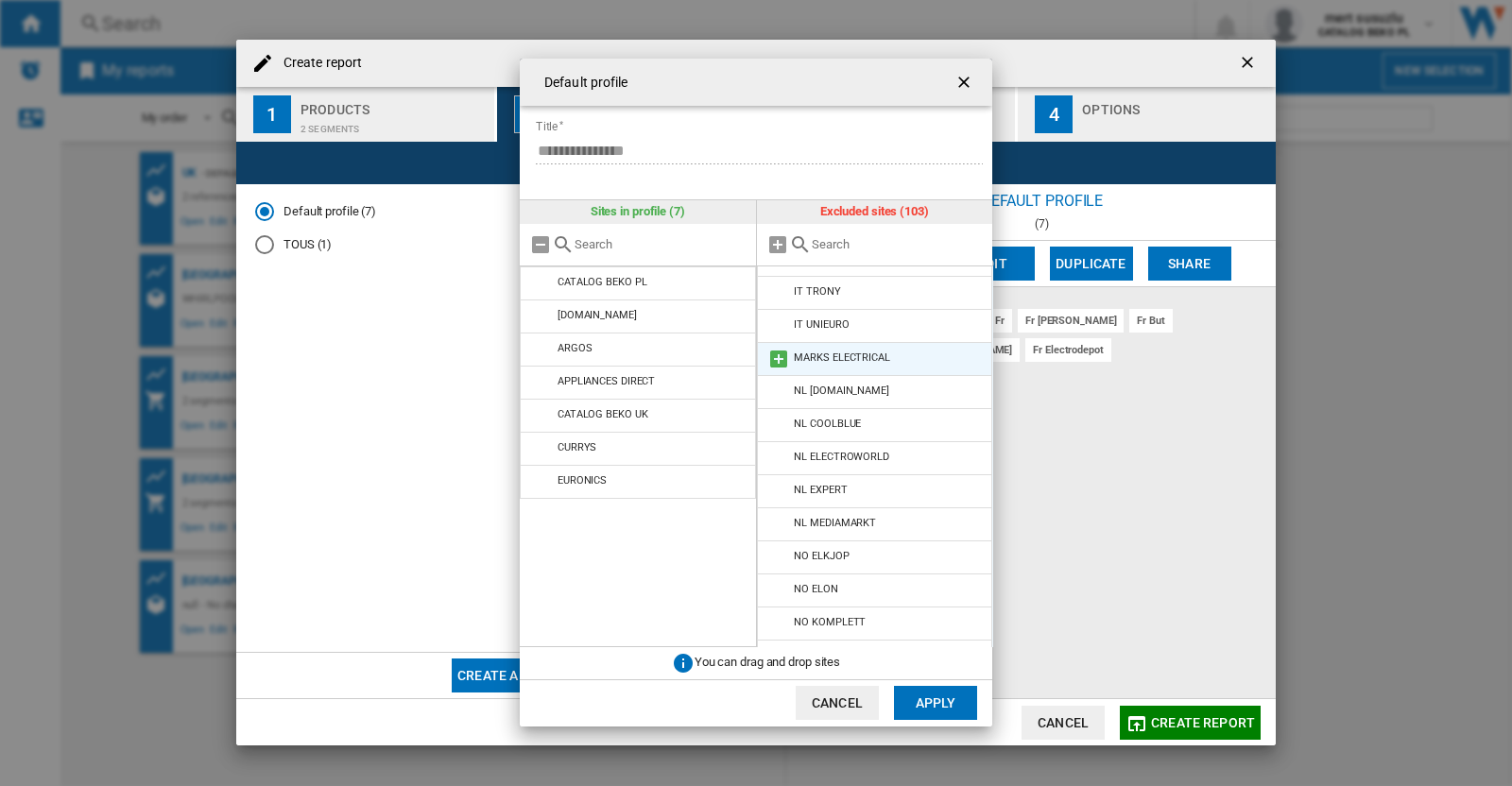
click at [784, 357] on md-icon "{{::title}} {{::getI18NText('BUTTONS.CANCEL')}} ..." at bounding box center [778, 358] width 22 height 22
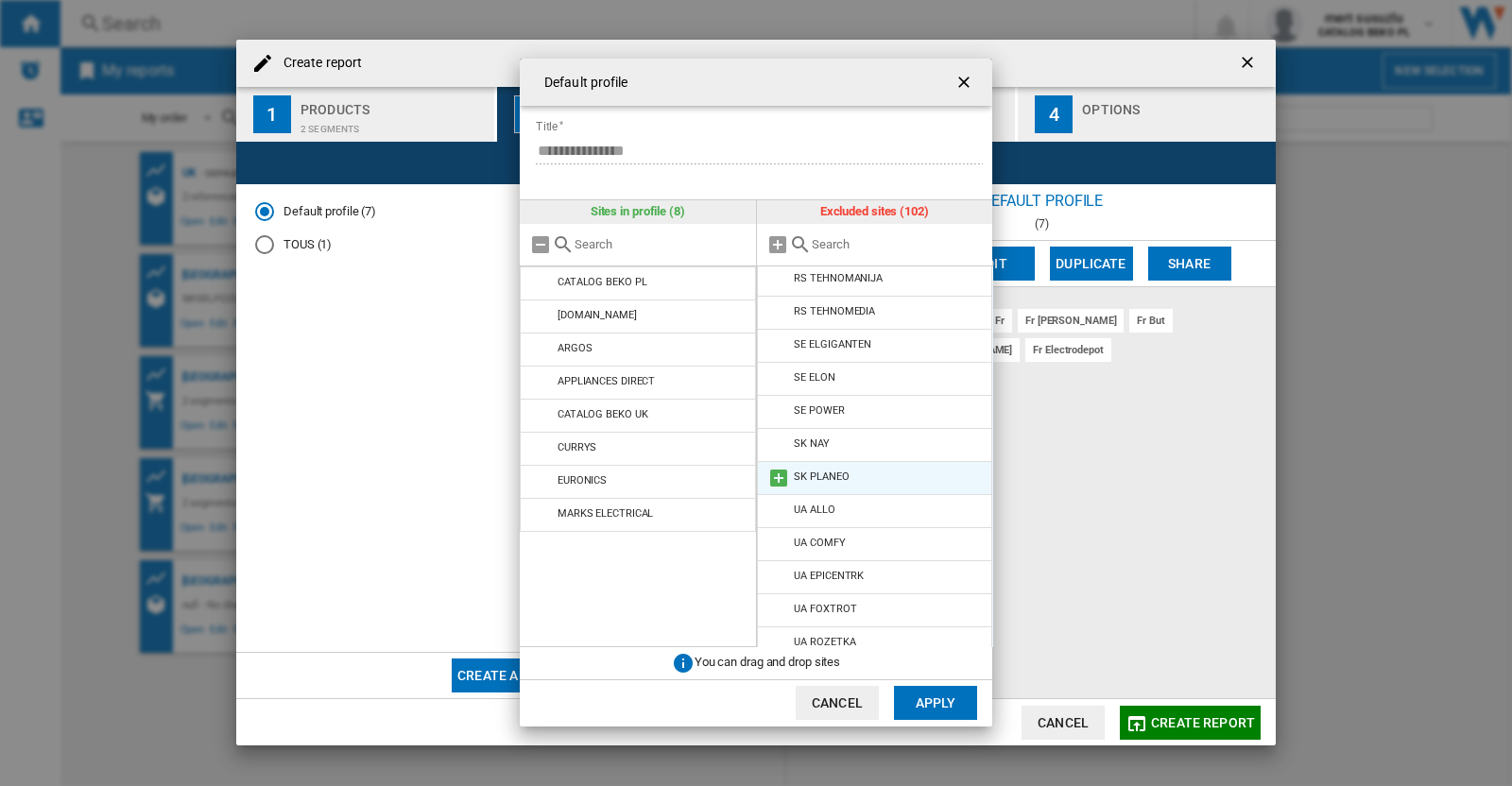
scroll to position [2994, 0]
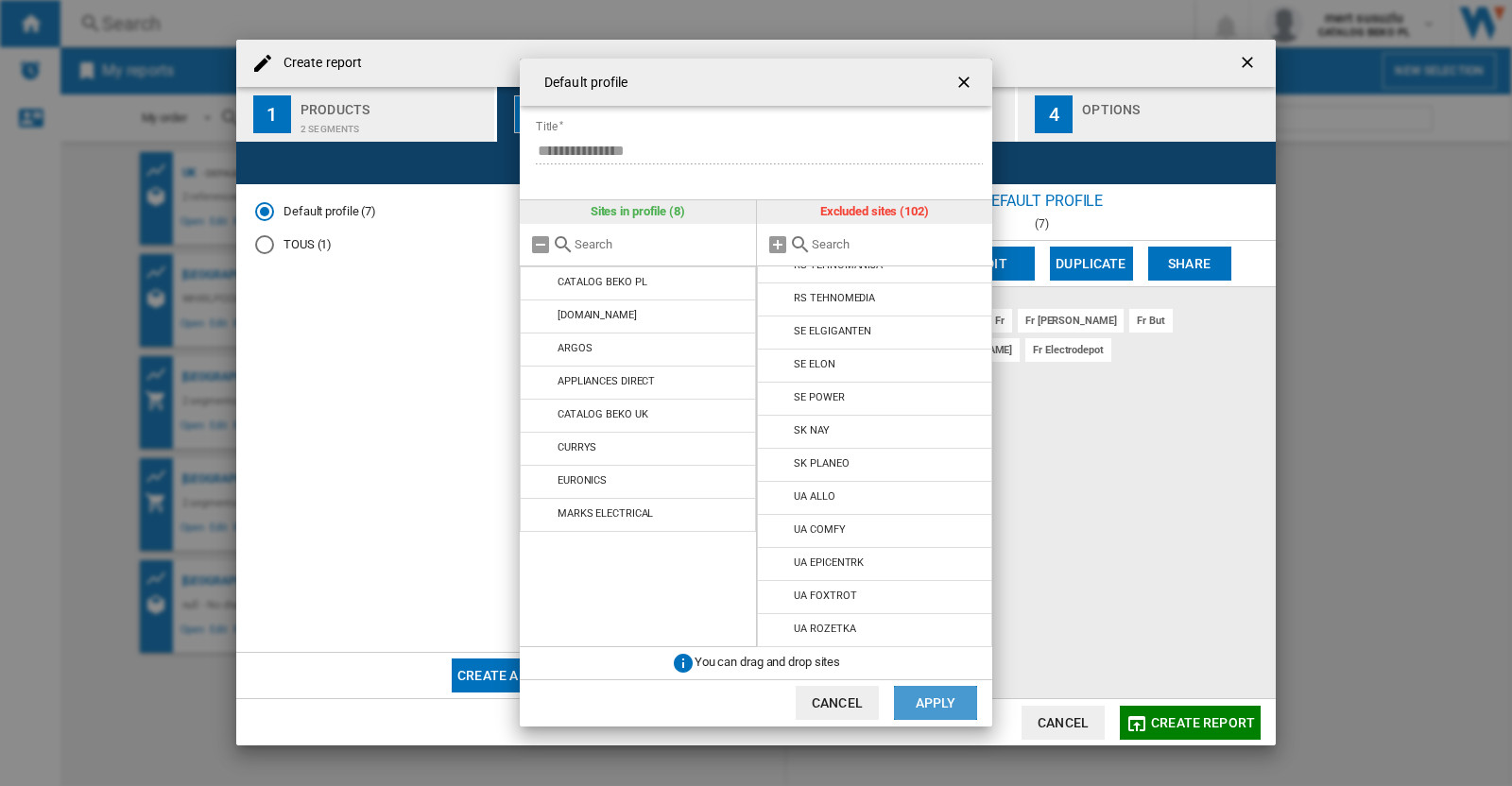
click at [935, 703] on button "Apply" at bounding box center [935, 703] width 83 height 34
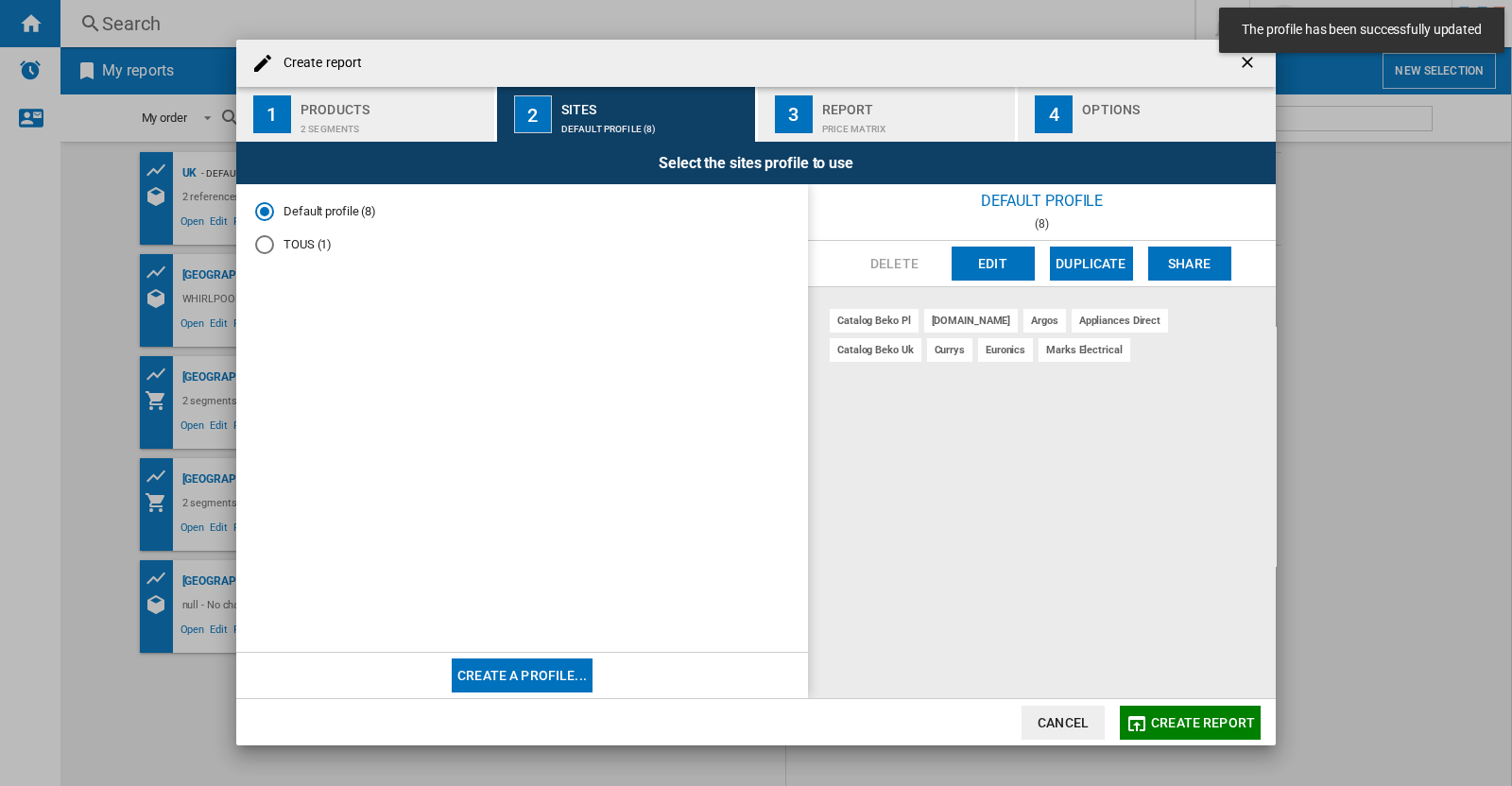
click at [1158, 716] on span "Create report" at bounding box center [1203, 723] width 103 height 15
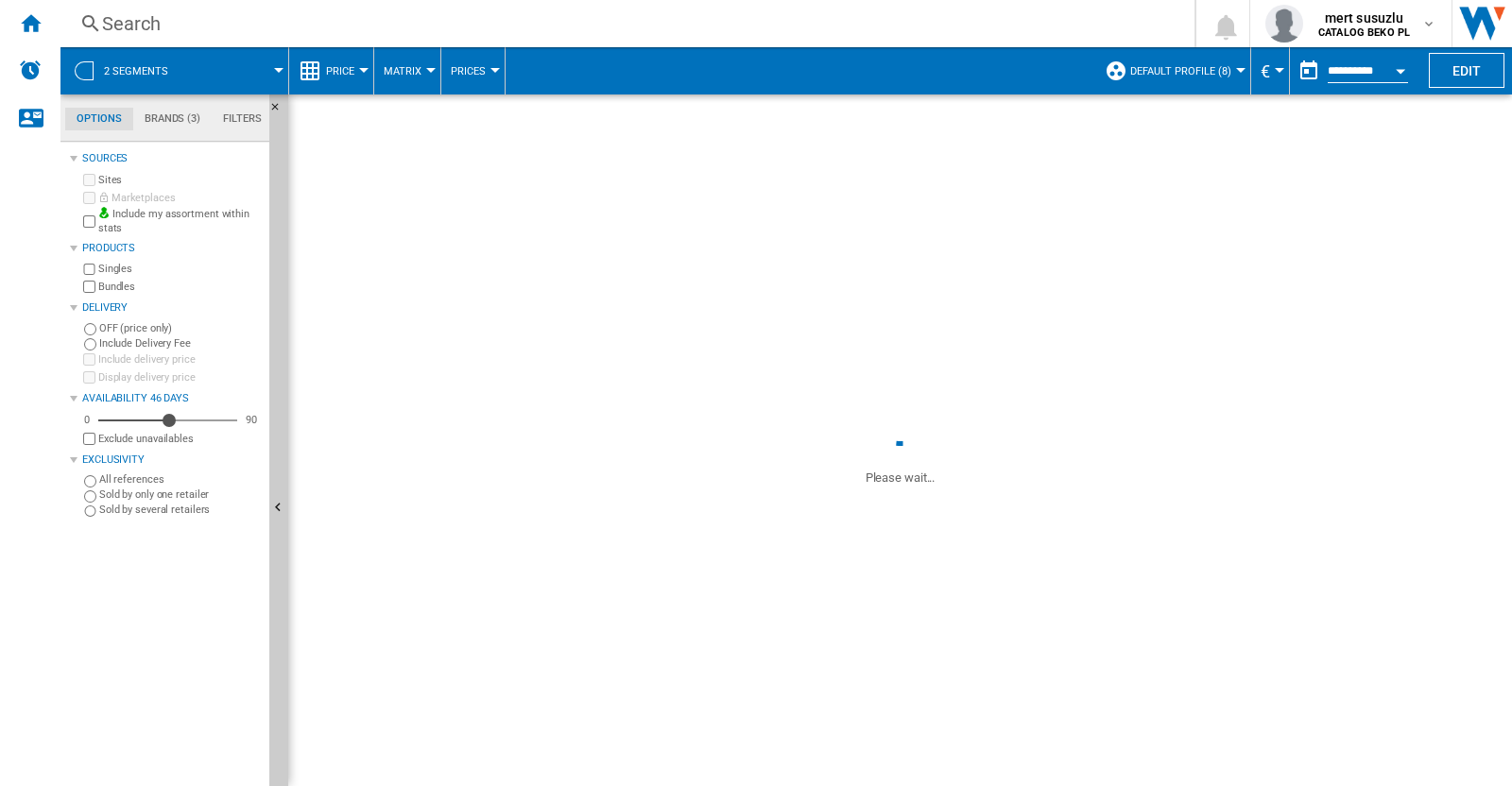
click at [178, 24] on div "Search" at bounding box center [624, 23] width 1042 height 26
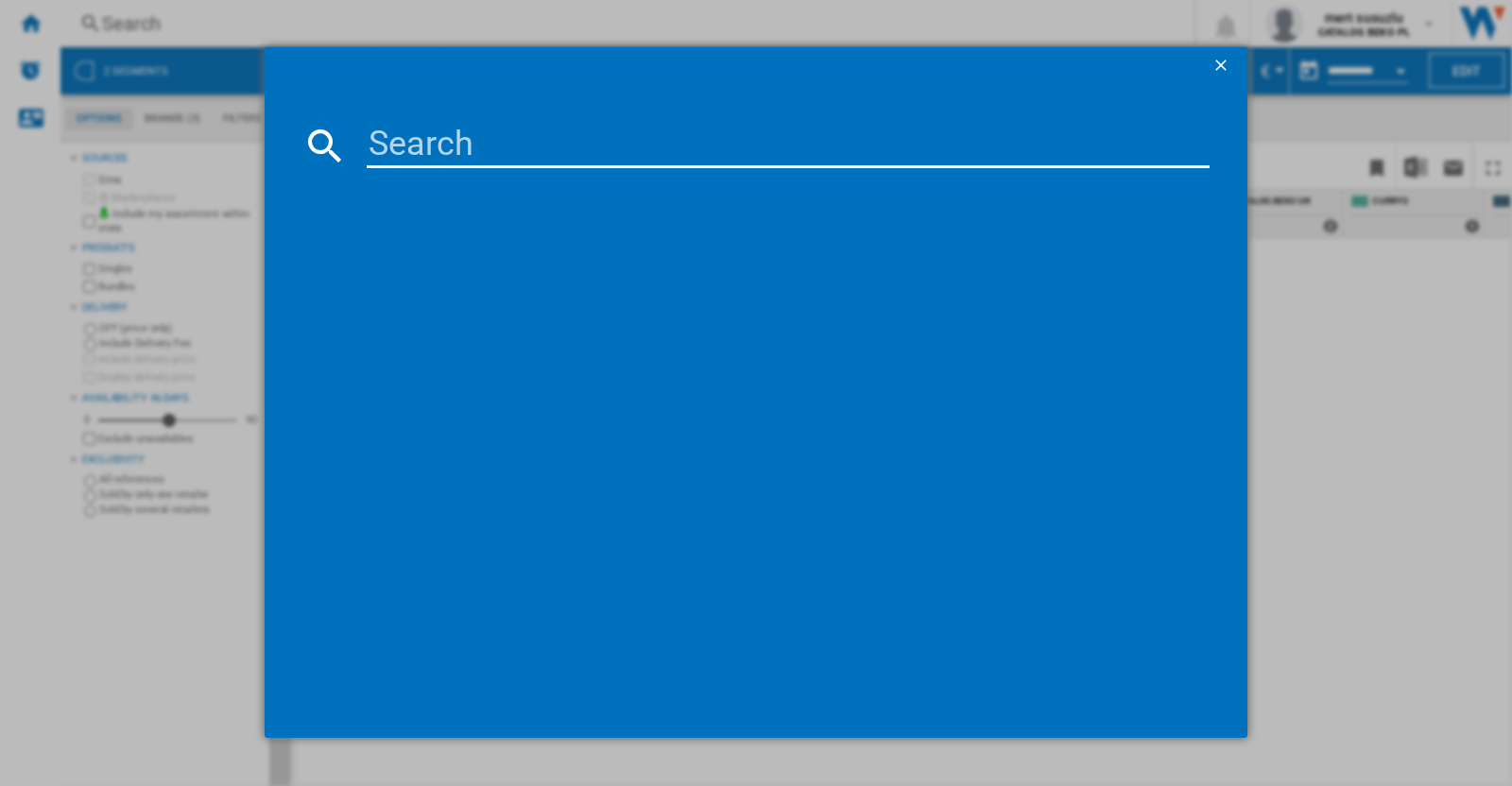
click at [392, 124] on input at bounding box center [788, 145] width 842 height 45
paste input "HPKS 1262B4 UK"
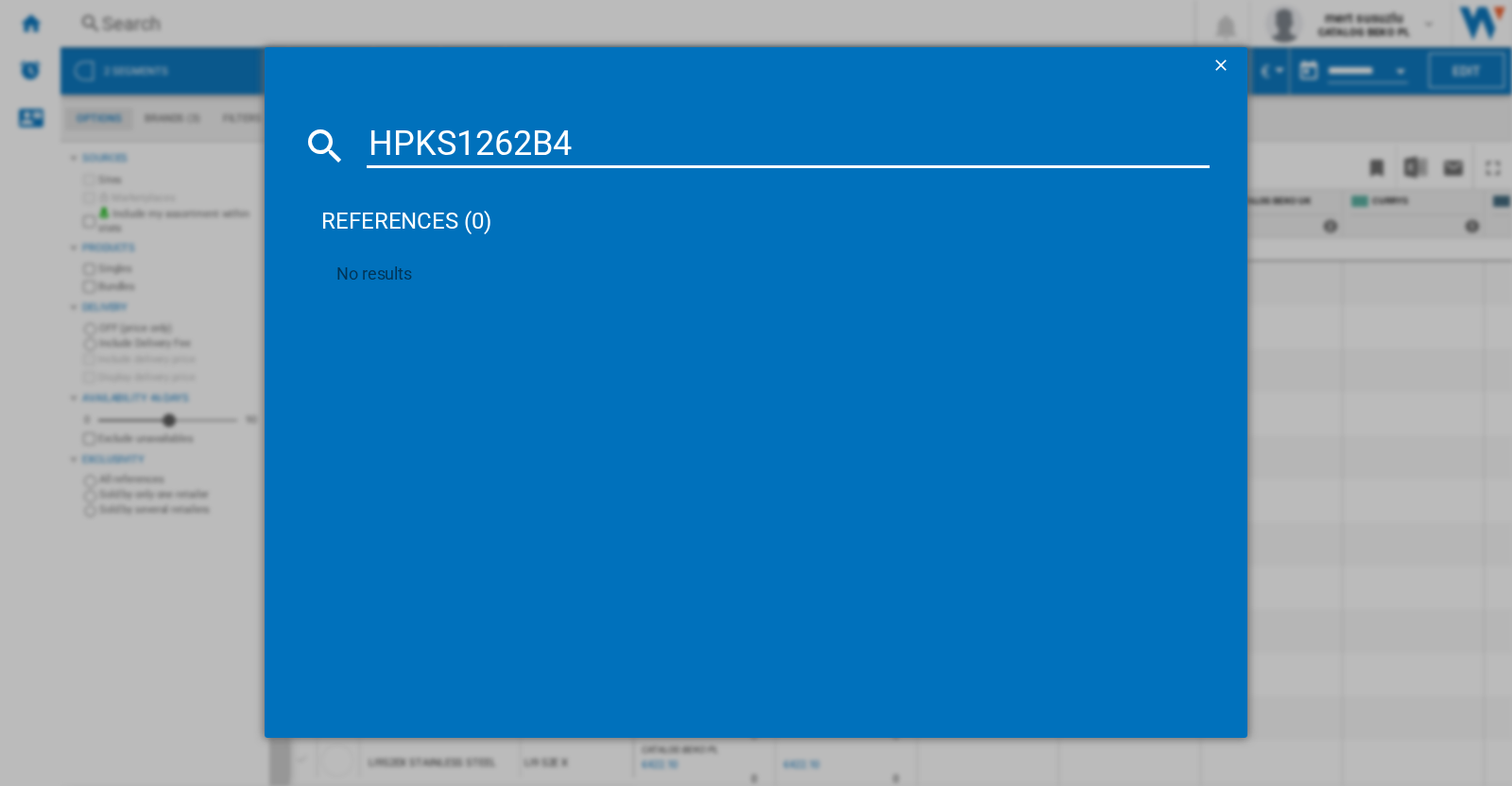
click at [664, 151] on input "HPKS1262B4" at bounding box center [788, 145] width 842 height 45
type input "HPKS1262B"
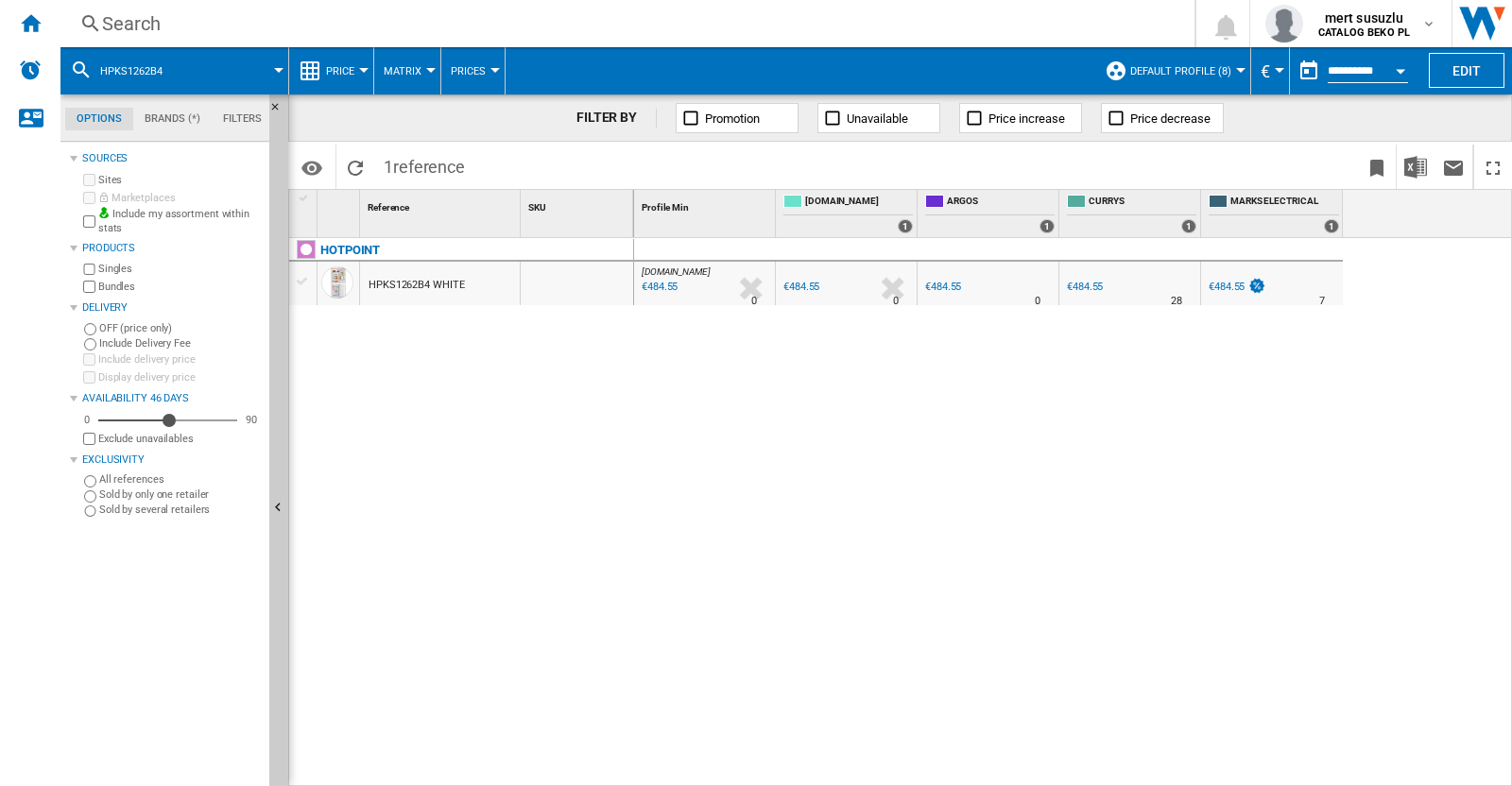
click at [336, 72] on span "Price" at bounding box center [340, 71] width 28 height 13
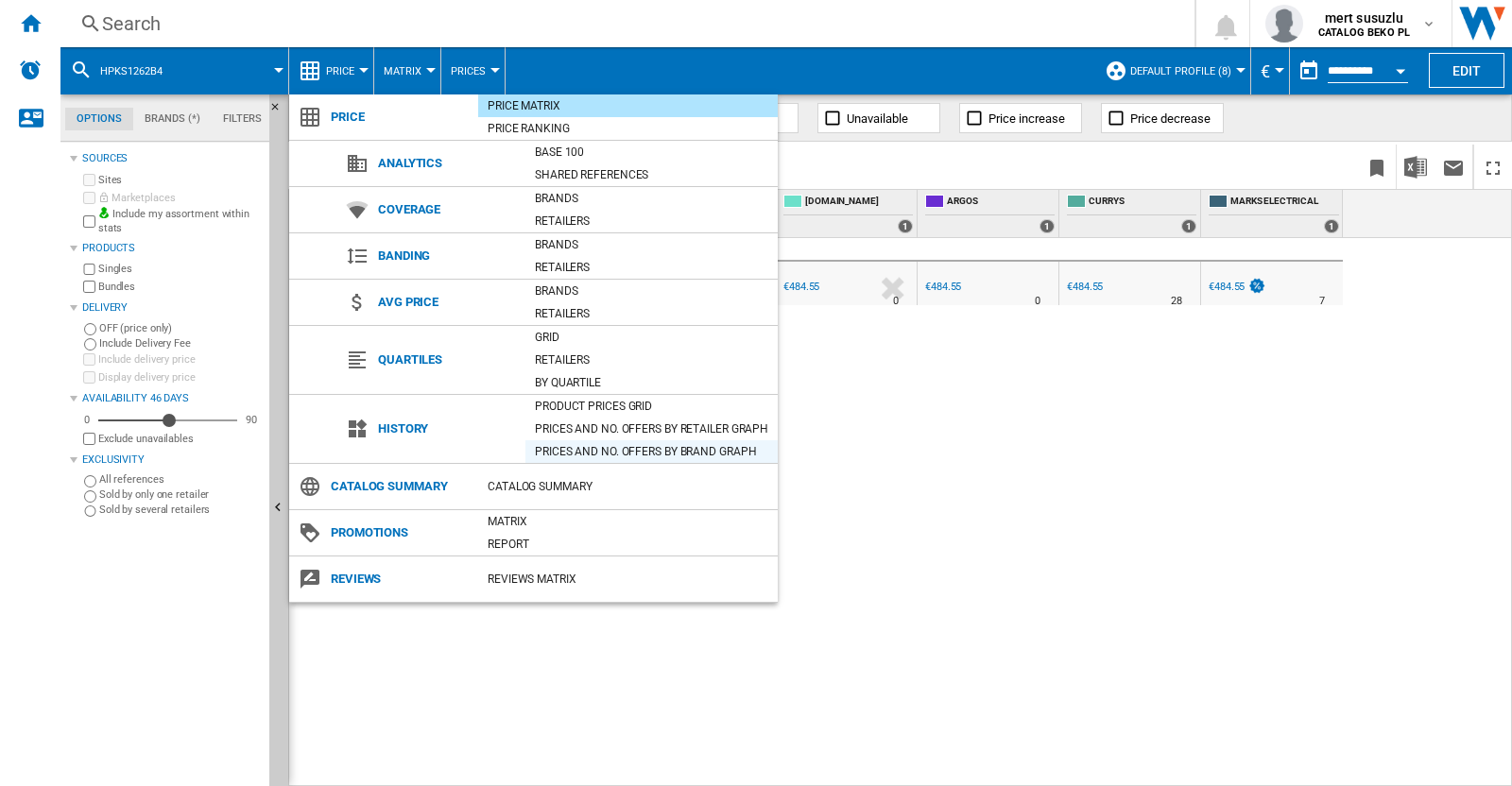
click at [688, 443] on div "Prices and No. offers by brand graph" at bounding box center [651, 451] width 252 height 19
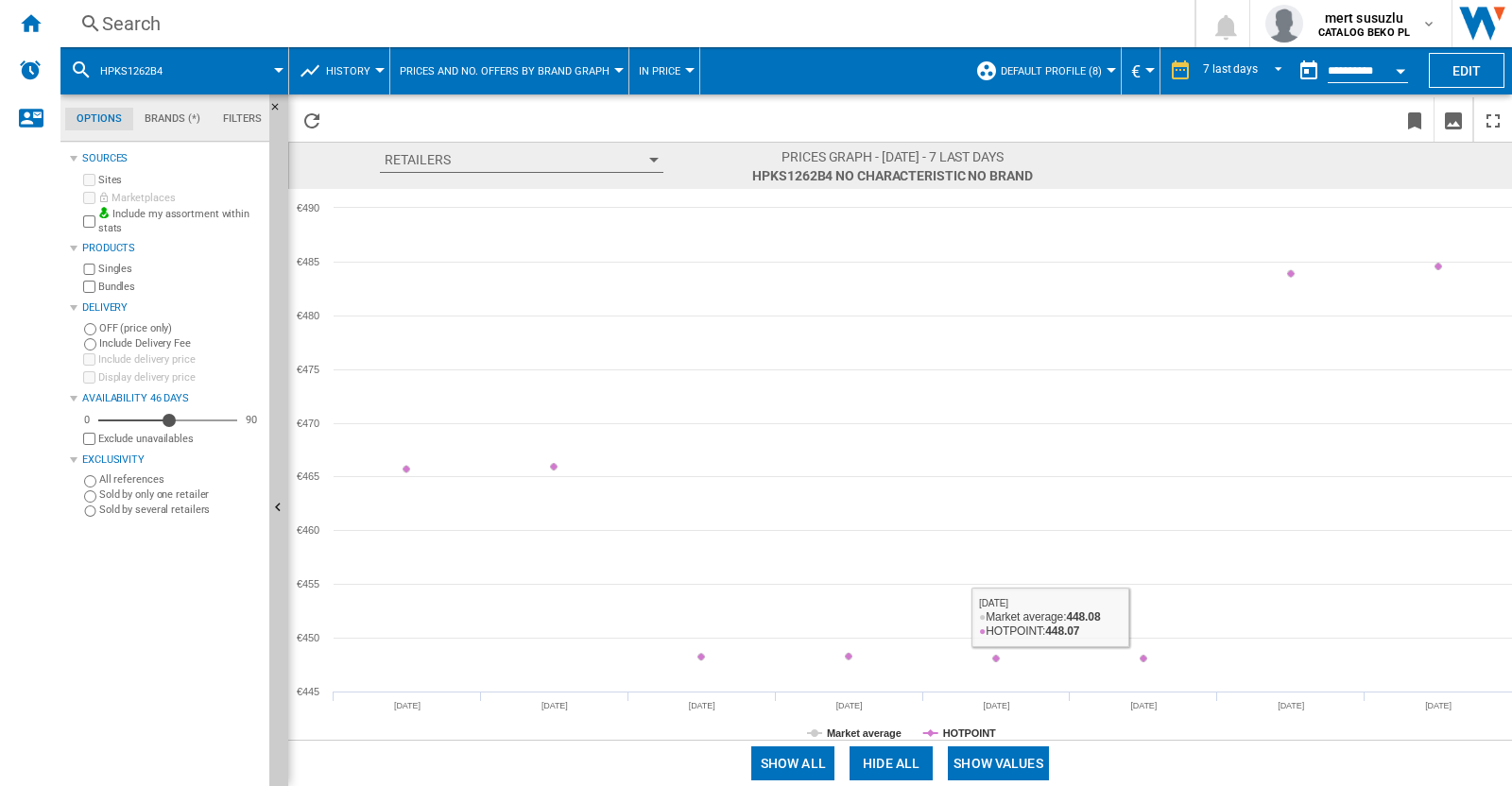
click at [1090, 75] on span "Default profile (8)" at bounding box center [1051, 71] width 102 height 13
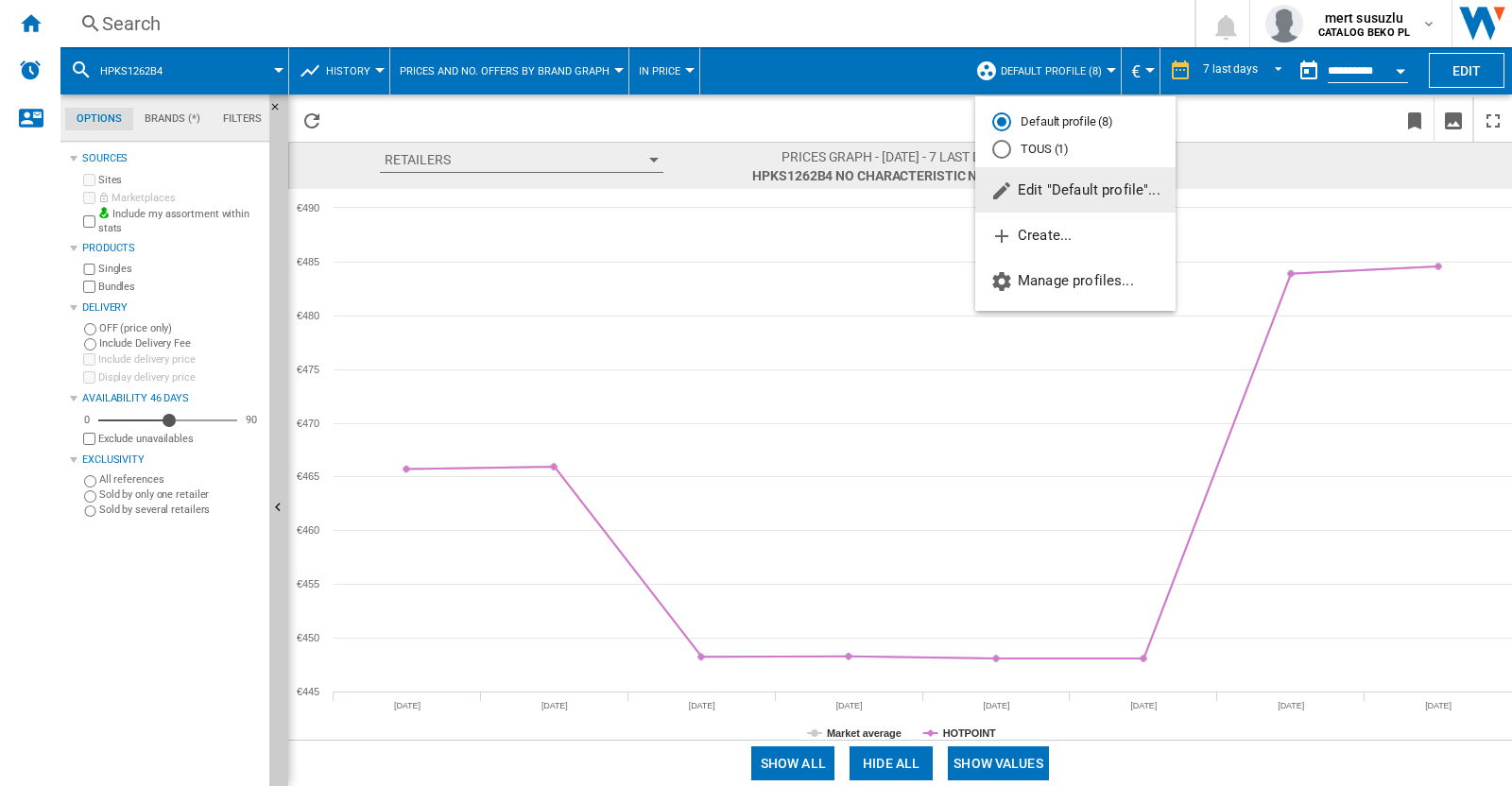
click at [1239, 81] on md-backdrop at bounding box center [756, 393] width 1512 height 786
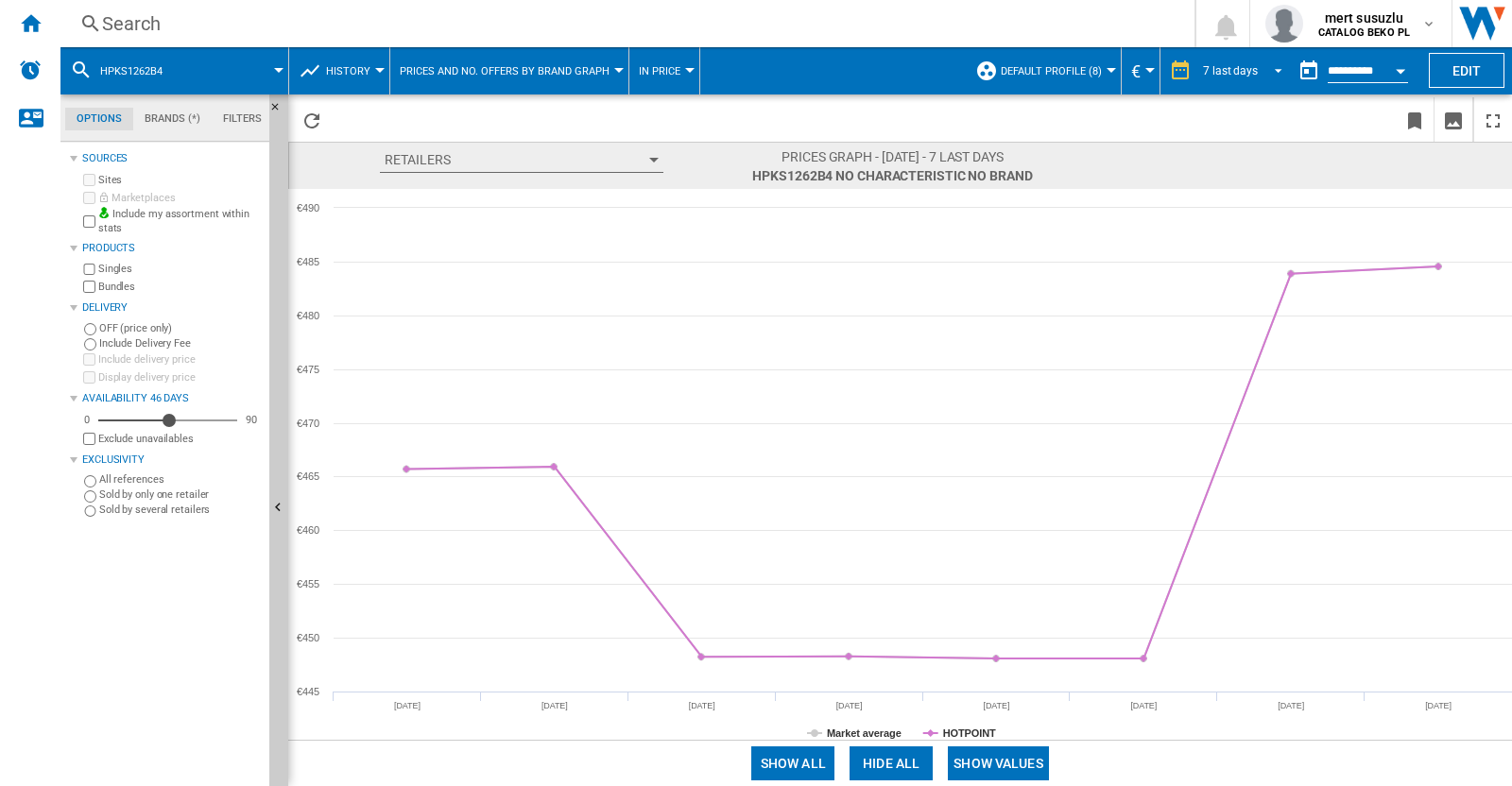
click at [1239, 73] on div "7 last days" at bounding box center [1230, 71] width 55 height 14
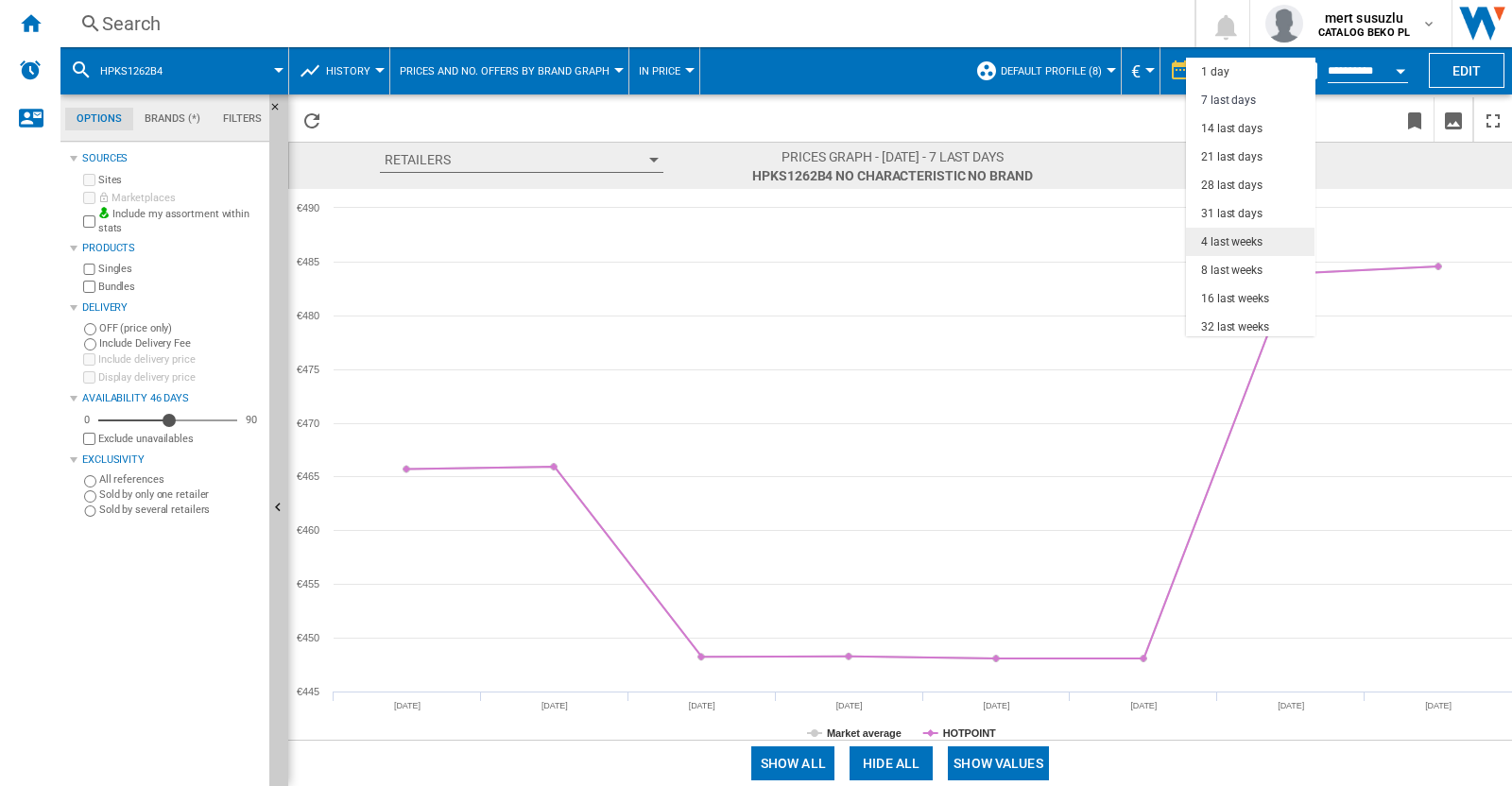
scroll to position [27, 0]
click at [1233, 172] on md-option "31 last days" at bounding box center [1250, 186] width 129 height 28
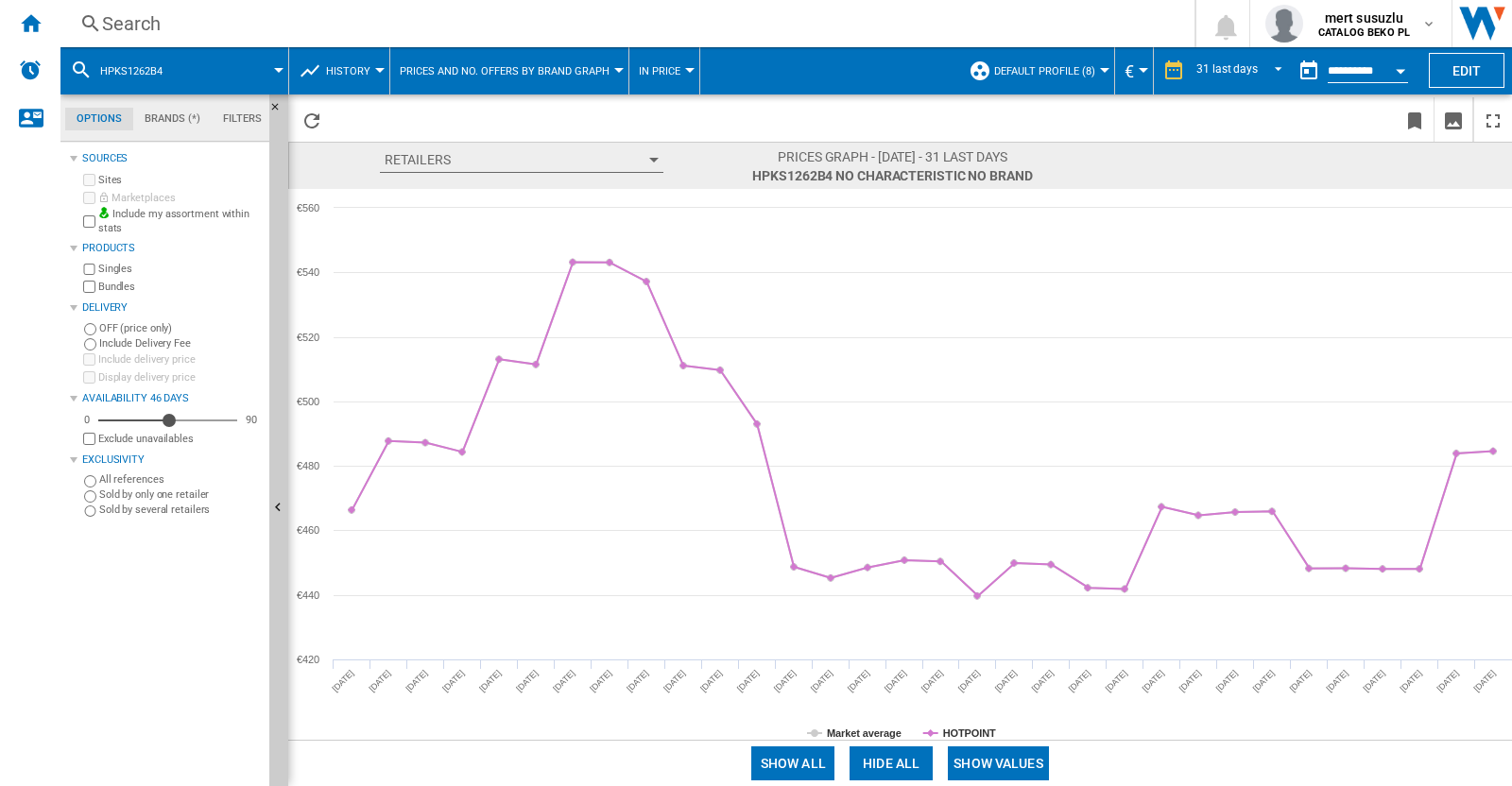
click at [1033, 767] on button "Show values" at bounding box center [999, 764] width 102 height 34
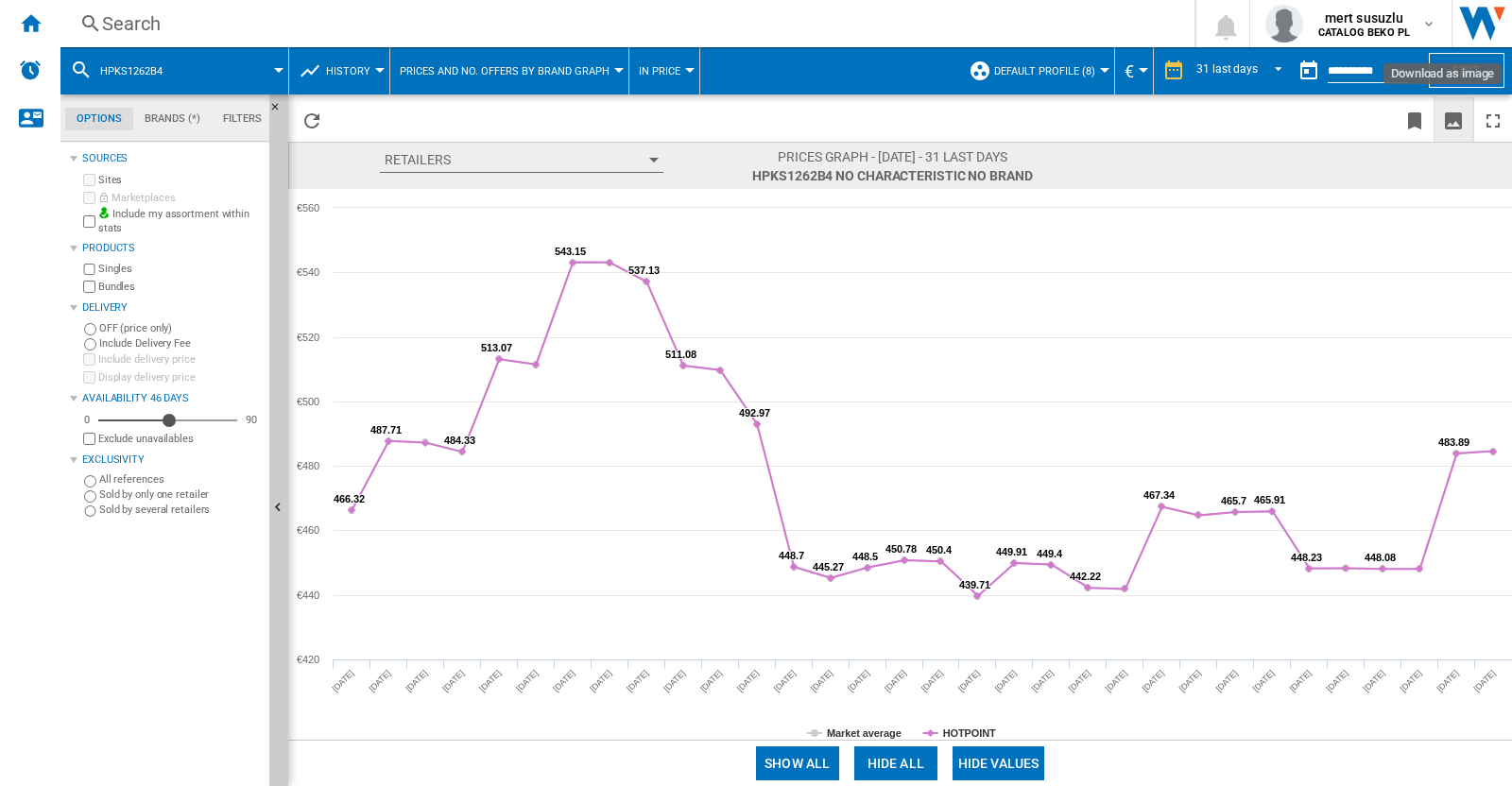
click at [1454, 124] on ng-md-icon "Download as image" at bounding box center [1452, 120] width 22 height 22
drag, startPoint x: 67, startPoint y: 587, endPoint x: 165, endPoint y: 275, distance: 327.0
click at [67, 587] on md-tab-content "Sources Sites Marketplaces Include my assortment within stats Products Singles …" at bounding box center [174, 464] width 226 height 644
click at [206, 77] on span at bounding box center [234, 70] width 90 height 47
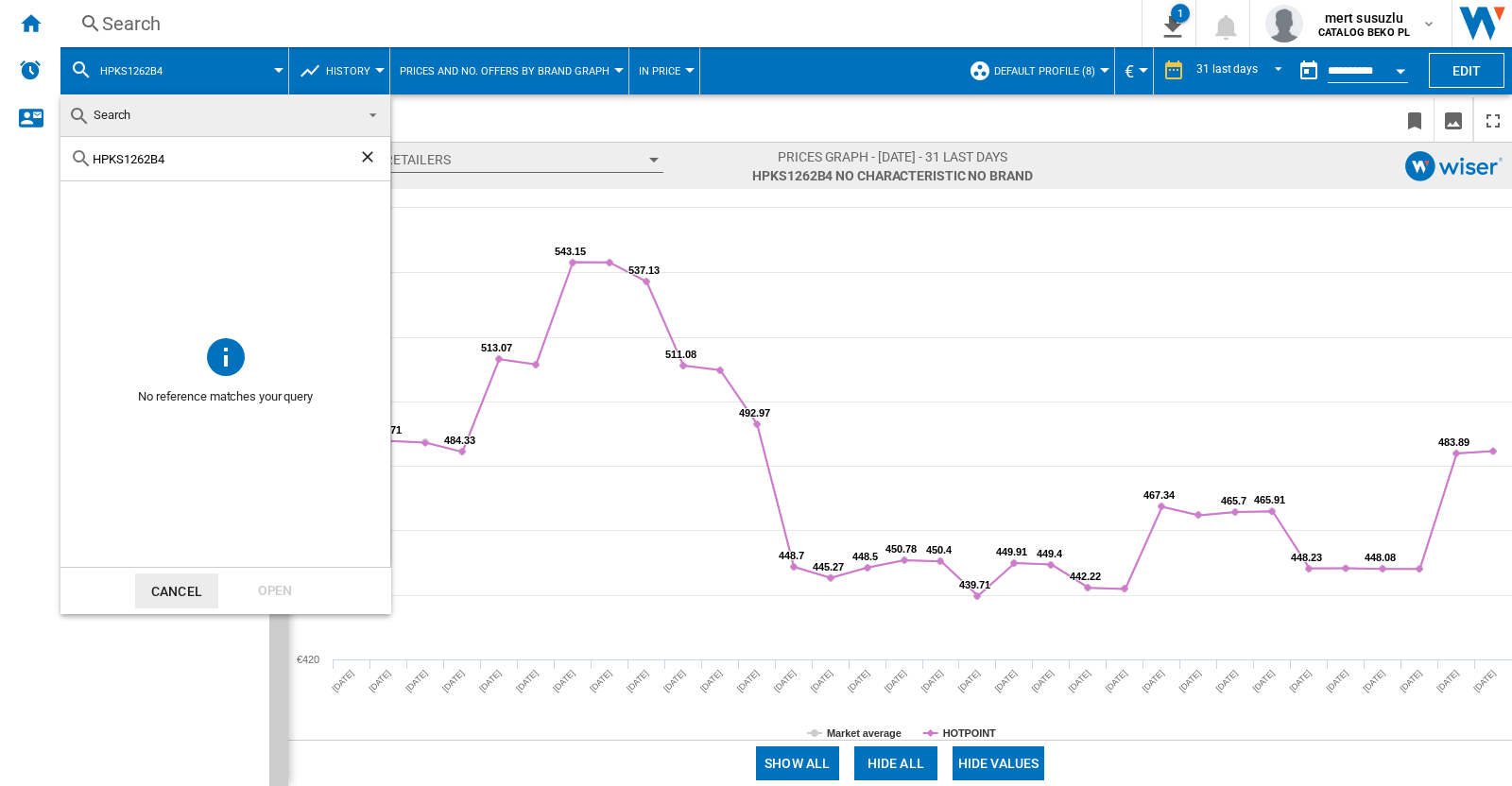
click at [206, 77] on md-backdrop at bounding box center [756, 393] width 1512 height 786
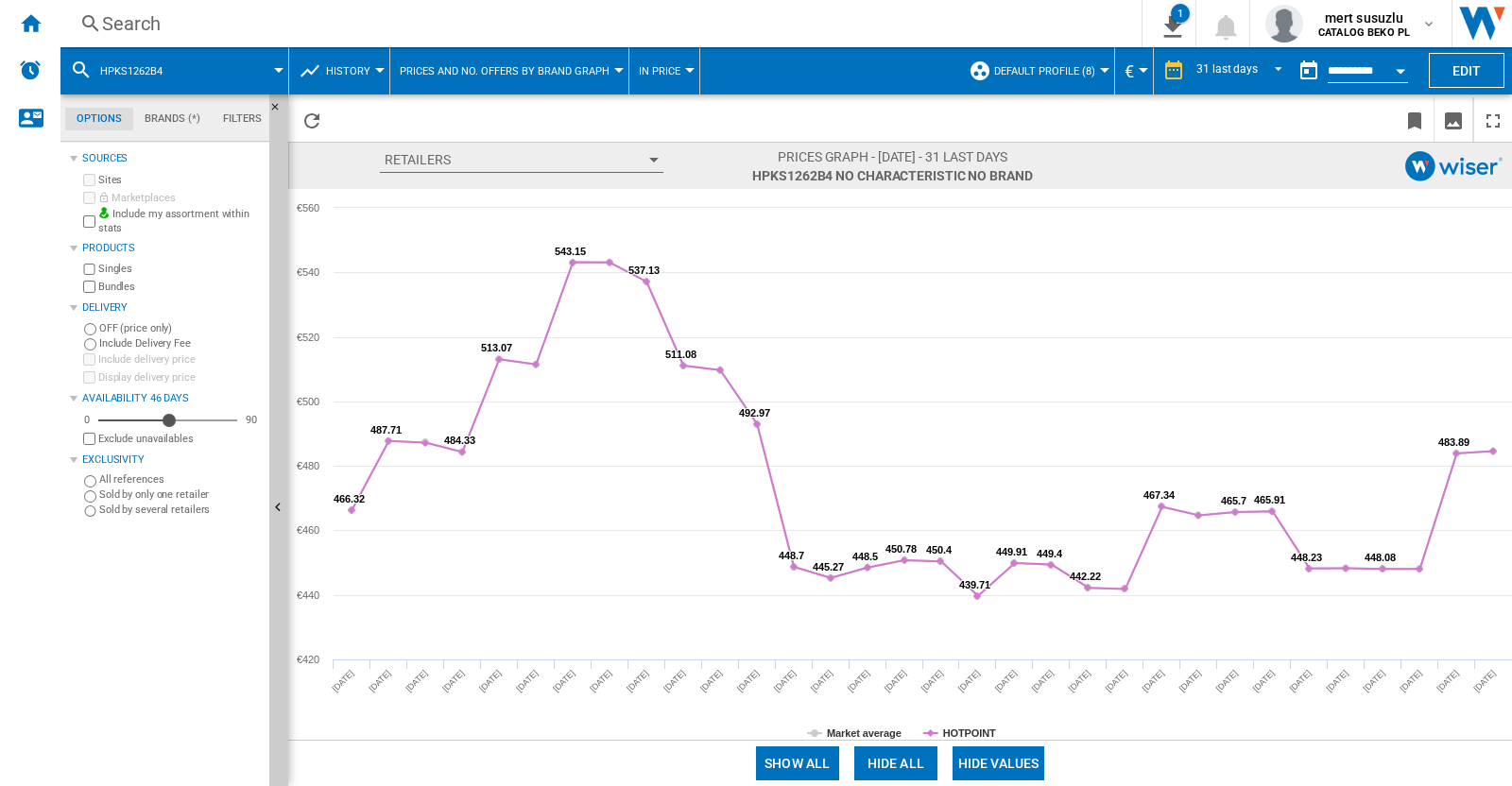
click at [219, 86] on span at bounding box center [234, 70] width 90 height 47
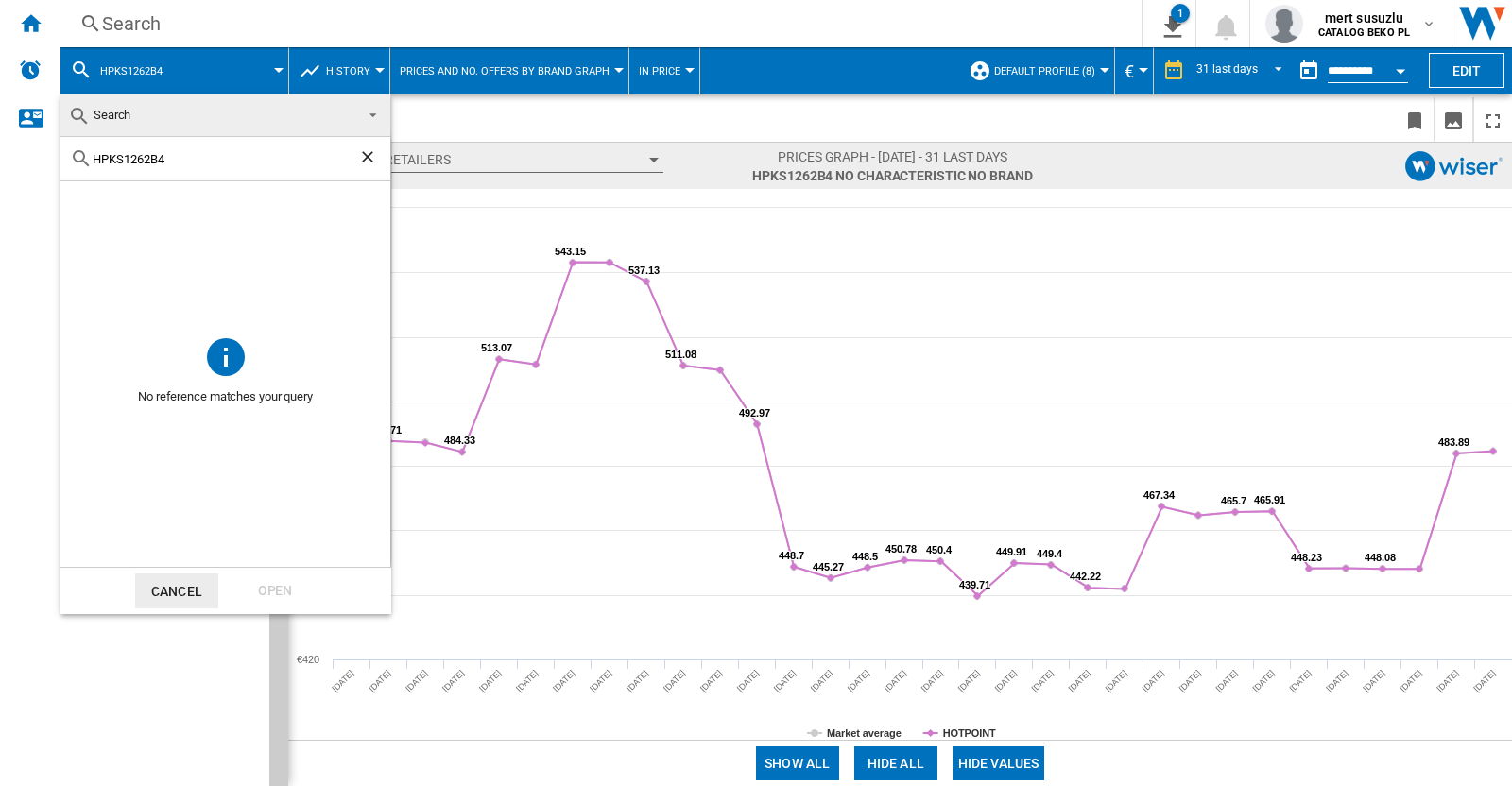
click at [272, 167] on div "HPKS1262B4" at bounding box center [225, 158] width 330 height 44
click at [367, 158] on ng-md-icon "Clear search" at bounding box center [369, 158] width 22 height 22
click at [211, 156] on input "text" at bounding box center [236, 159] width 288 height 15
click at [403, 7] on md-backdrop at bounding box center [756, 393] width 1512 height 786
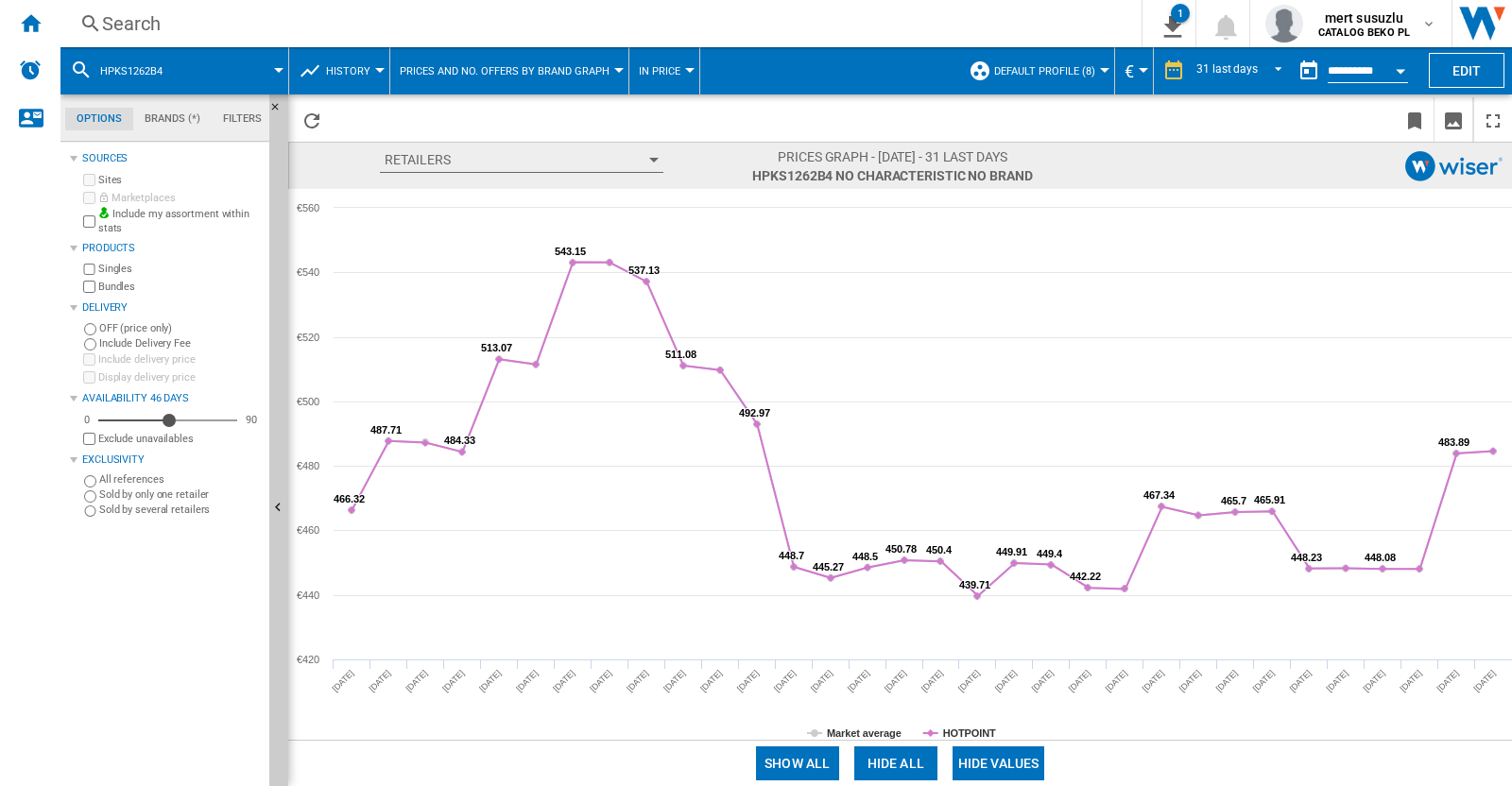
click at [193, 21] on div "Search" at bounding box center [597, 23] width 990 height 26
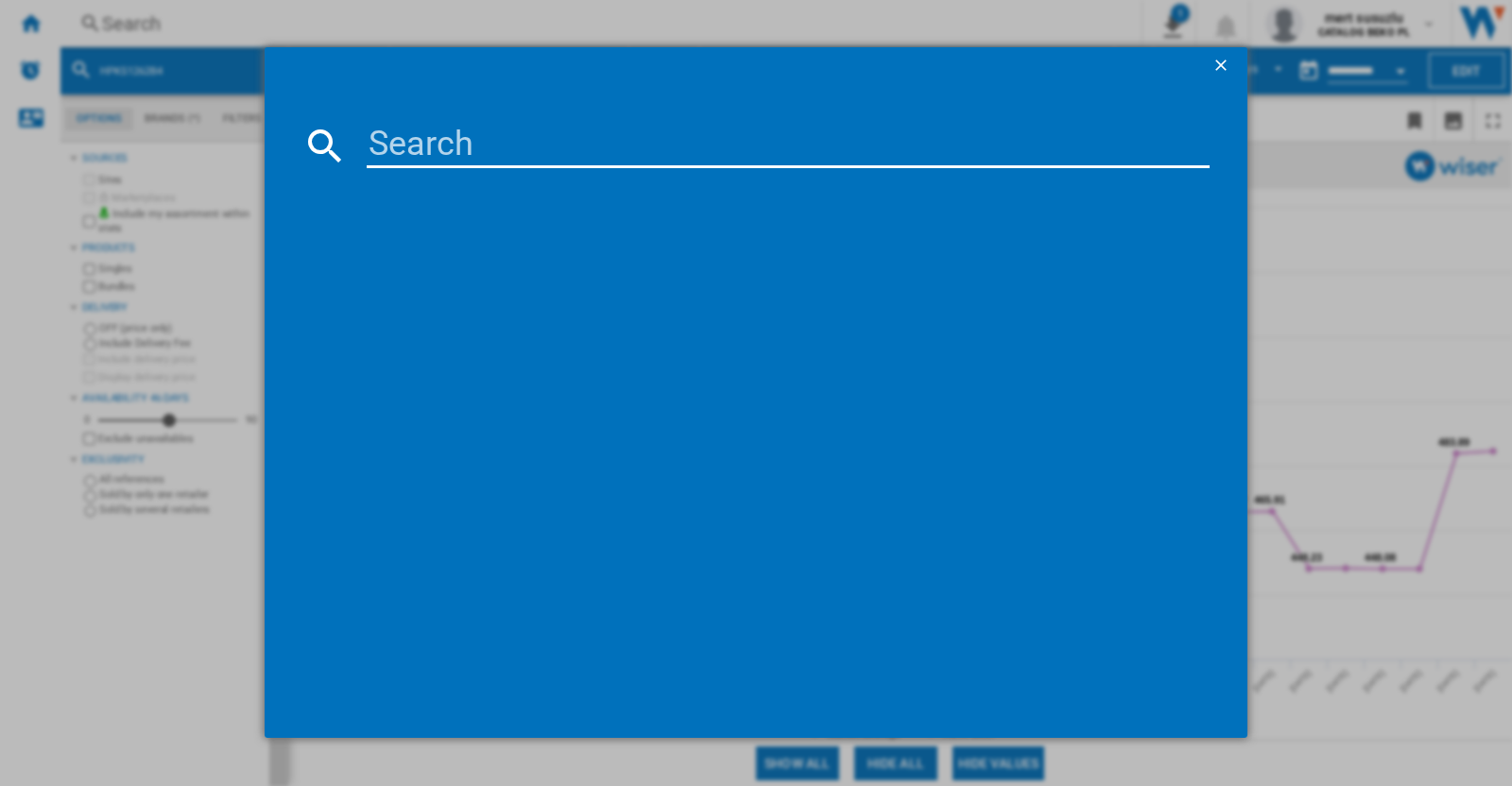
click at [137, 21] on div at bounding box center [756, 393] width 1512 height 785
click at [419, 120] on md-dialog-content at bounding box center [756, 411] width 983 height 653
click at [420, 130] on input at bounding box center [788, 145] width 842 height 45
click at [482, 162] on input at bounding box center [788, 145] width 842 height 45
paste input "HPKH 1262B4 UK"
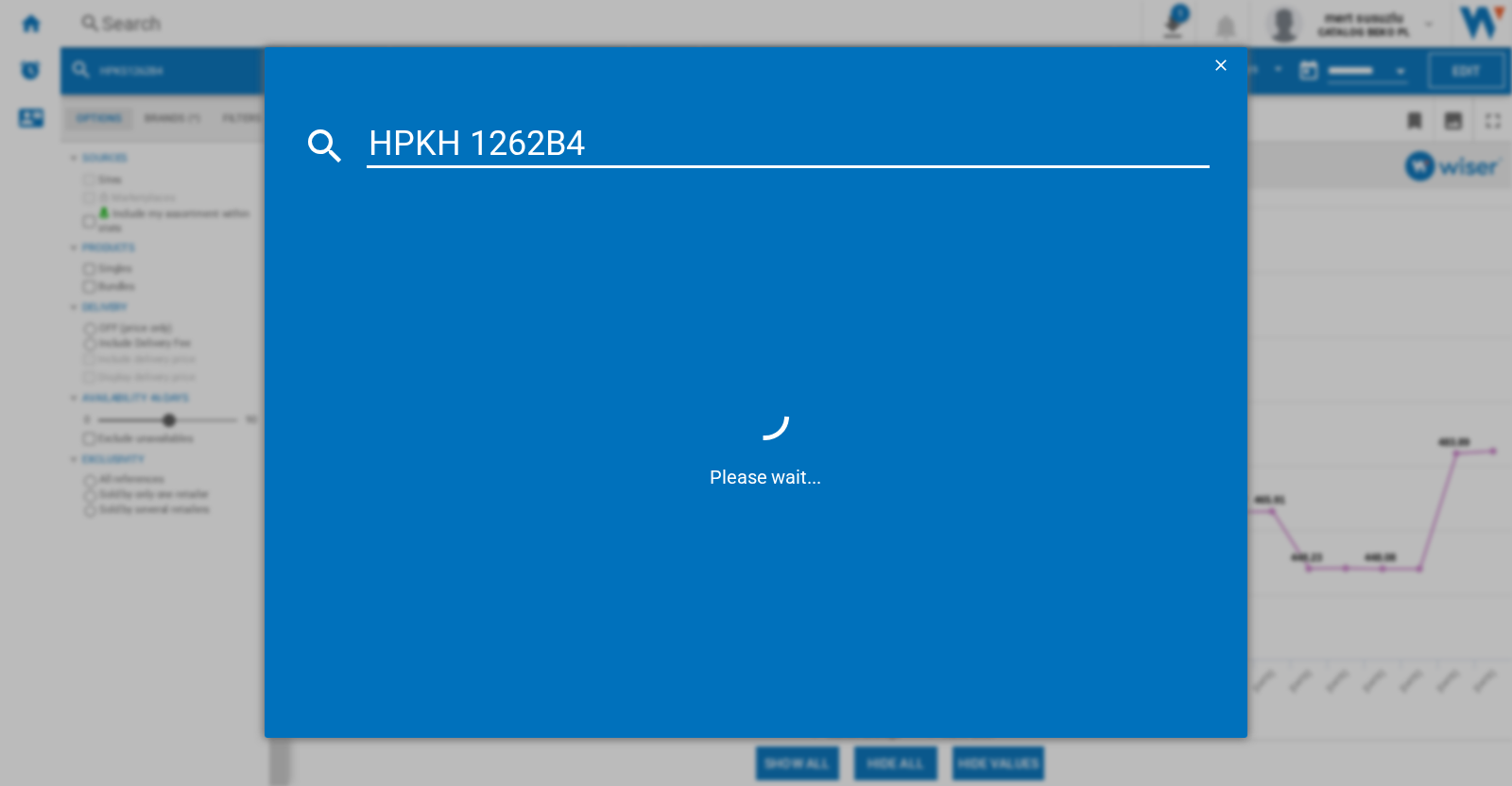
type input "HPKH1262B4"
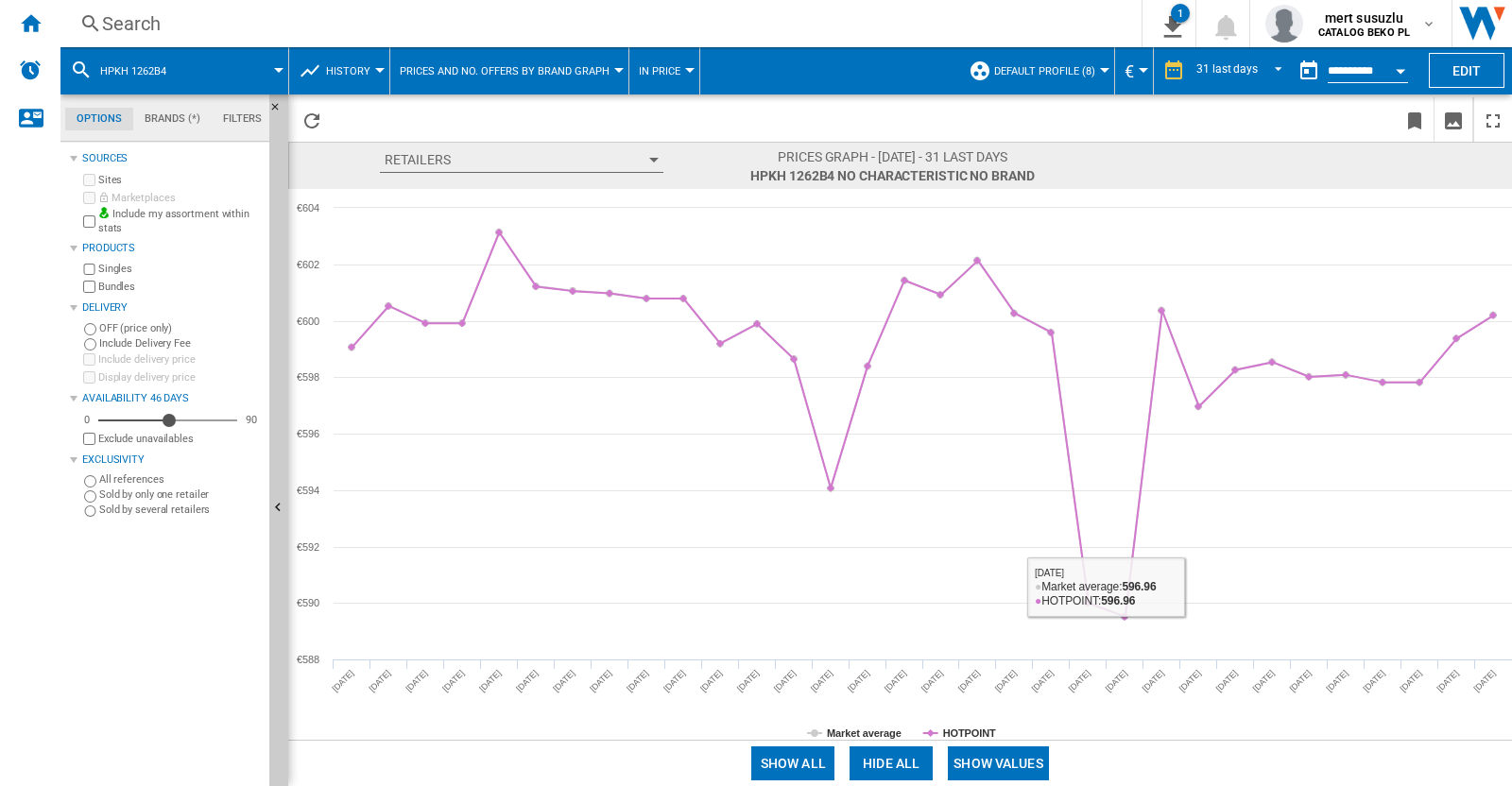
click at [1011, 753] on button "Show values" at bounding box center [999, 764] width 102 height 34
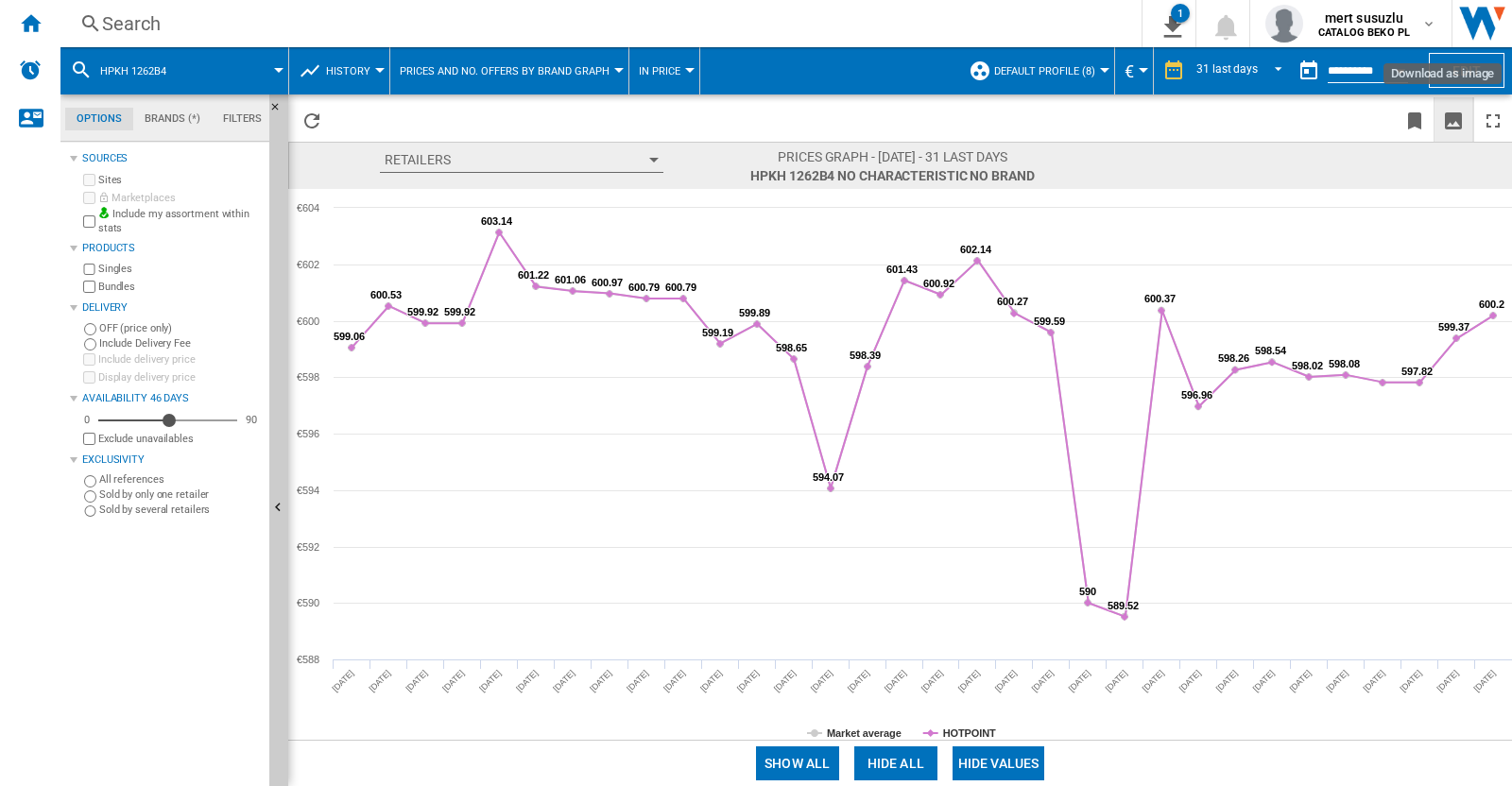
click at [1451, 118] on ng-md-icon "Download as image" at bounding box center [1452, 120] width 22 height 22
